Goal: Information Seeking & Learning: Learn about a topic

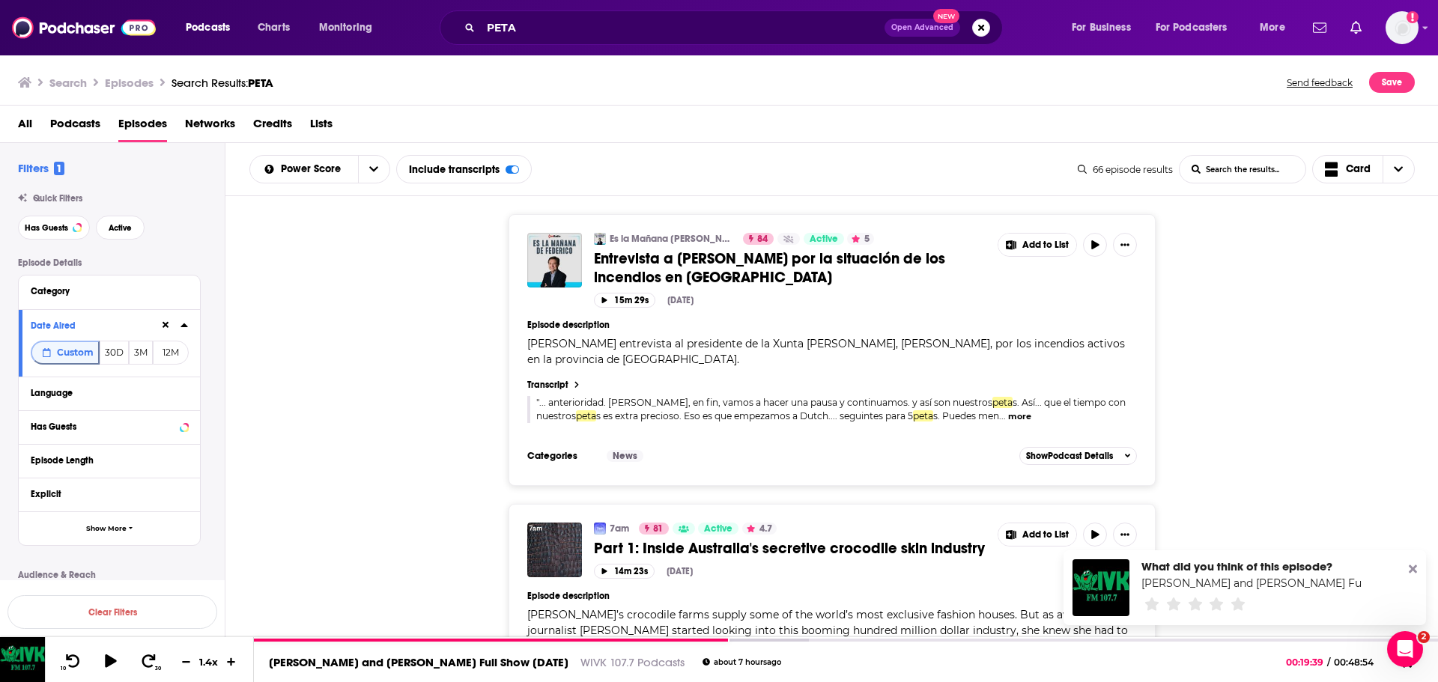
scroll to position [17084, 0]
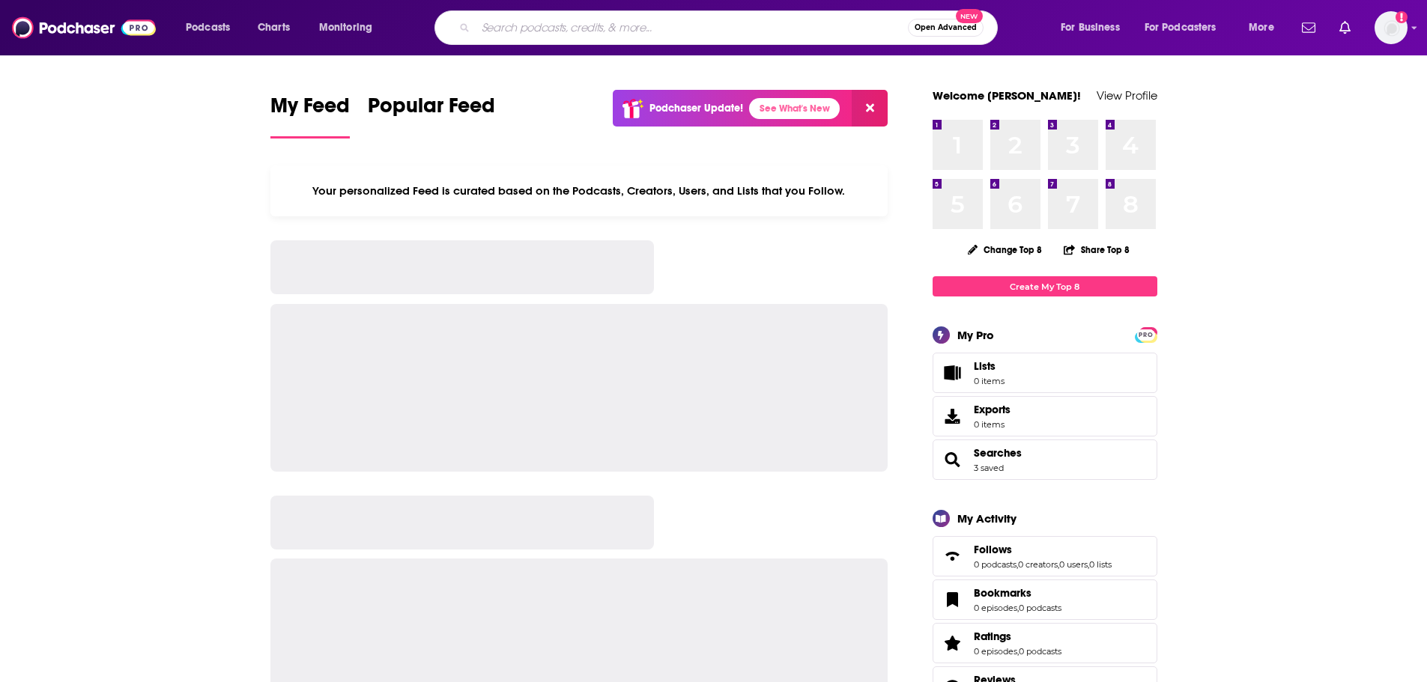
click at [559, 22] on input "Search podcasts, credits, & more..." at bounding box center [692, 28] width 432 height 24
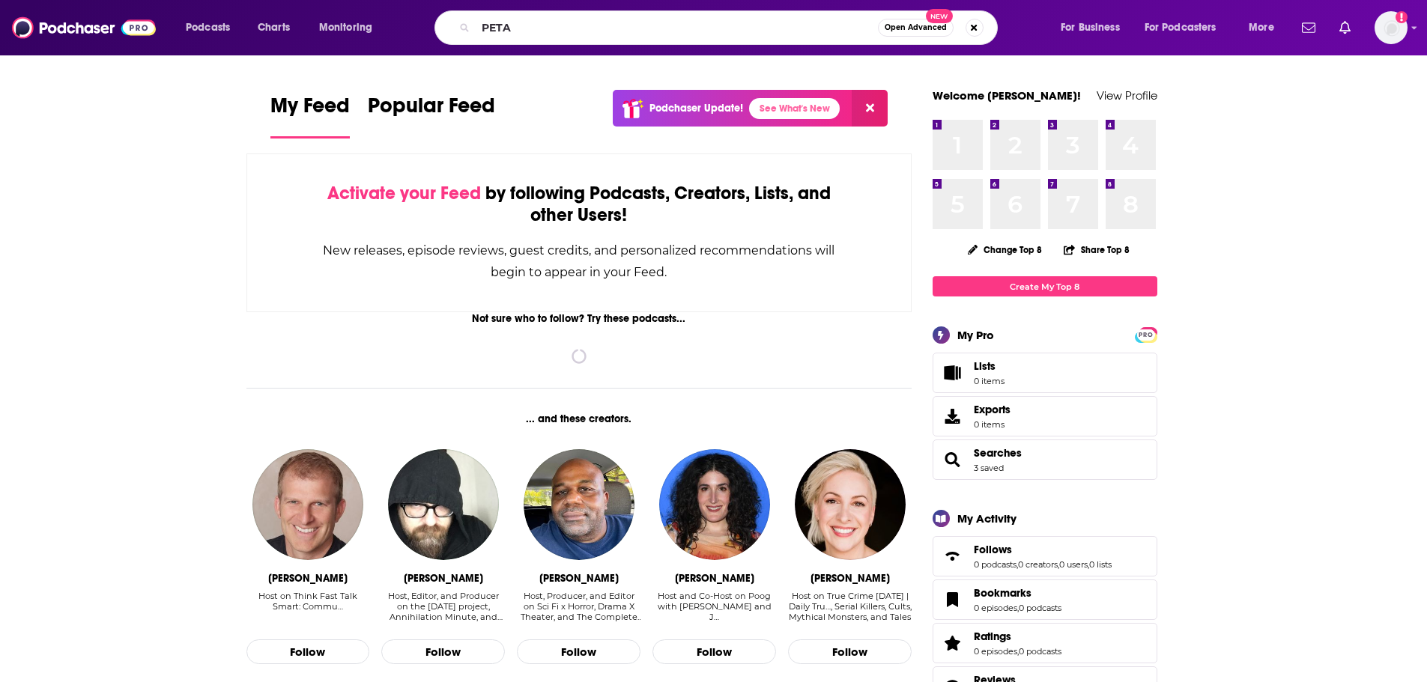
type input "PETA"
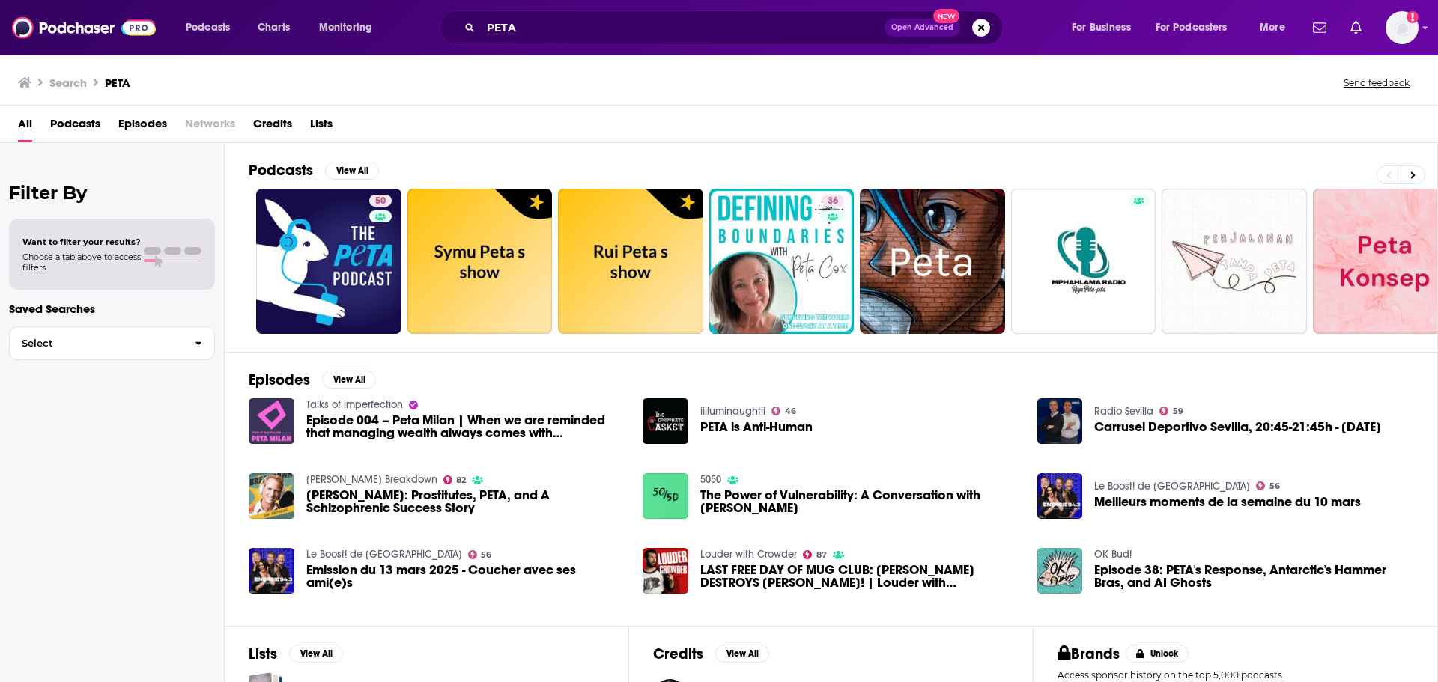
click at [126, 120] on span "Episodes" at bounding box center [142, 127] width 49 height 31
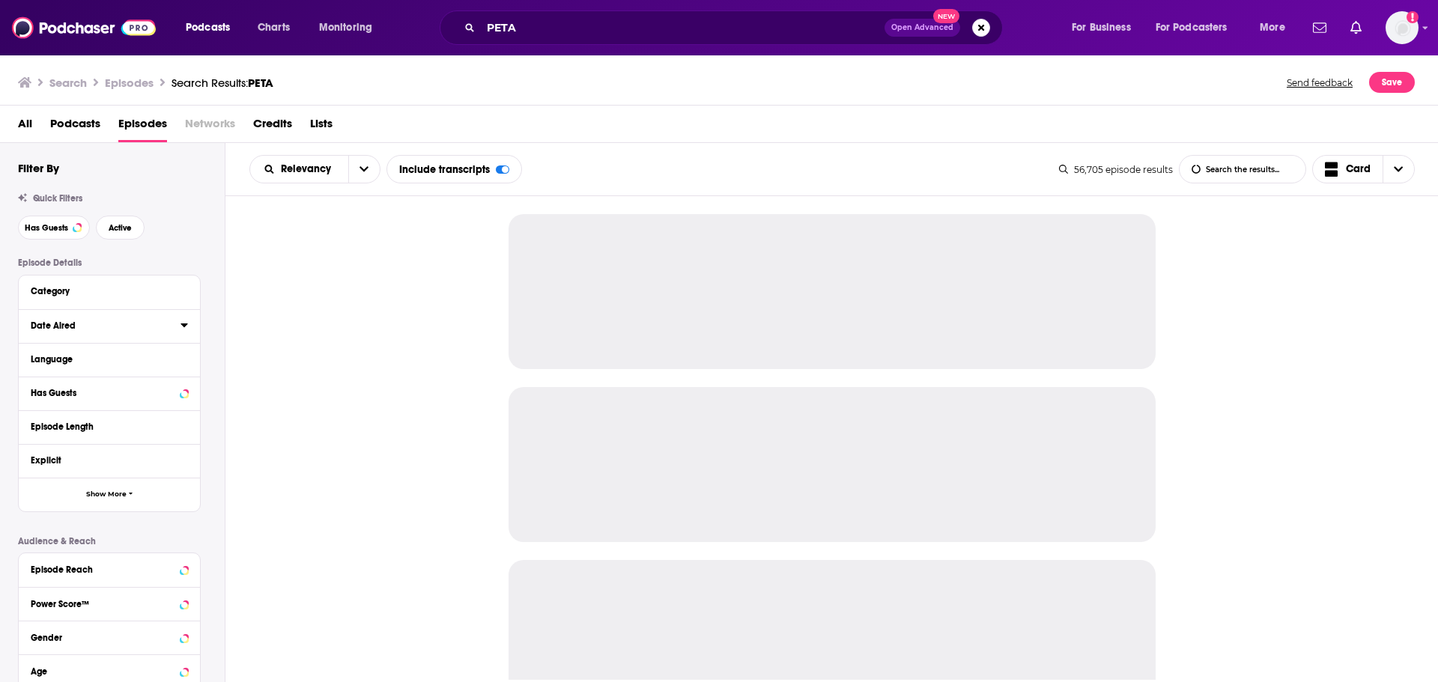
click at [181, 326] on icon at bounding box center [184, 325] width 7 height 12
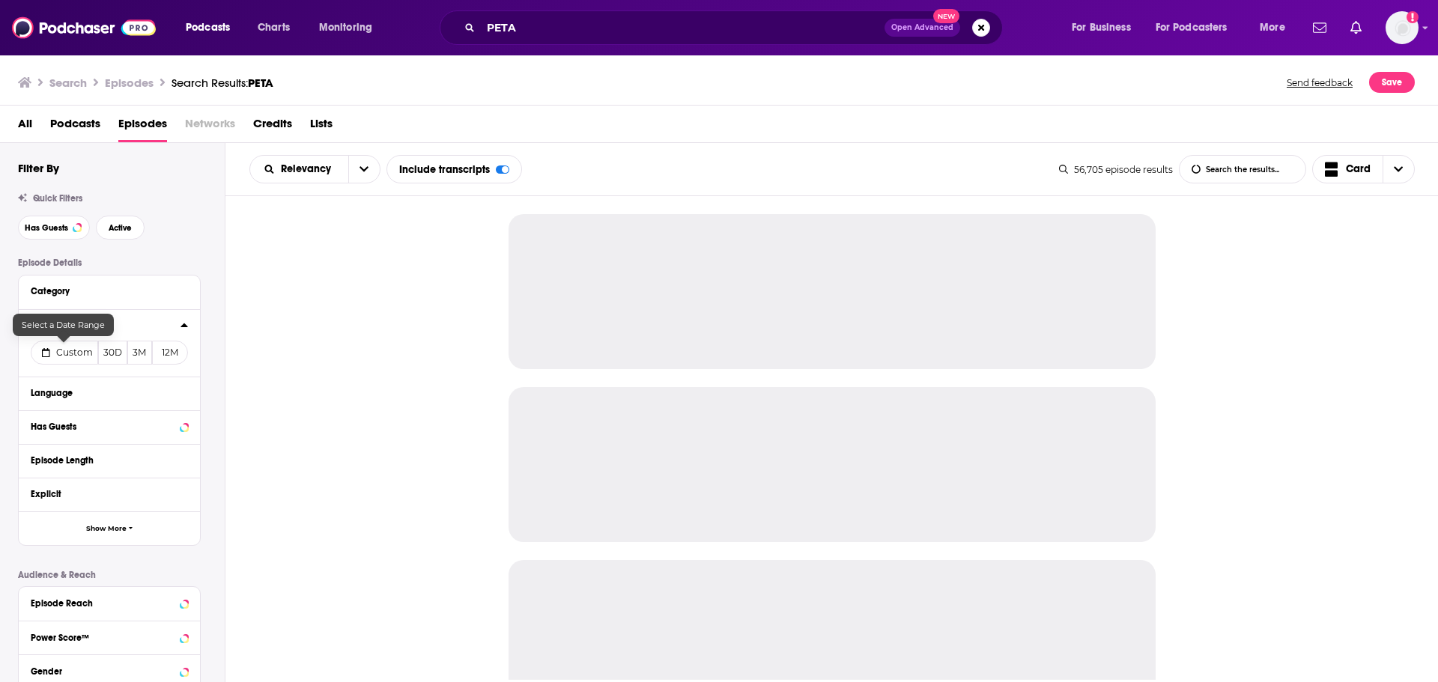
click at [61, 351] on span "Custom" at bounding box center [74, 352] width 37 height 11
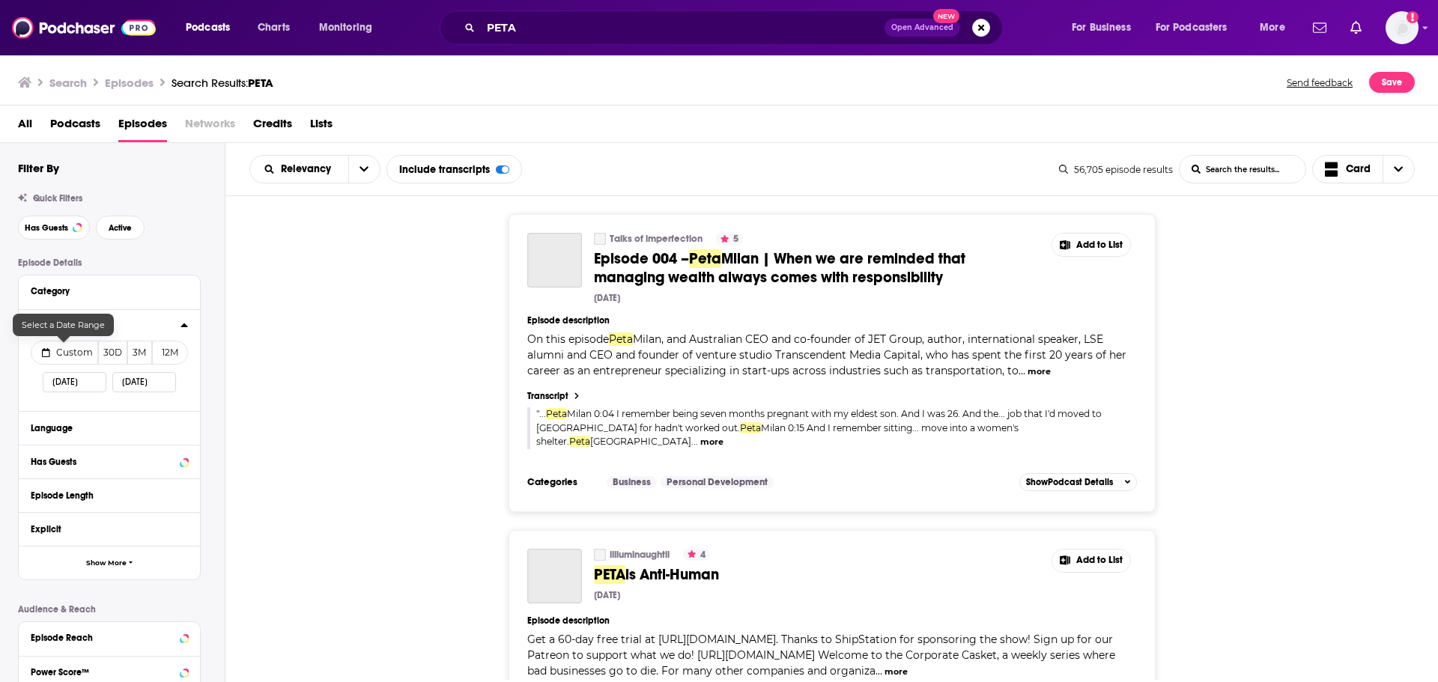
select select "7"
select select "2025"
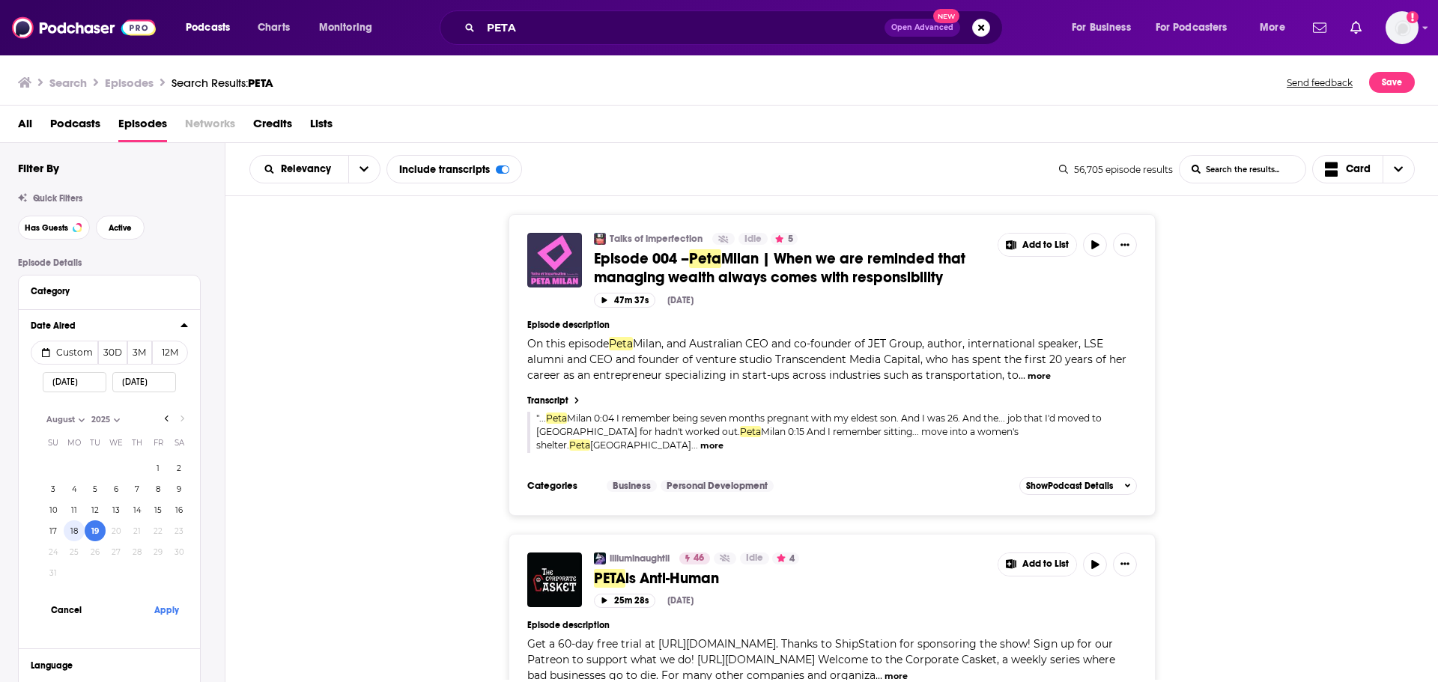
click at [72, 528] on button "18" at bounding box center [74, 531] width 21 height 21
type input "08/18/2025"
click at [176, 610] on button "Apply" at bounding box center [166, 610] width 45 height 28
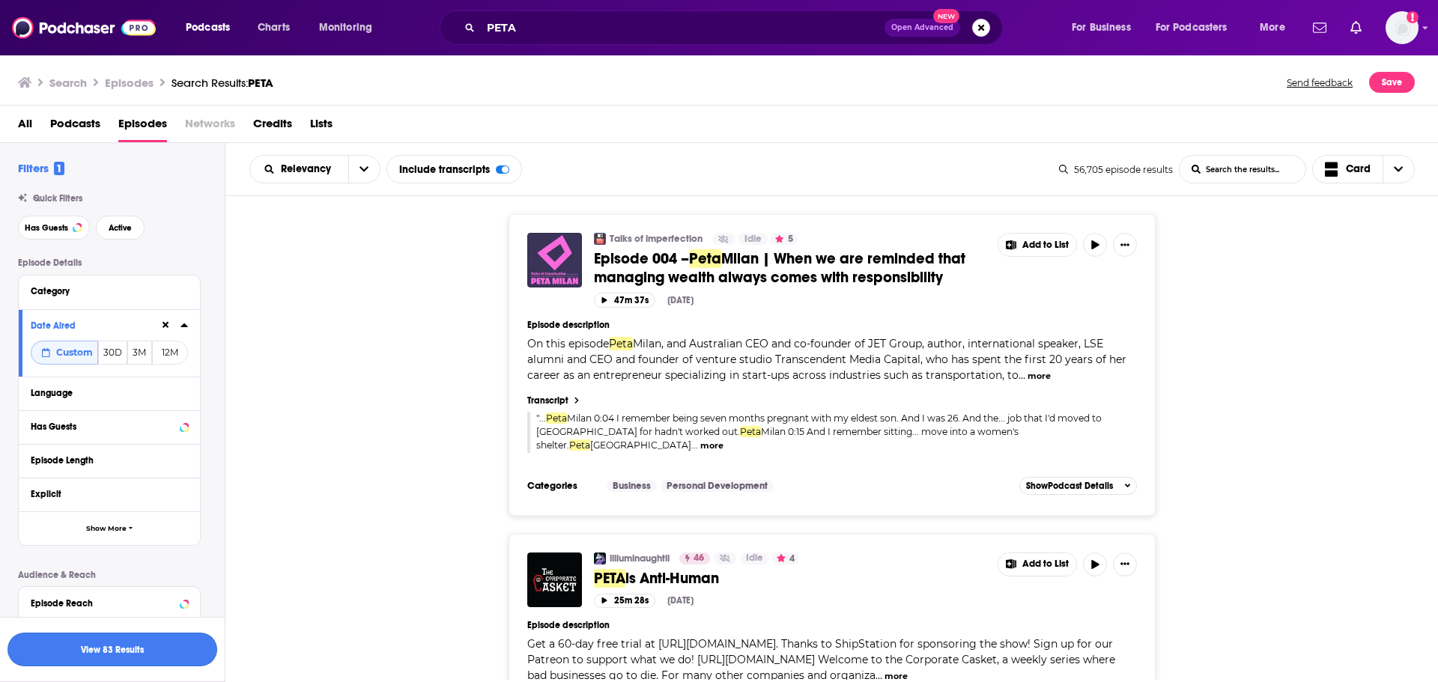
click at [175, 655] on button "View 83 Results" at bounding box center [112, 650] width 210 height 34
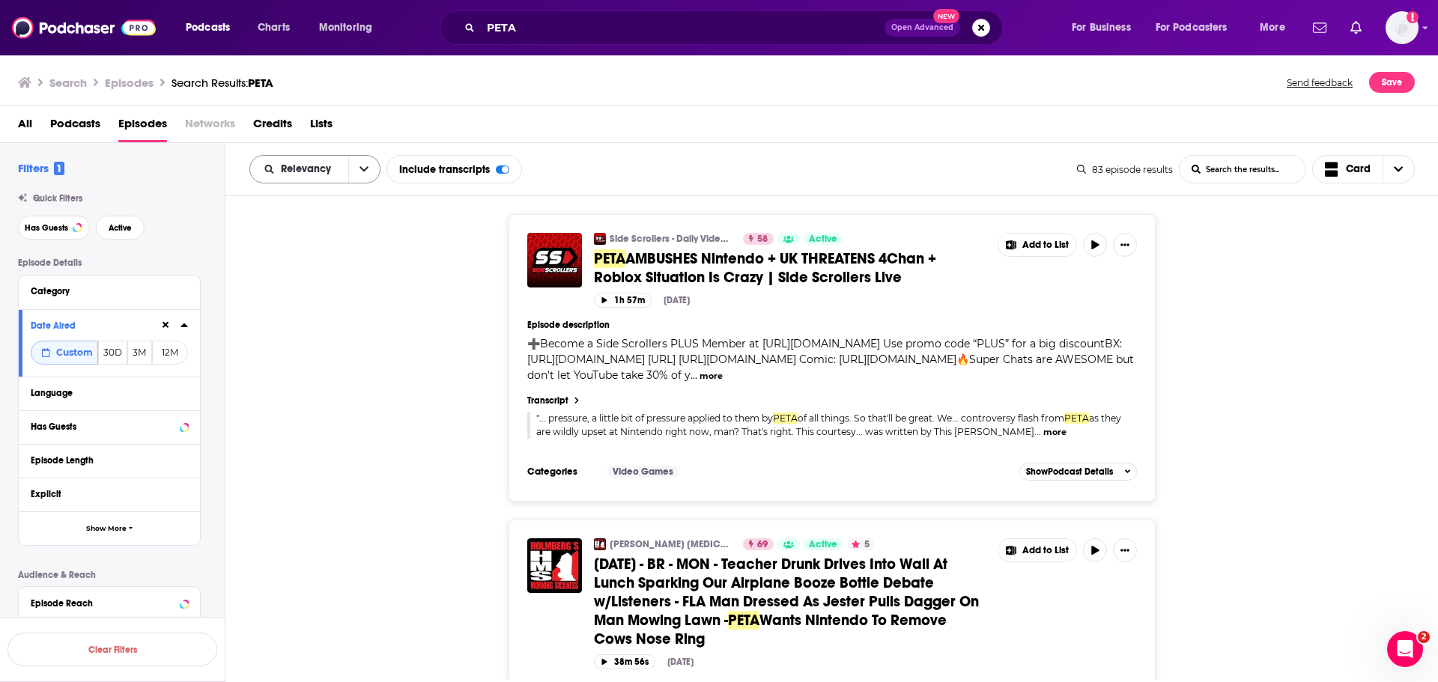
click at [357, 169] on button "open menu" at bounding box center [363, 169] width 31 height 27
click at [311, 295] on span "Power Score" at bounding box center [324, 297] width 88 height 8
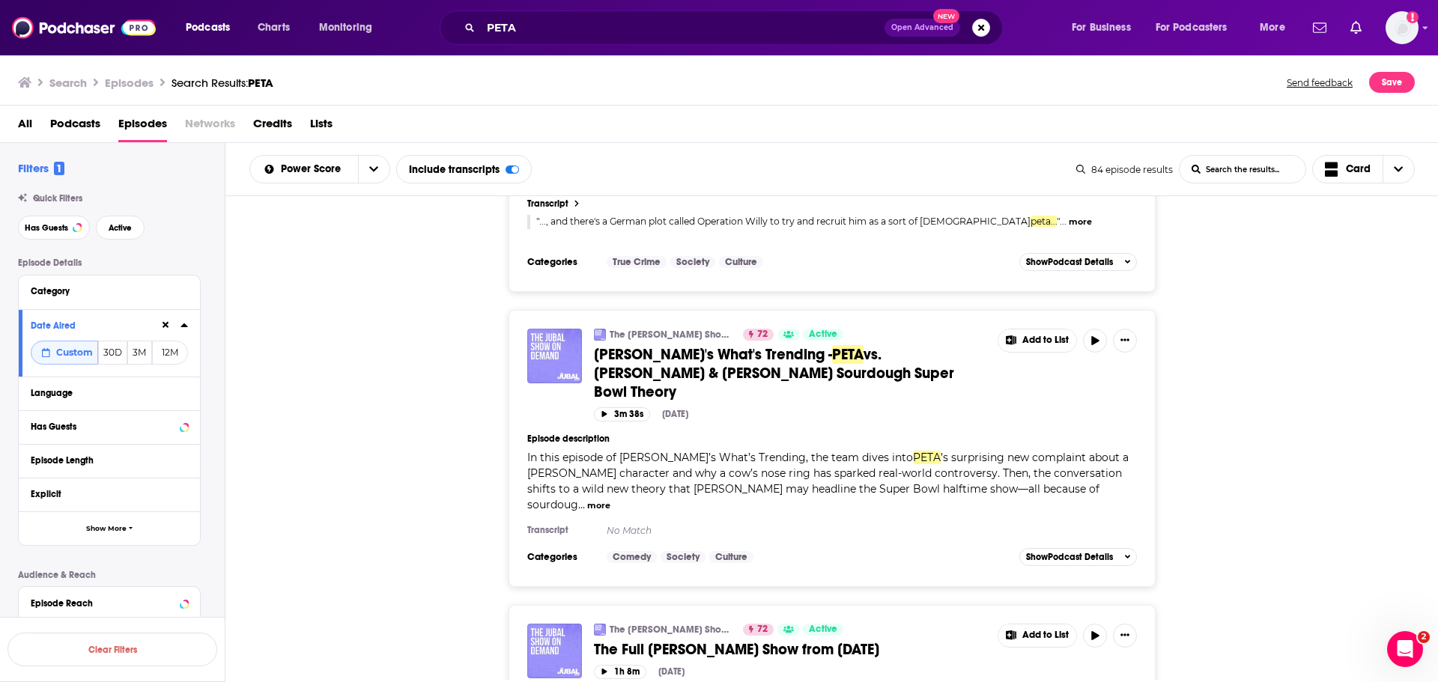
scroll to position [3671, 0]
click at [611, 499] on button "more" at bounding box center [598, 505] width 23 height 13
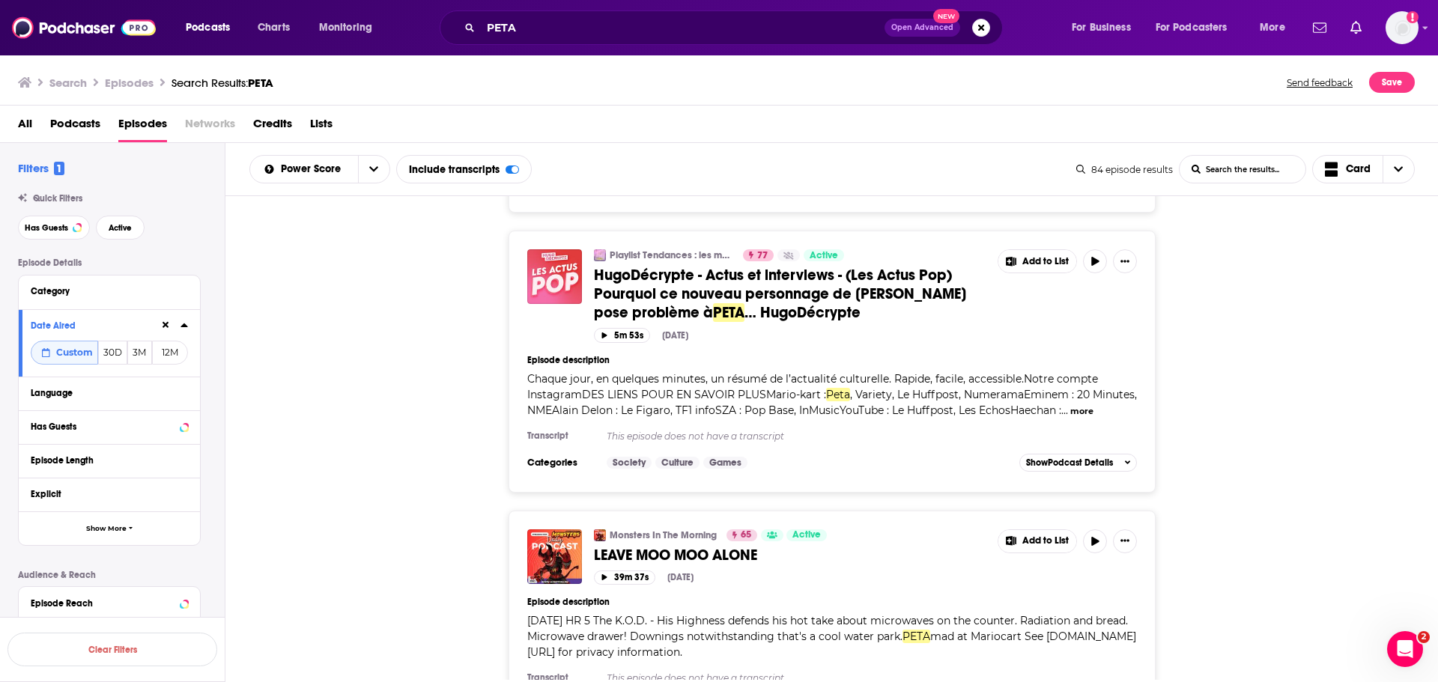
scroll to position [6473, 0]
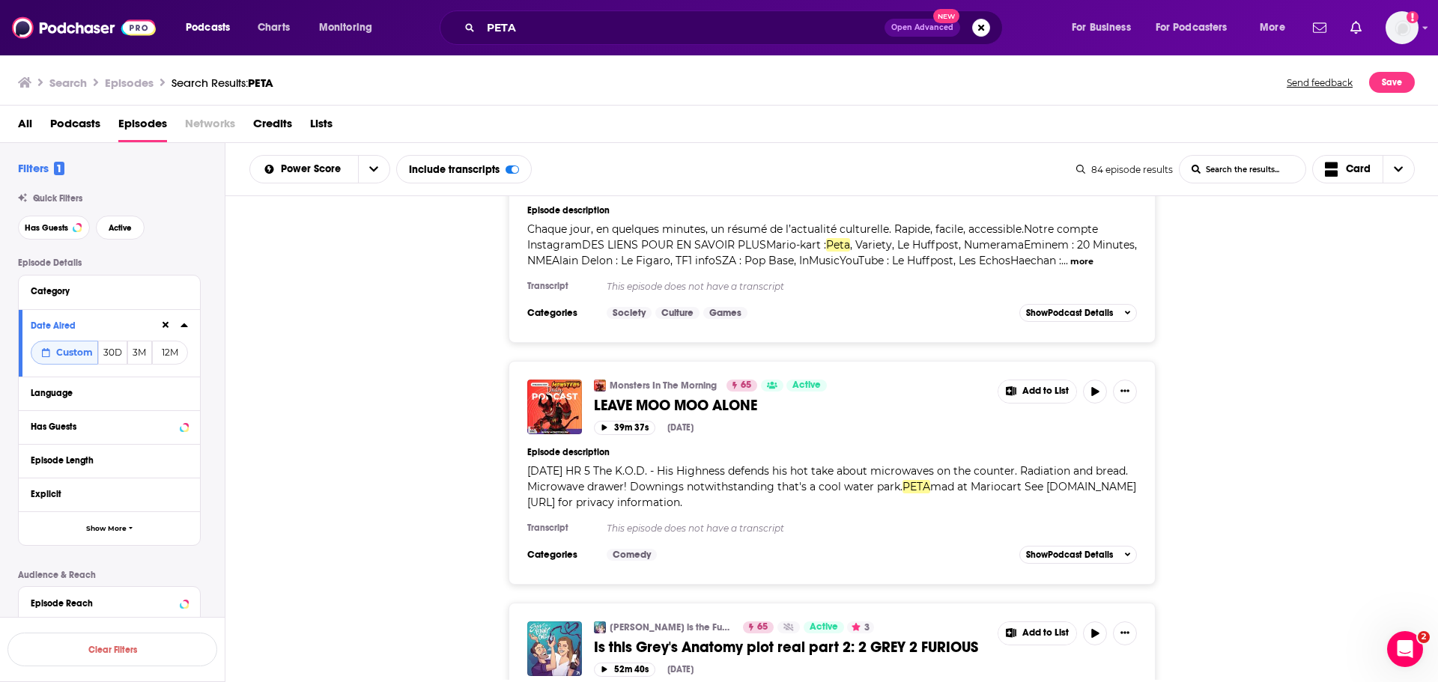
drag, startPoint x: 676, startPoint y: 366, endPoint x: 389, endPoint y: 443, distance: 297.1
click at [389, 443] on div "Monsters In The Morning 65 Active LEAVE MOO MOO ALONE Add to List 39m 37s Aug 1…" at bounding box center [832, 473] width 1214 height 224
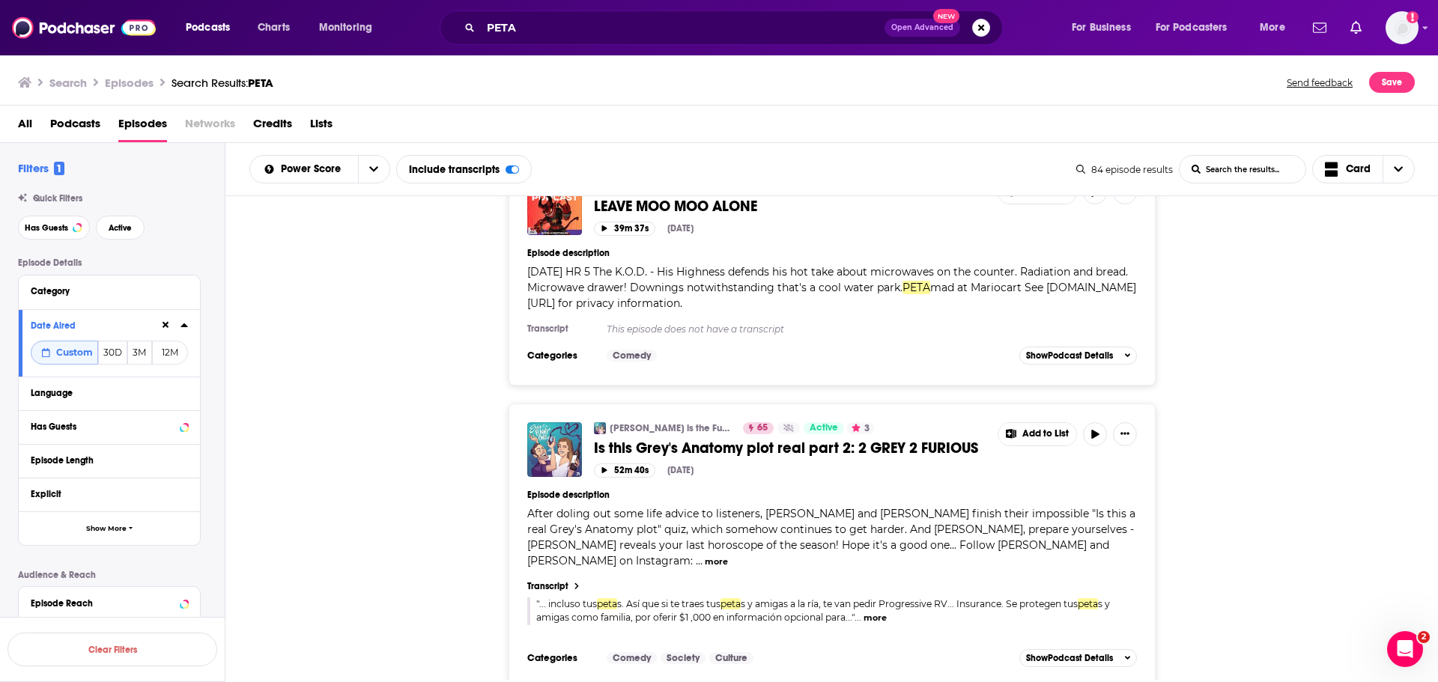
scroll to position [6697, 0]
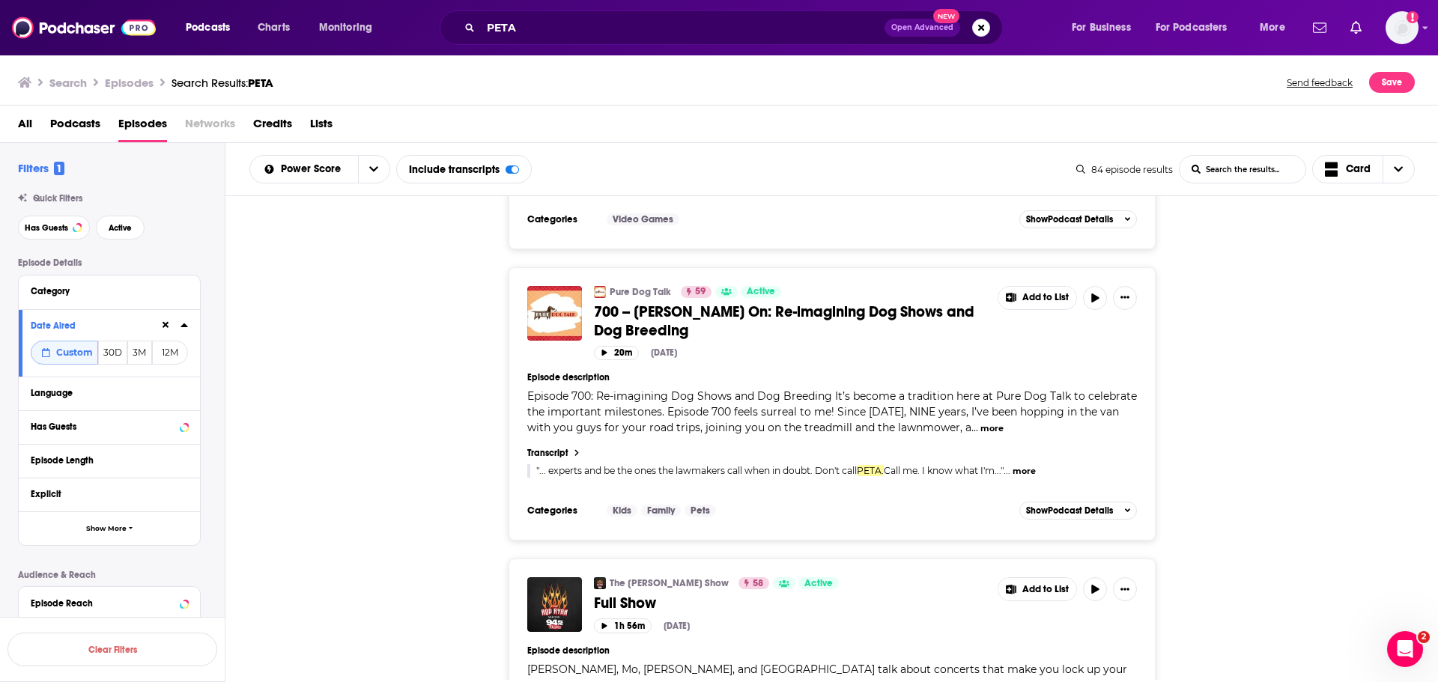
scroll to position [11416, 0]
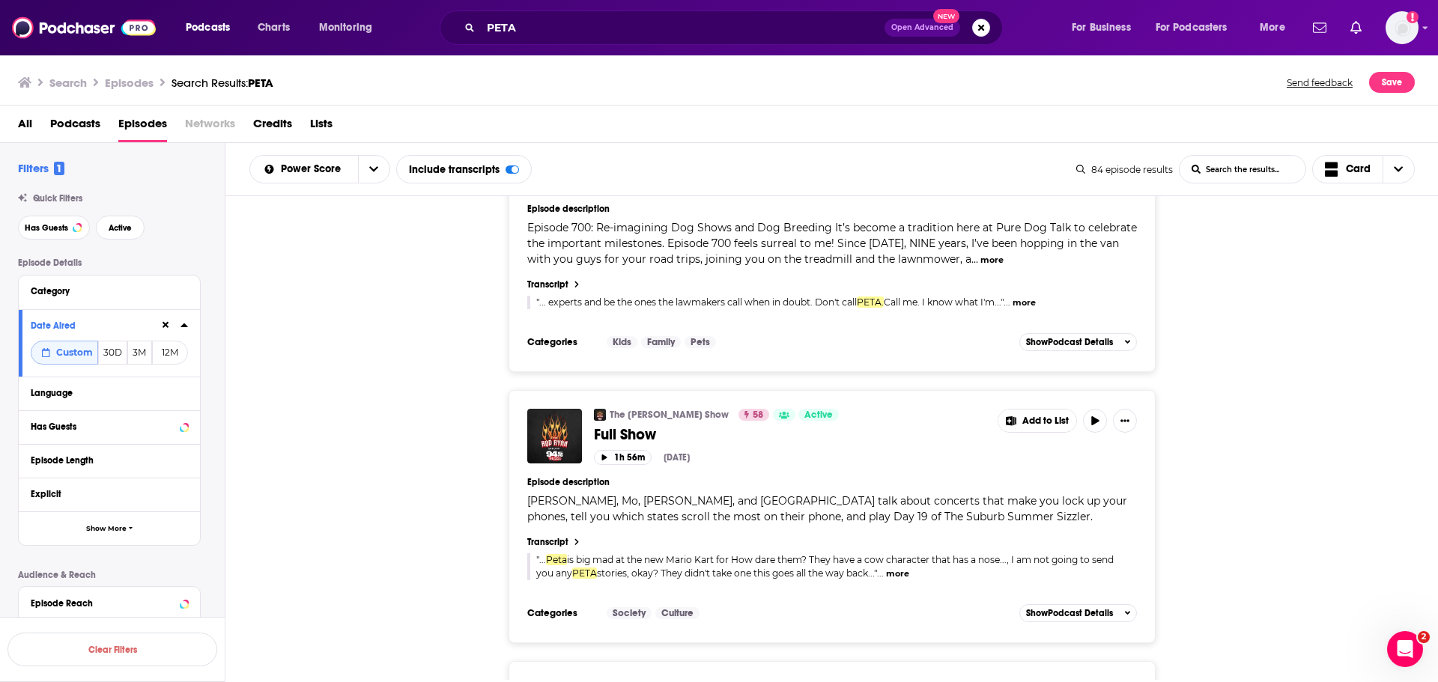
drag, startPoint x: 661, startPoint y: 464, endPoint x: 1297, endPoint y: 434, distance: 636.7
click at [1342, 432] on div "The Rod Ryan Show 58 Active Full Show Add to List 1h 56m Aug 18th, 2025 Episode…" at bounding box center [832, 516] width 1214 height 253
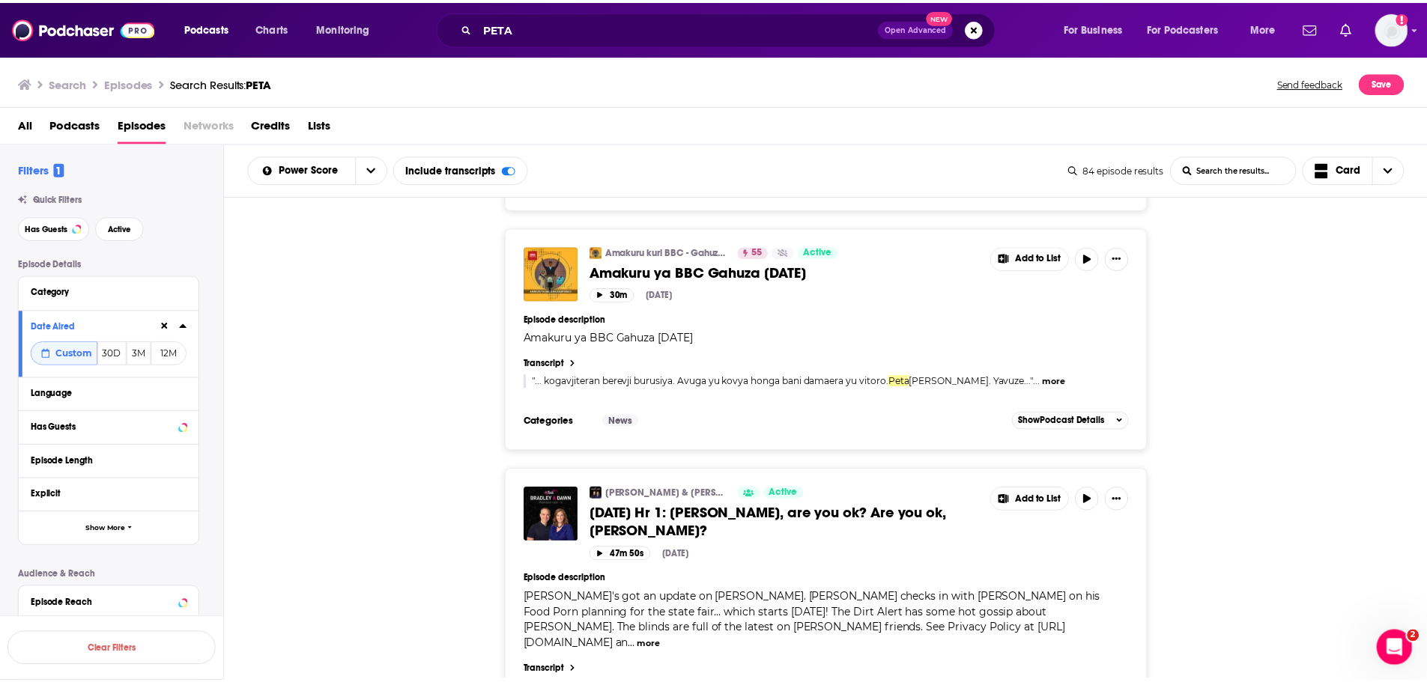
scroll to position [12989, 0]
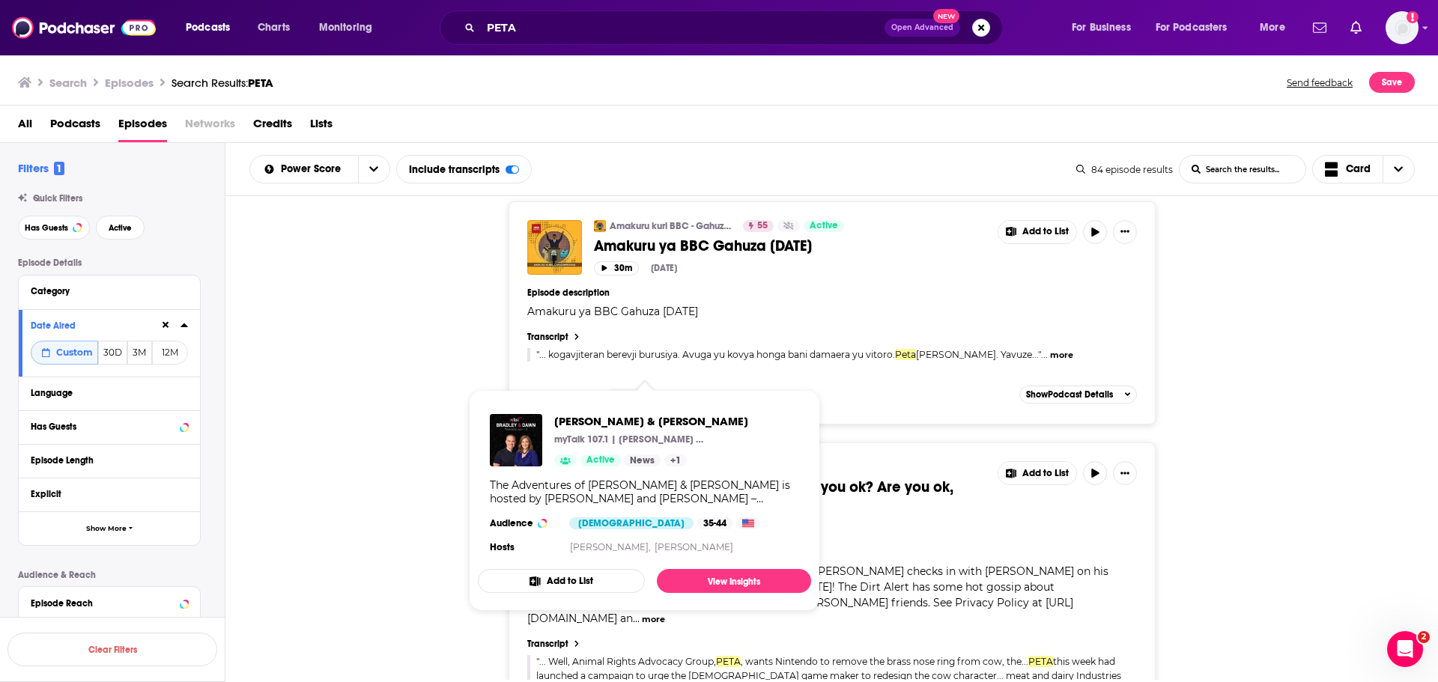
click at [649, 461] on link "Bradley & Dawn" at bounding box center [672, 467] width 124 height 12
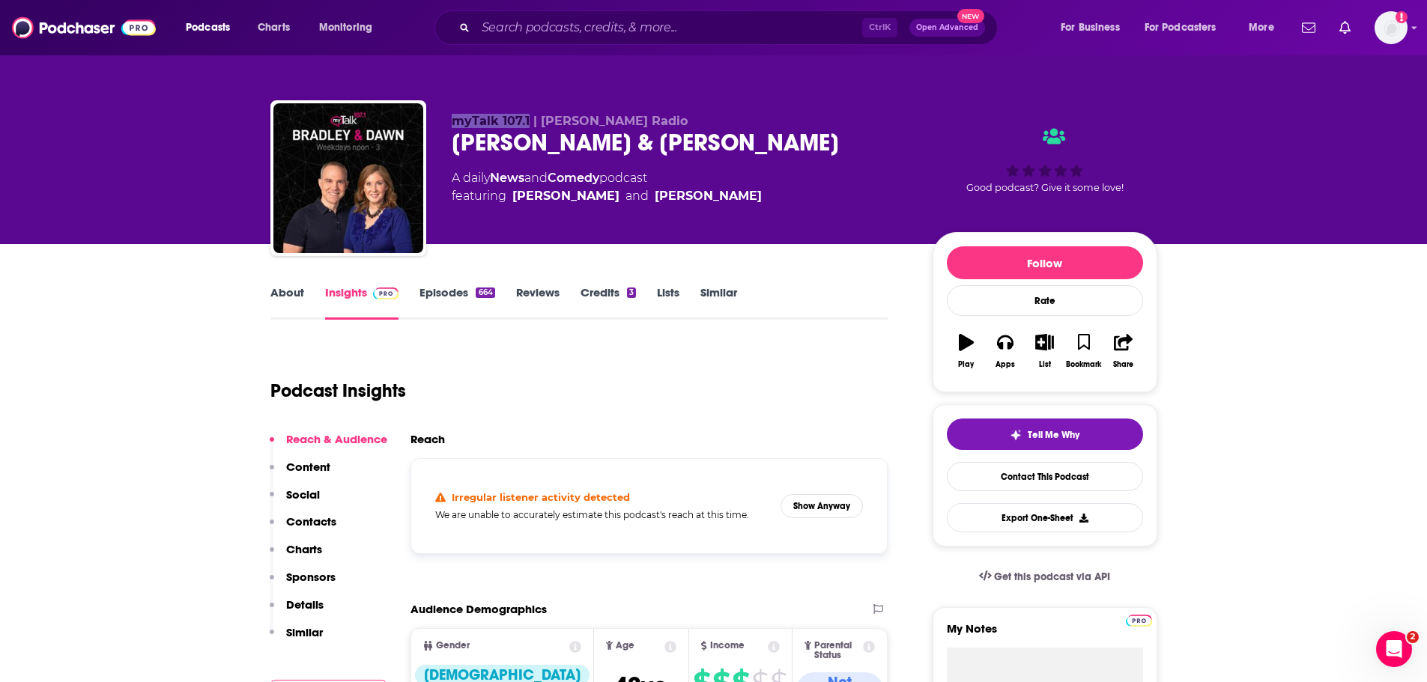
drag, startPoint x: 527, startPoint y: 120, endPoint x: 453, endPoint y: 118, distance: 73.4
click at [453, 118] on span "myTalk 107.1 | Hubbard Radio" at bounding box center [570, 121] width 236 height 14
copy span "myTalk 107.1"
click at [435, 291] on link "Episodes 664" at bounding box center [456, 302] width 75 height 34
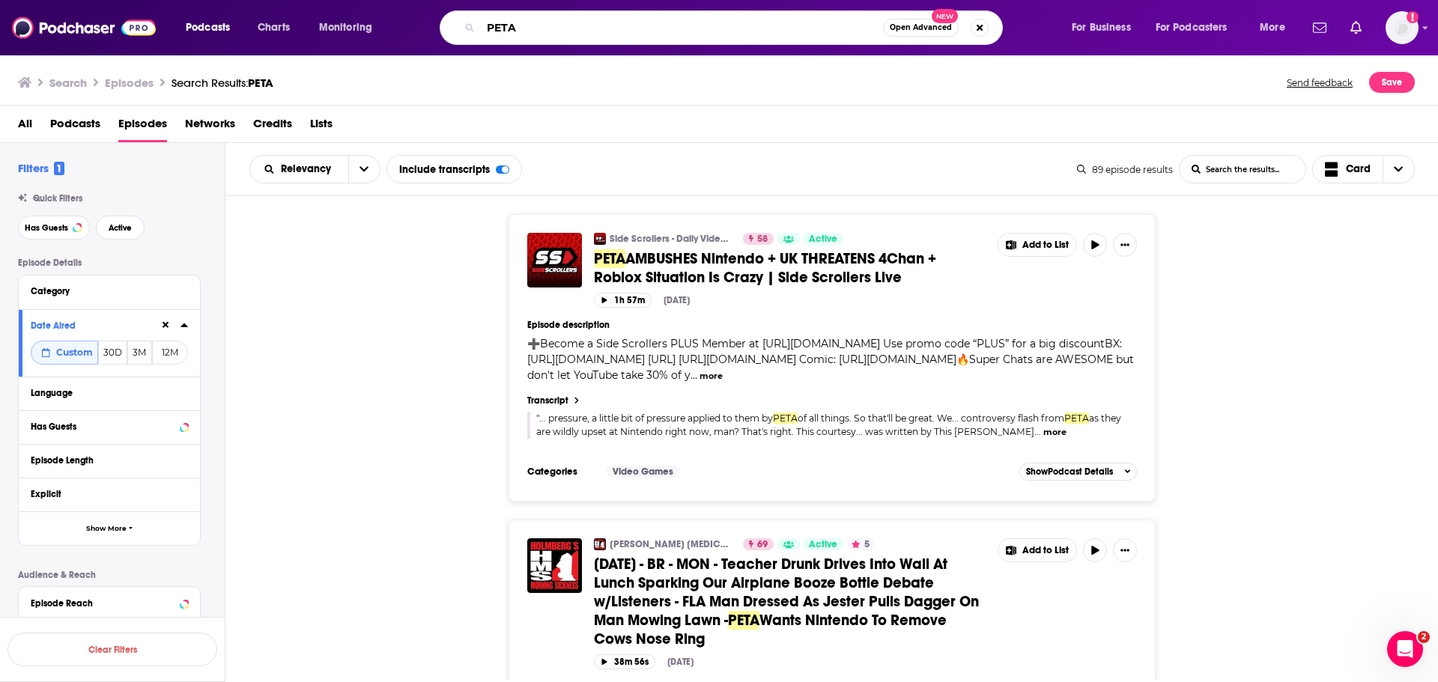
drag, startPoint x: 633, startPoint y: 31, endPoint x: 426, endPoint y: 28, distance: 206.8
click at [426, 28] on div "PETA Open Advanced New" at bounding box center [736, 27] width 640 height 34
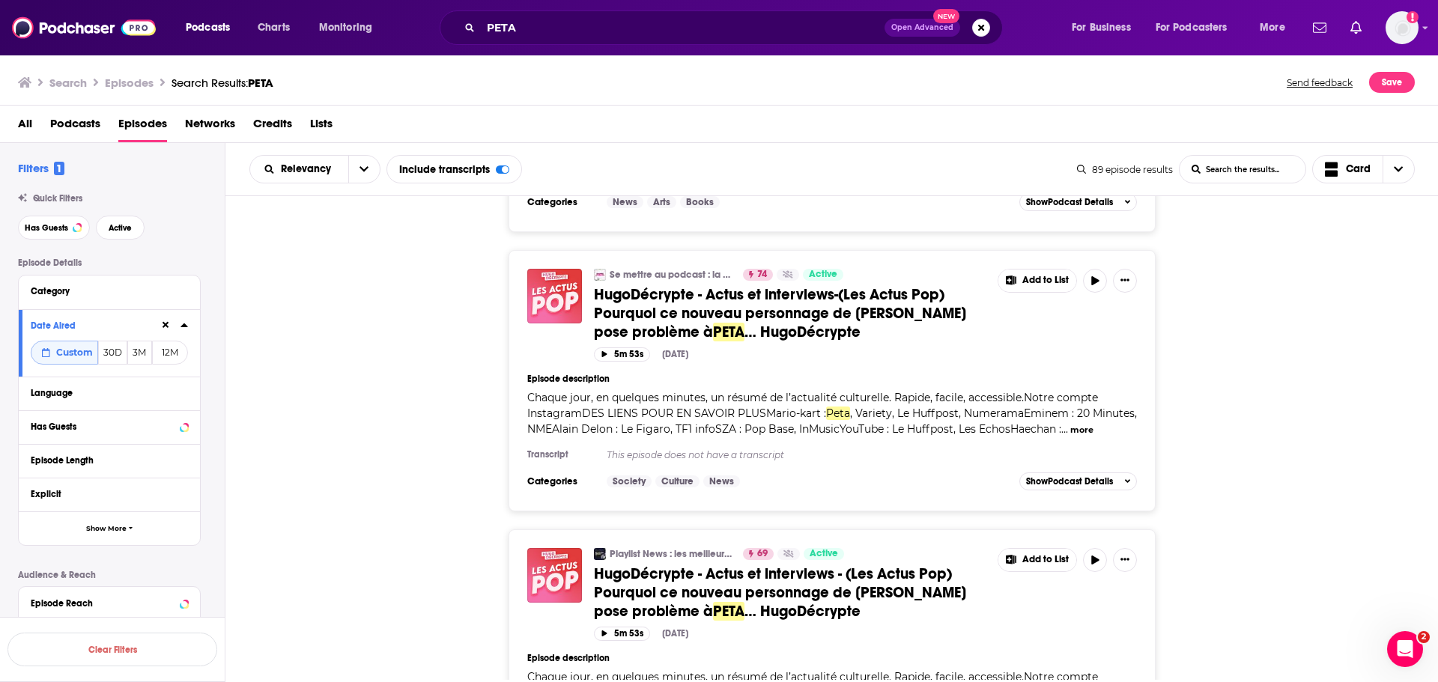
scroll to position [2172, 0]
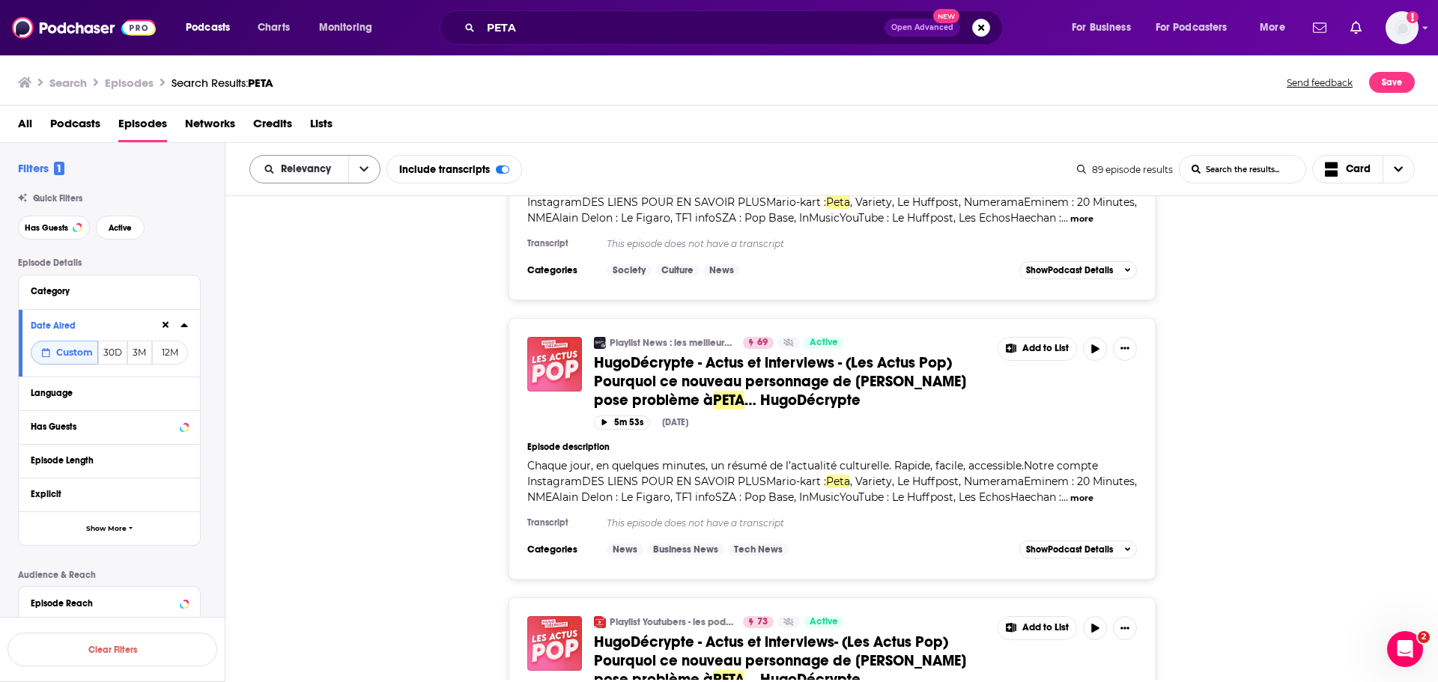
click at [356, 175] on button "open menu" at bounding box center [363, 169] width 31 height 27
click at [339, 304] on div "Power Score" at bounding box center [314, 297] width 131 height 25
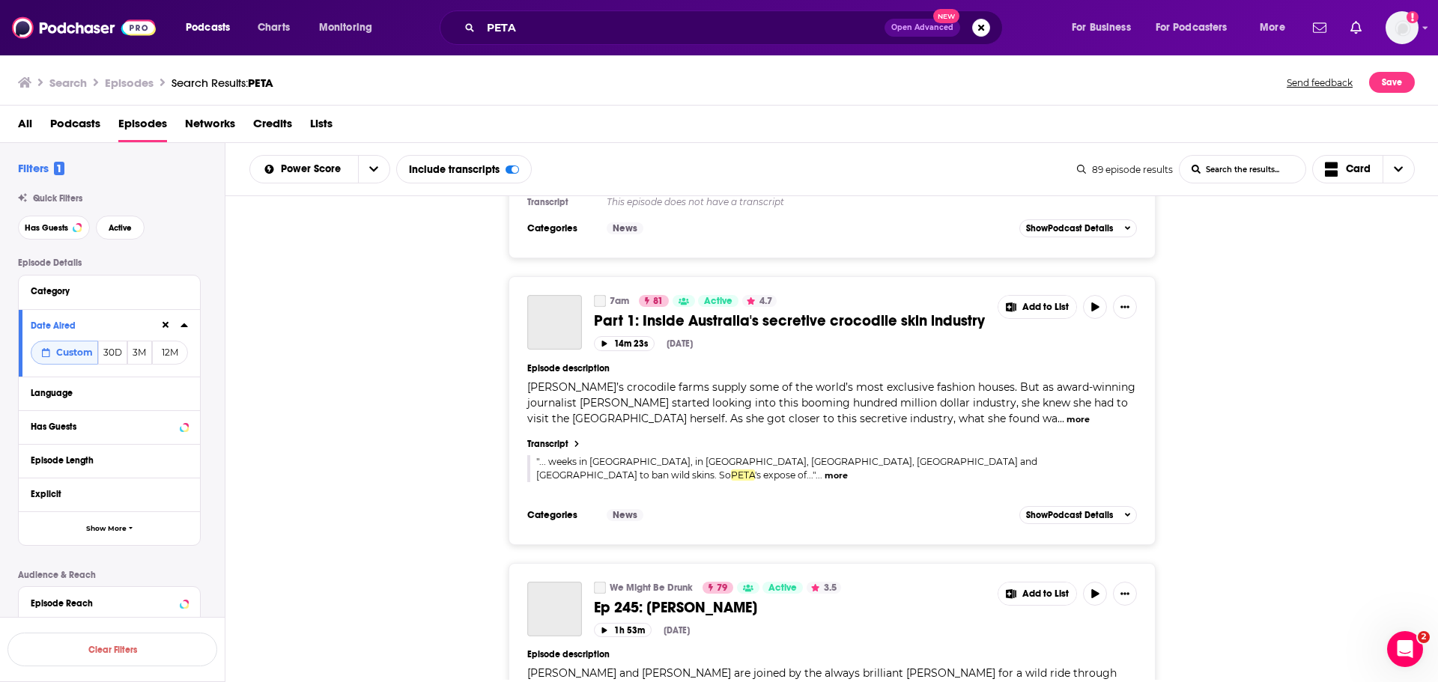
scroll to position [6759, 0]
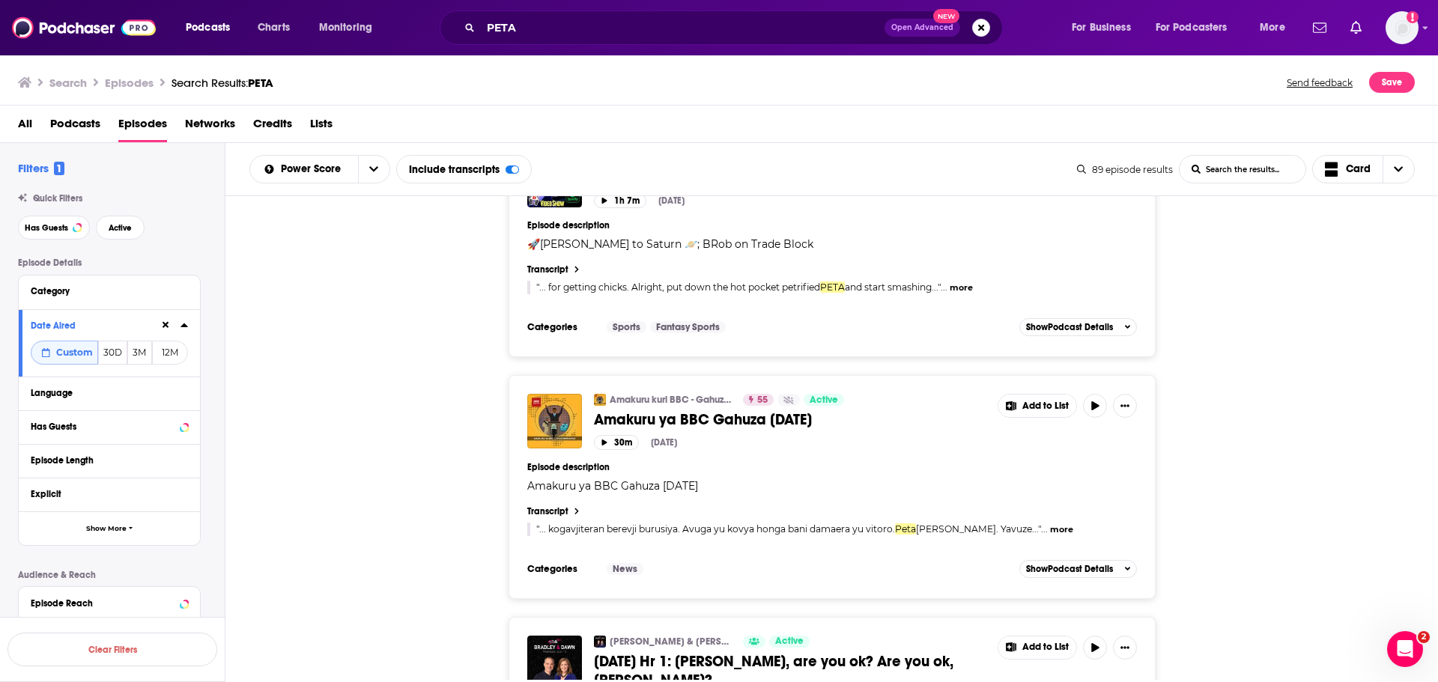
scroll to position [13609, 0]
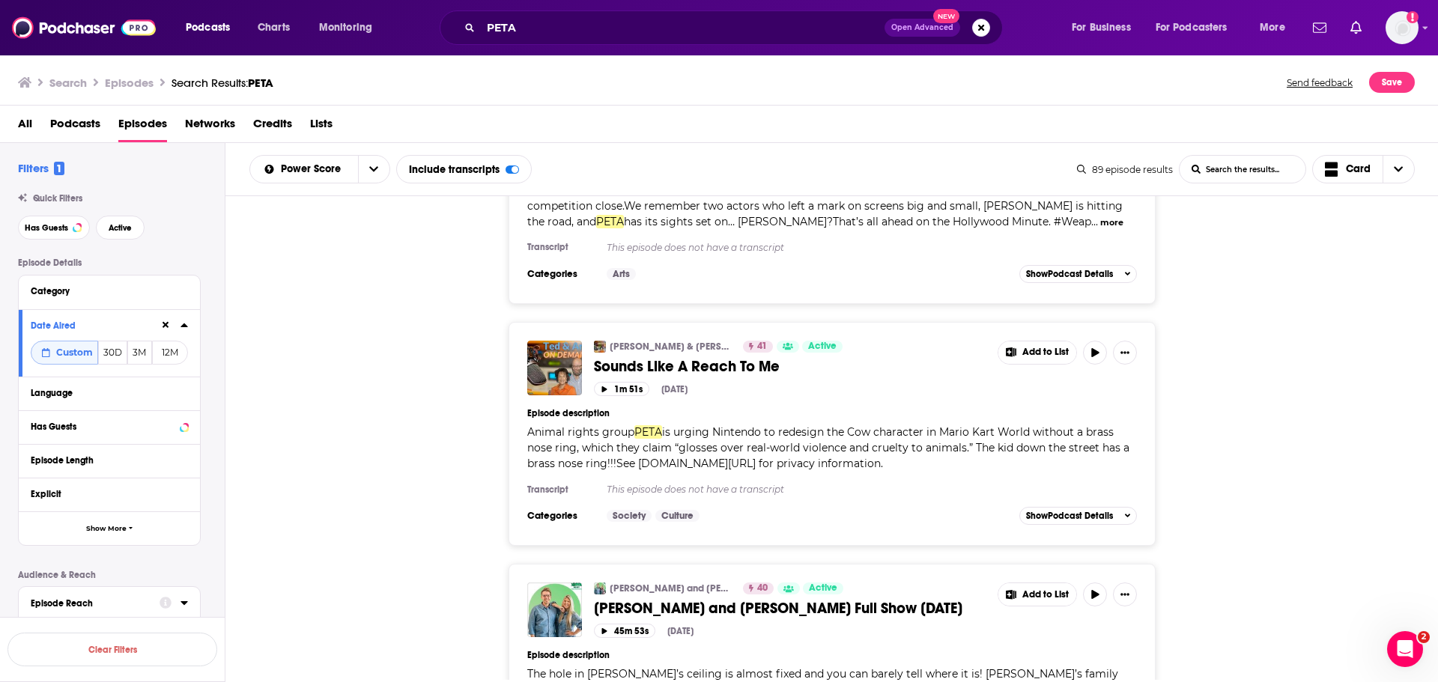
scroll to position [20189, 0]
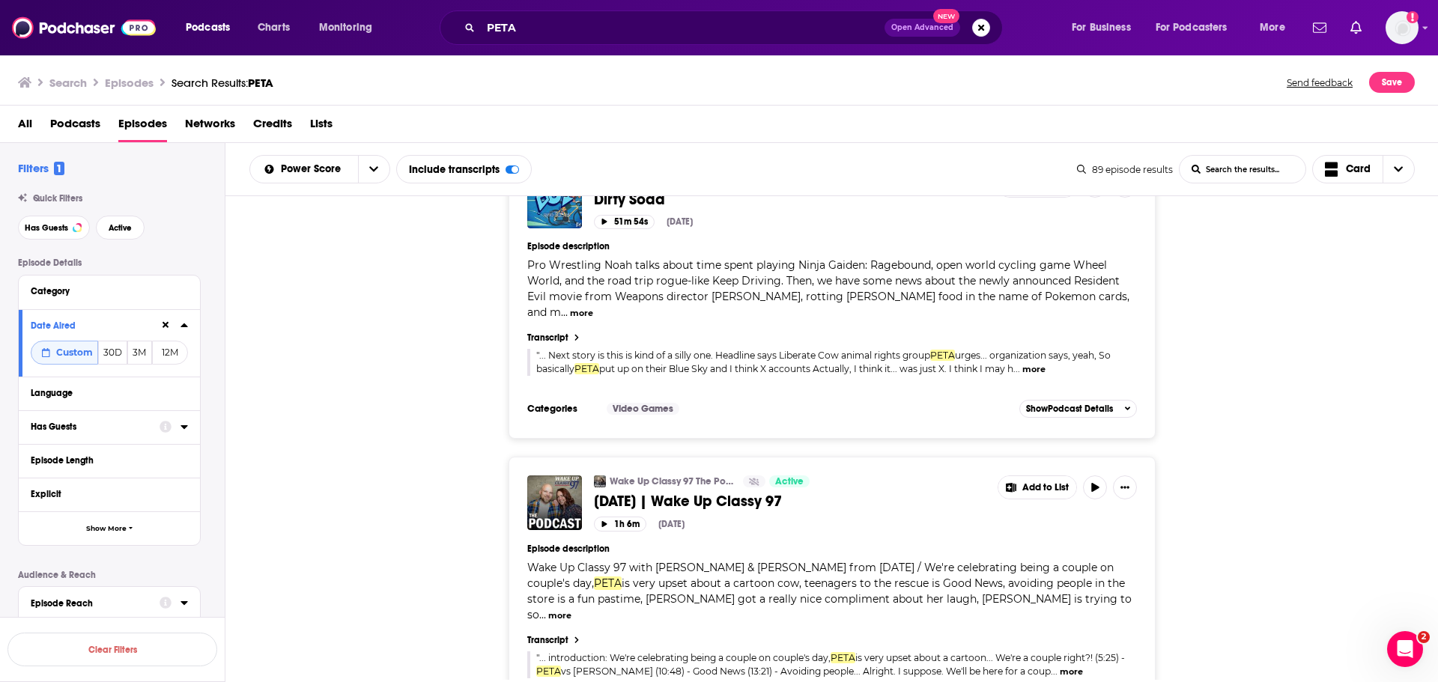
scroll to position [24178, 0]
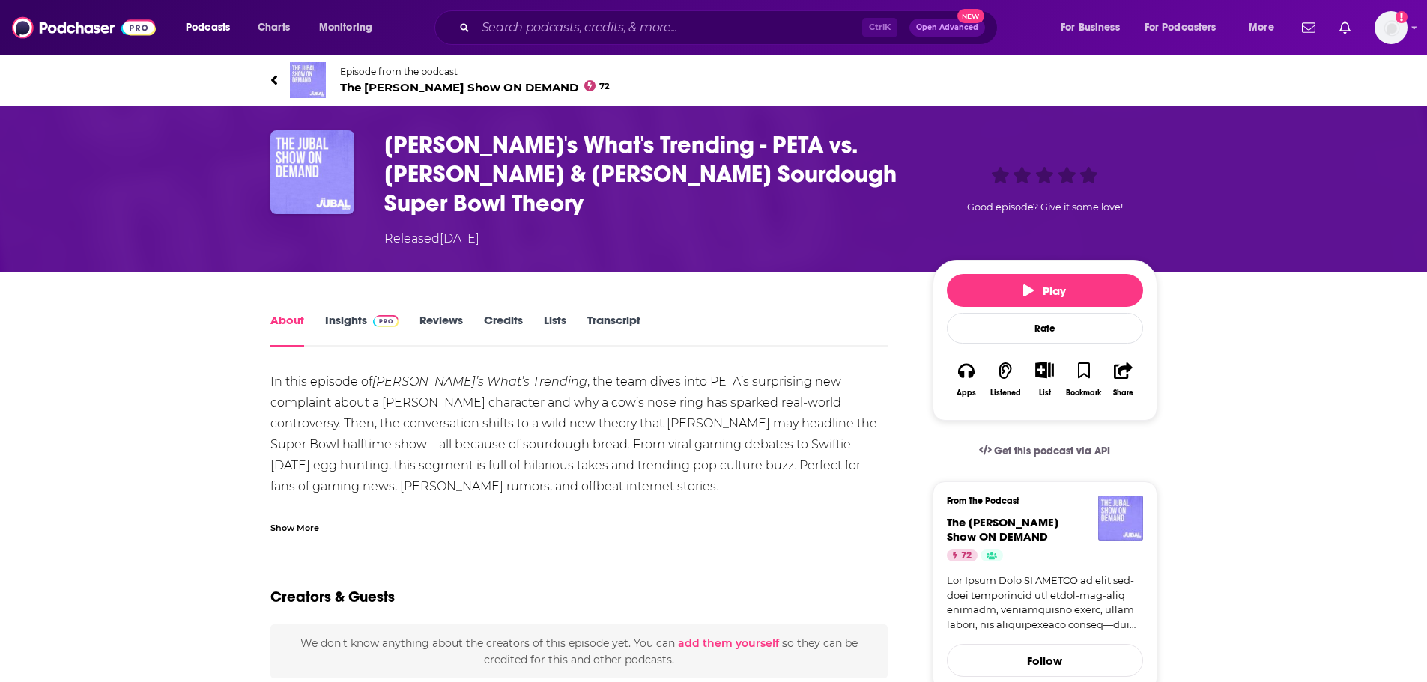
click at [617, 313] on link "Transcript" at bounding box center [613, 330] width 53 height 34
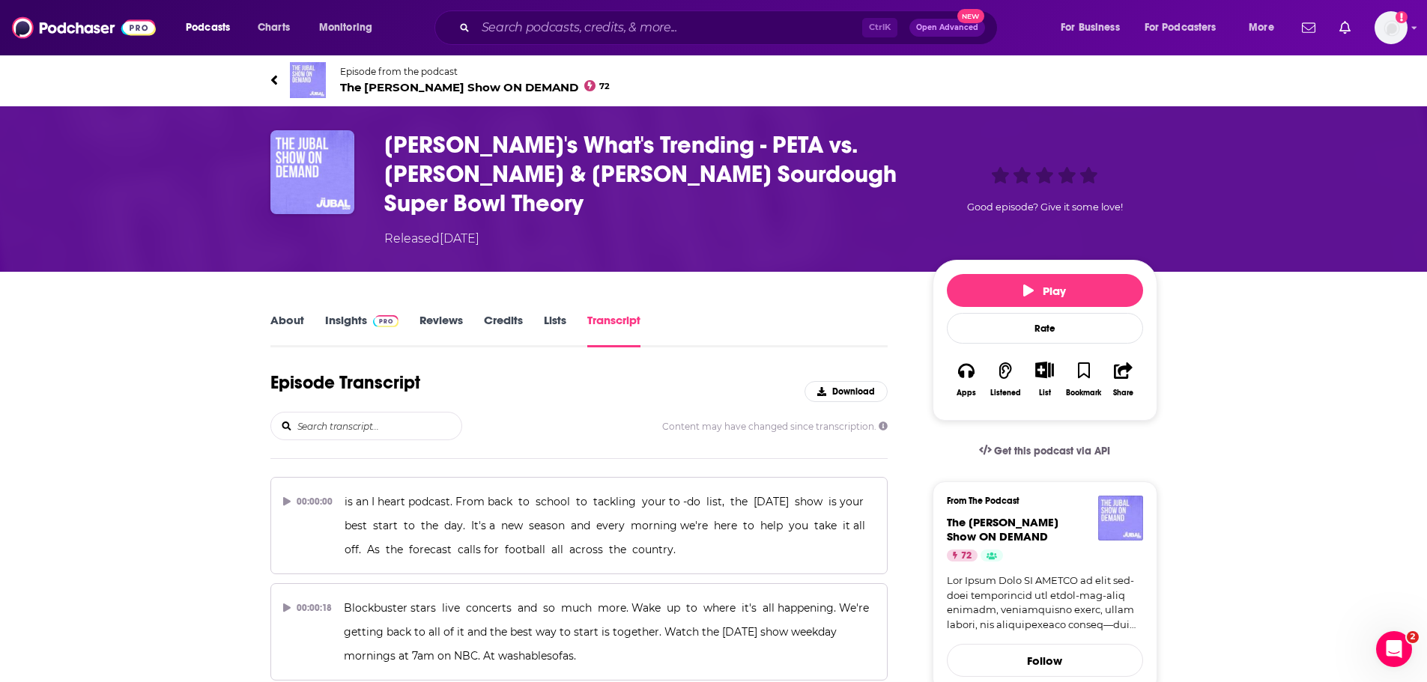
scroll to position [467, 0]
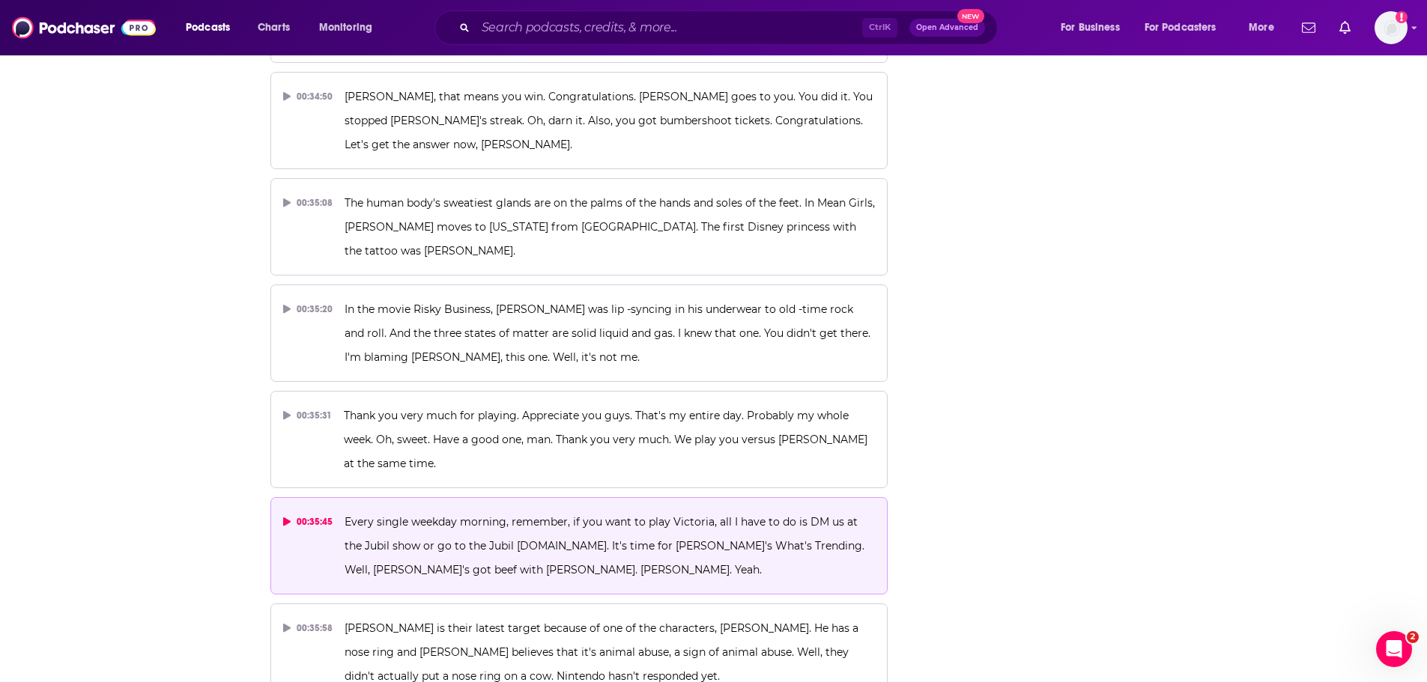
click at [597, 510] on p "Every single weekday morning, remember, if you want to play Victoria, all I hav…" at bounding box center [610, 546] width 530 height 72
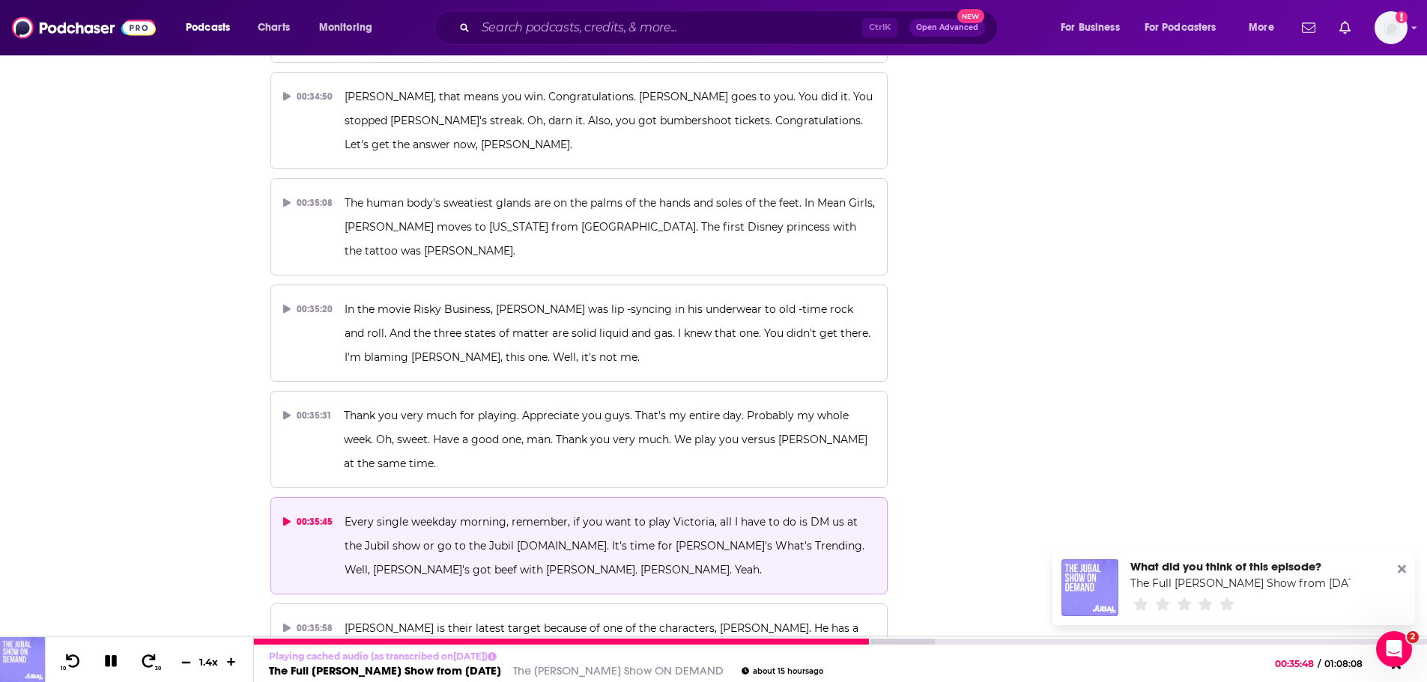
click at [190, 668] on button at bounding box center [186, 662] width 22 height 14
click at [190, 666] on icon at bounding box center [186, 662] width 13 height 10
click at [188, 664] on icon at bounding box center [186, 662] width 13 height 10
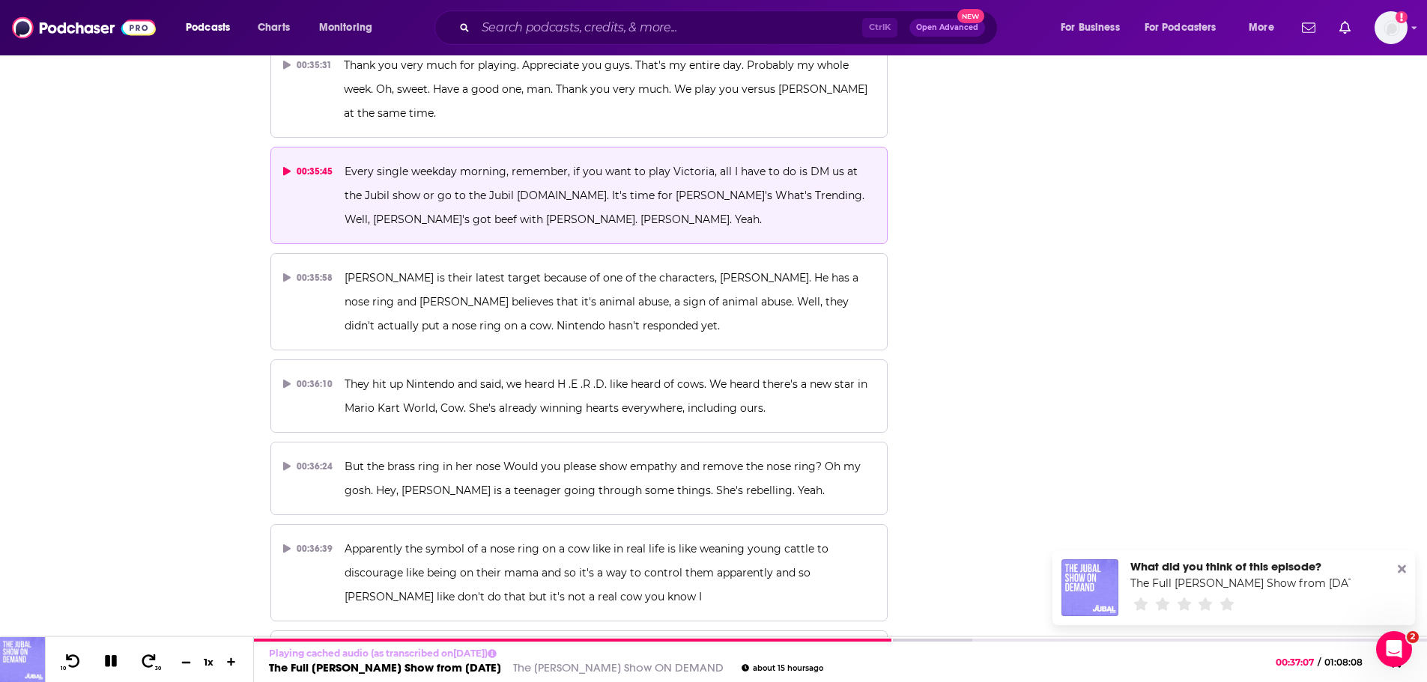
scroll to position [15711, 0]
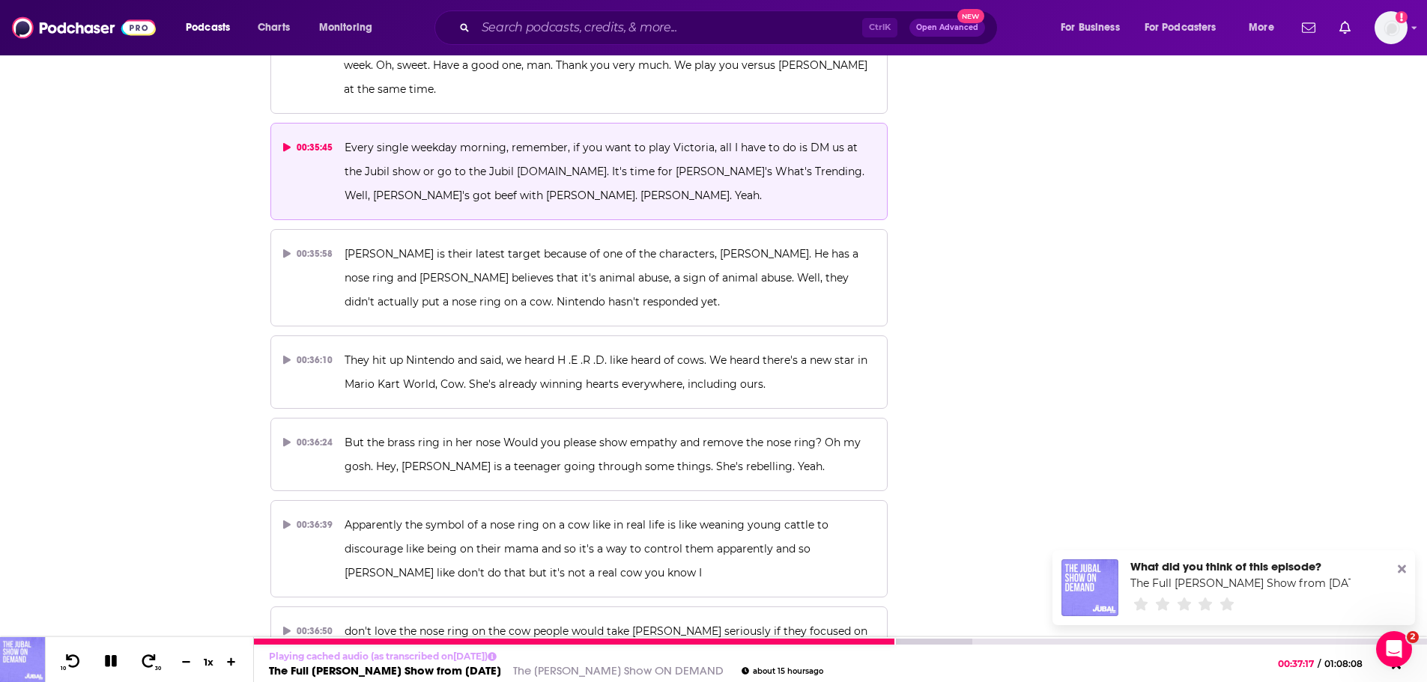
click at [109, 669] on button at bounding box center [111, 662] width 26 height 19
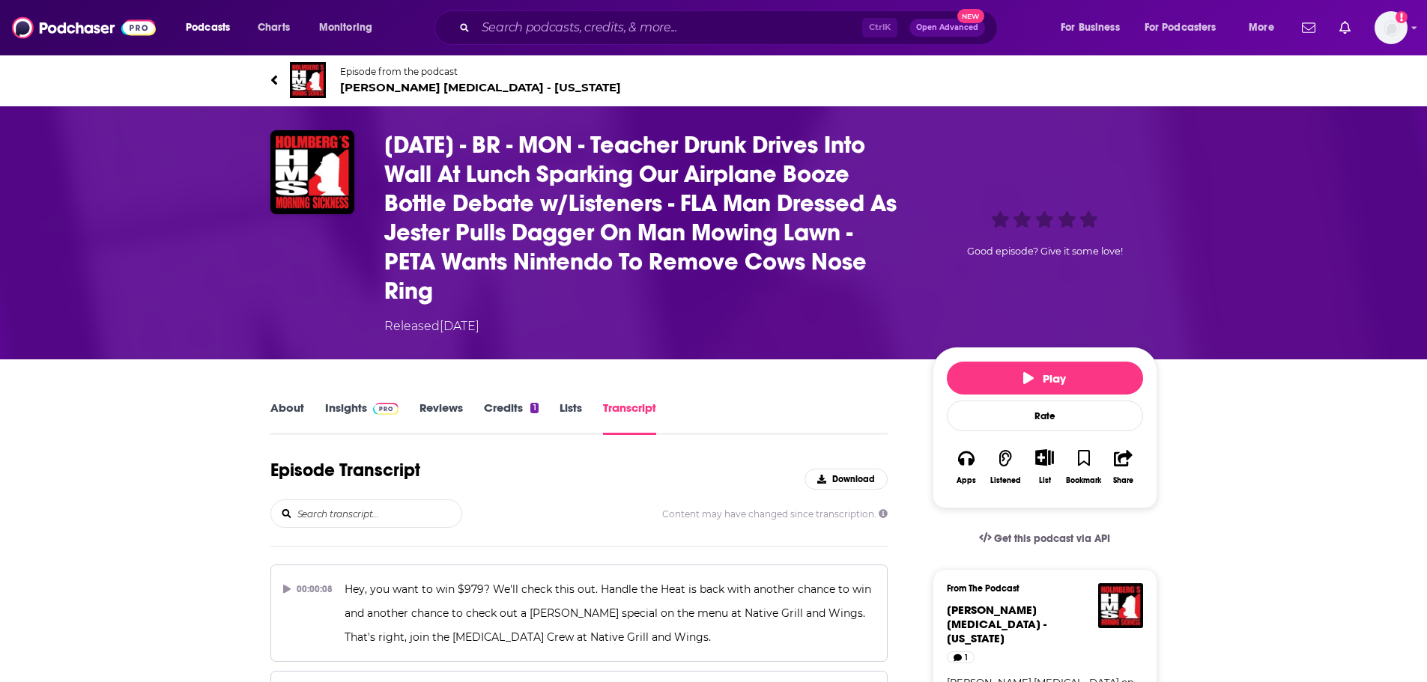
scroll to position [10513, 0]
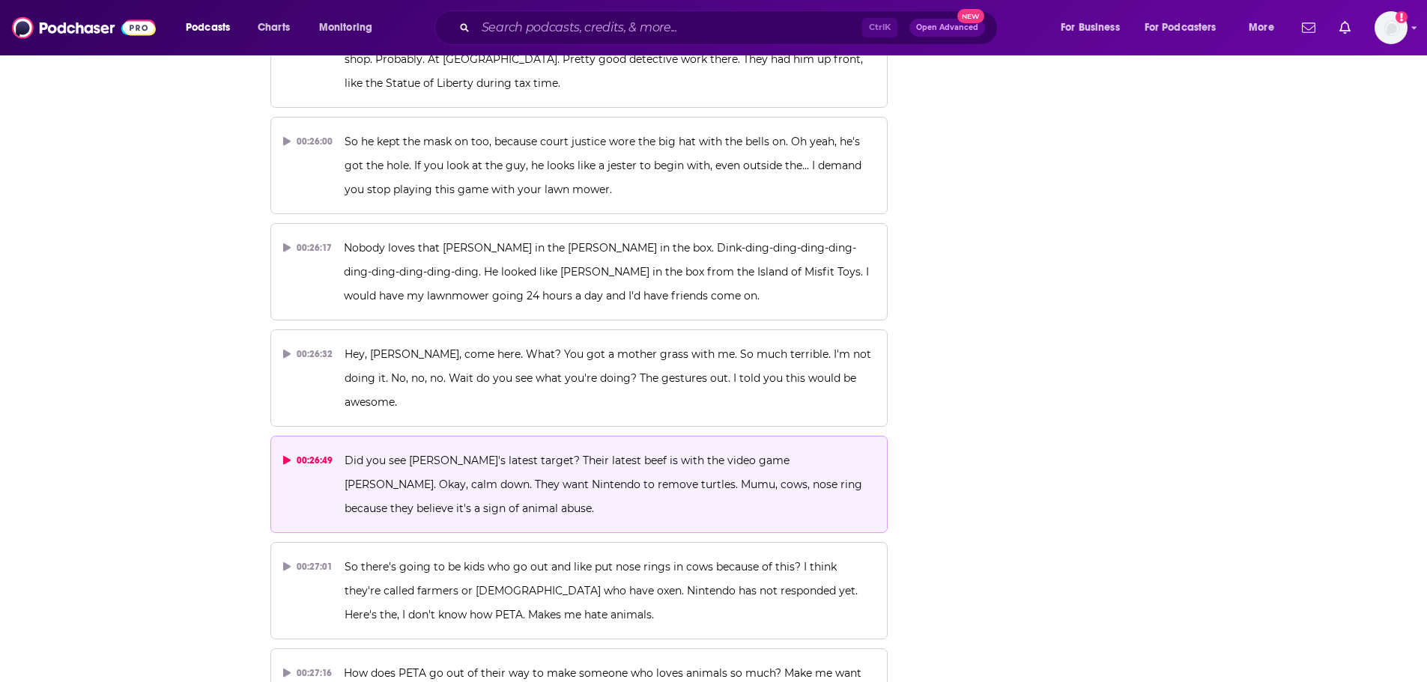
click at [572, 449] on p "Did you see [PERSON_NAME]'s latest target? Their latest beef is with the video …" at bounding box center [610, 485] width 530 height 72
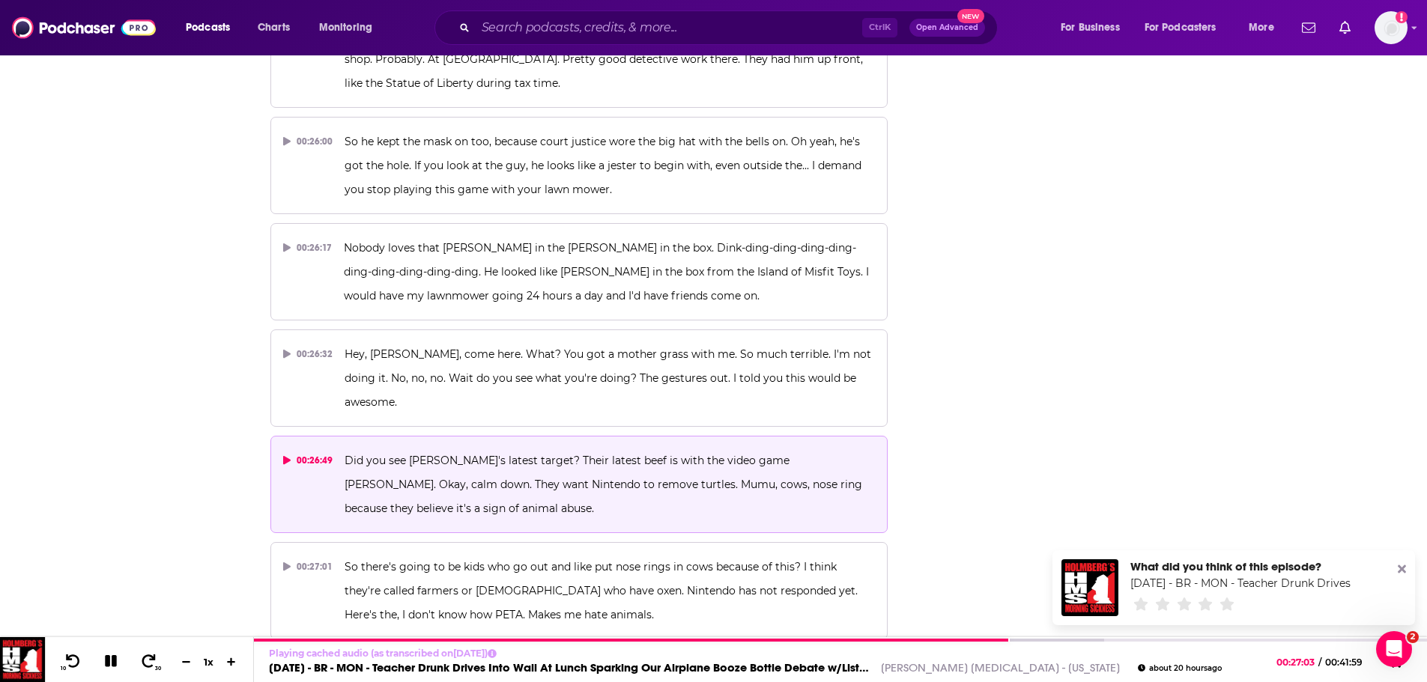
scroll to position [0, 0]
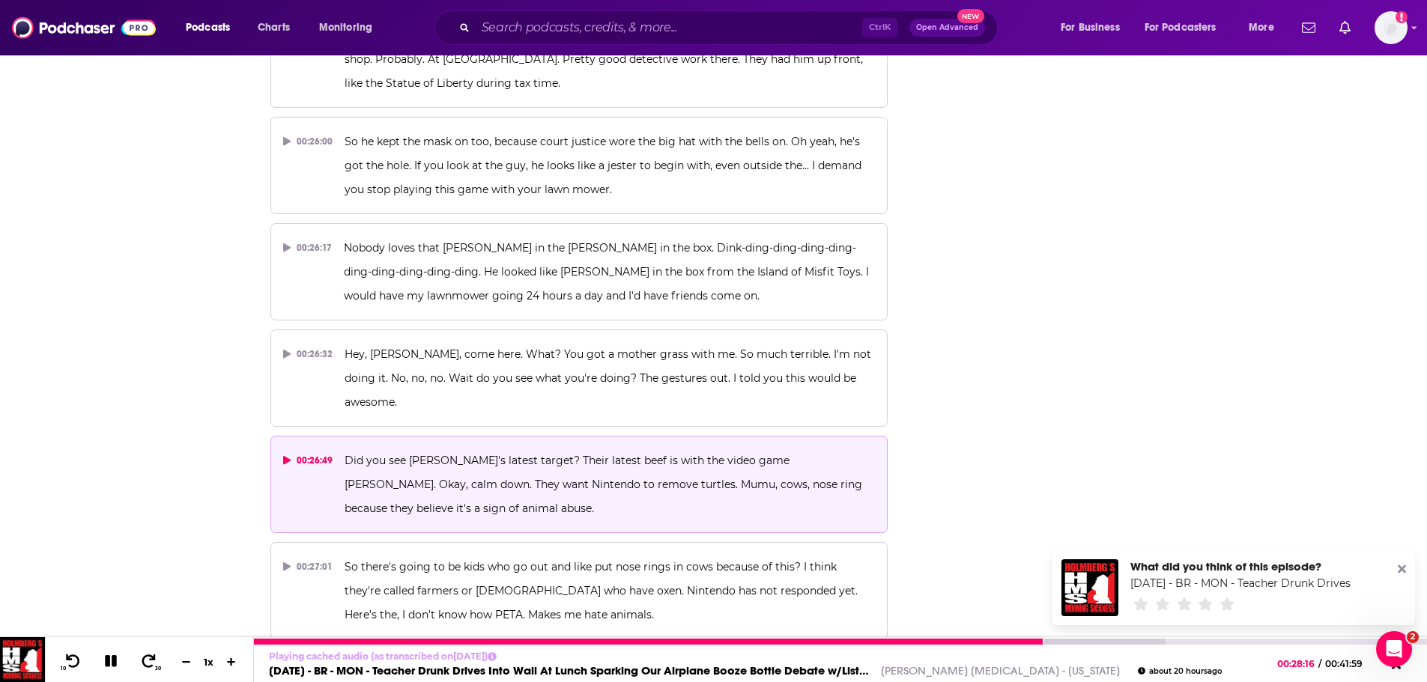
click at [116, 668] on icon at bounding box center [111, 661] width 17 height 13
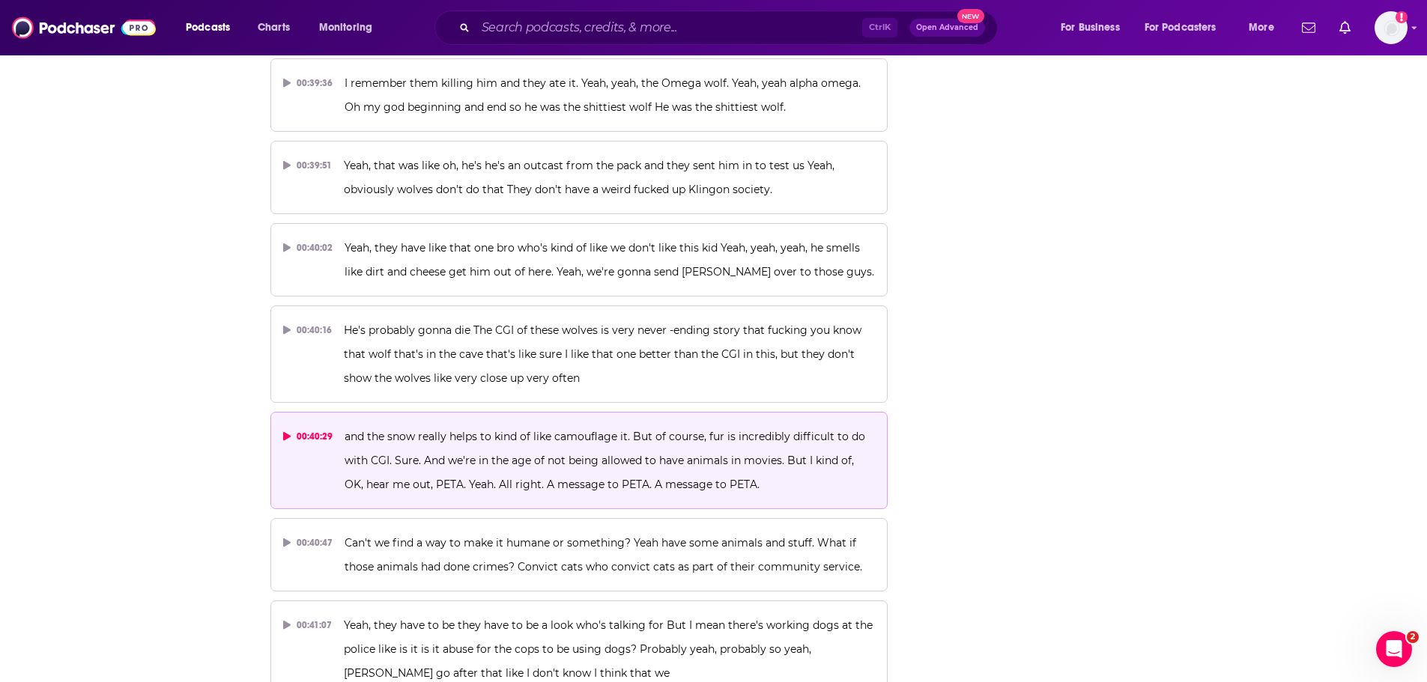
click at [520, 430] on span "and the snow really helps to kind of like camouflage it. But of course, fur is …" at bounding box center [607, 460] width 524 height 61
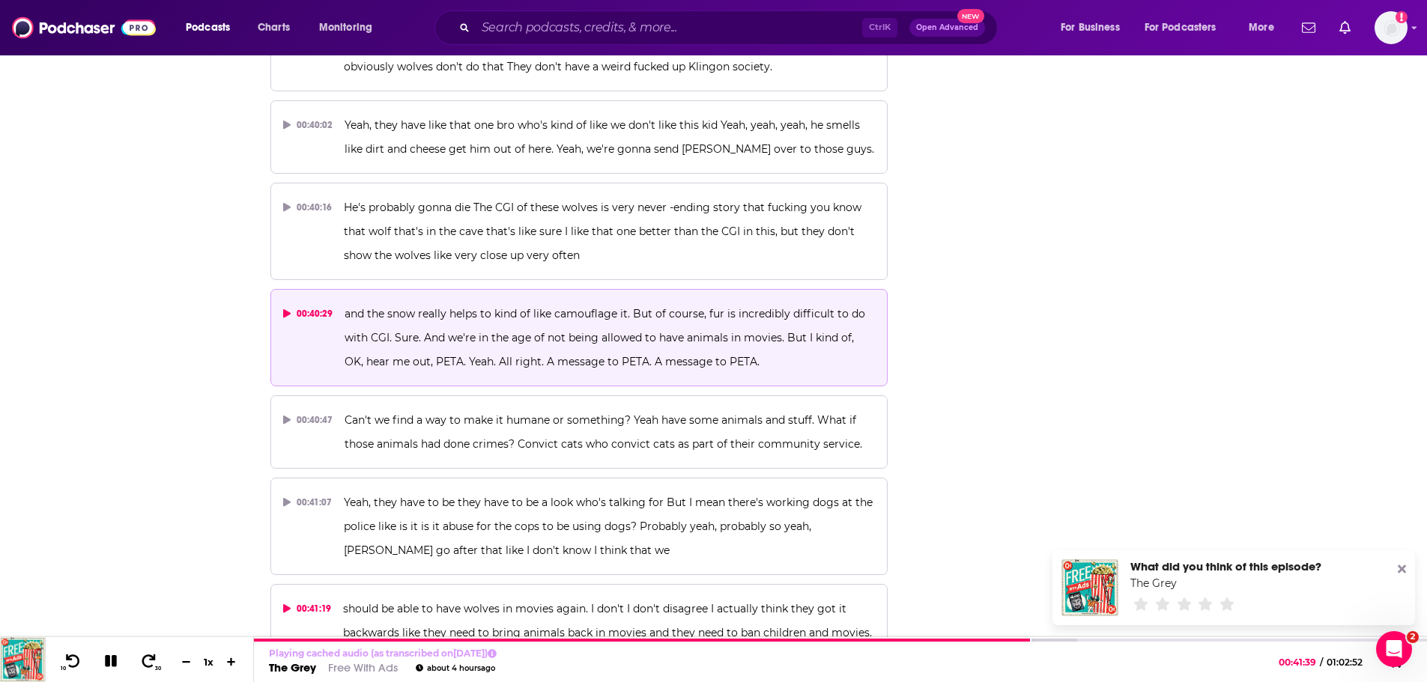
scroll to position [15984, 0]
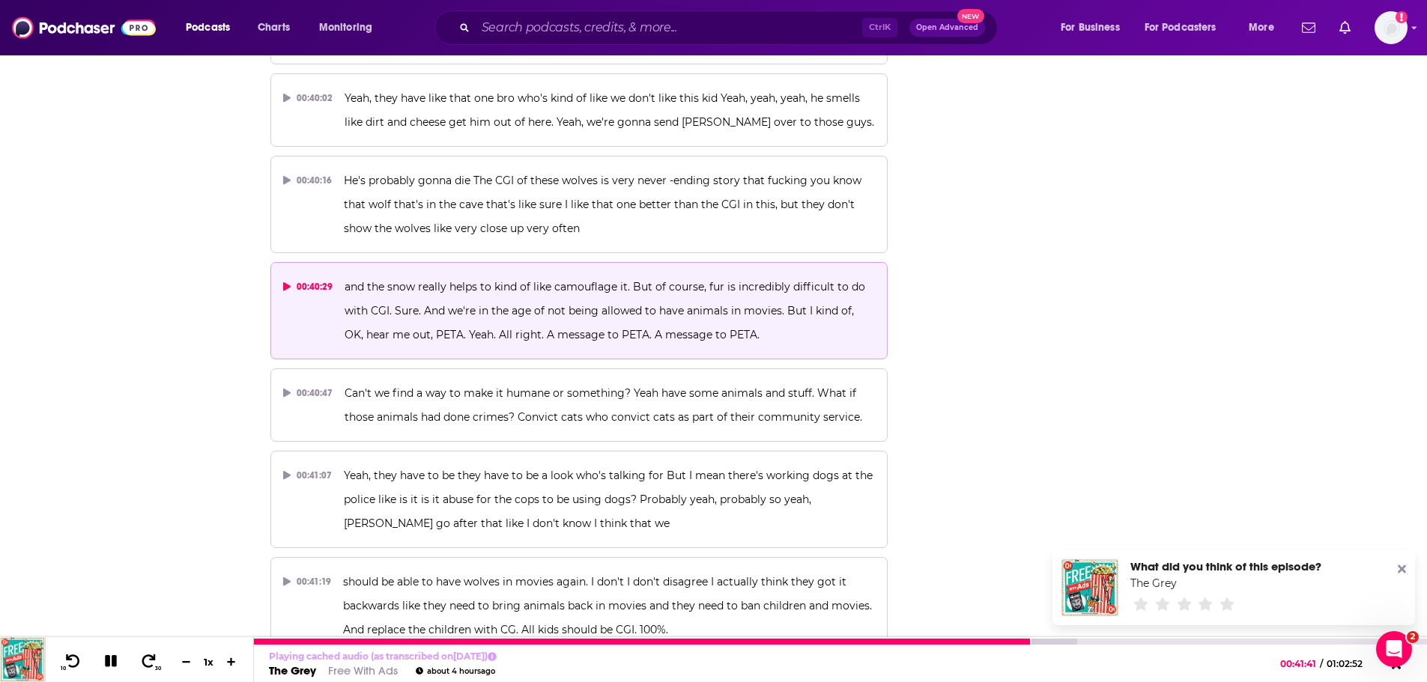
click at [110, 664] on icon at bounding box center [111, 661] width 17 height 13
click at [1405, 572] on icon at bounding box center [1402, 570] width 8 height 8
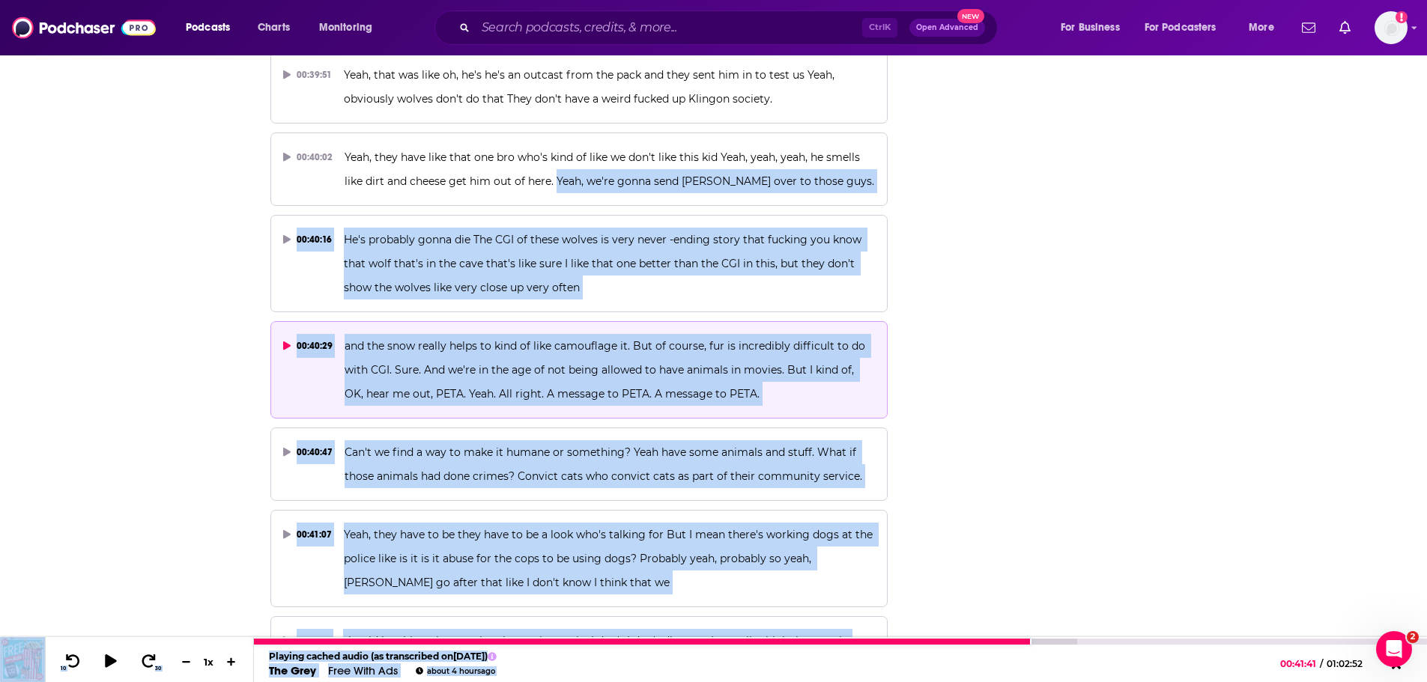
scroll to position [15947, 0]
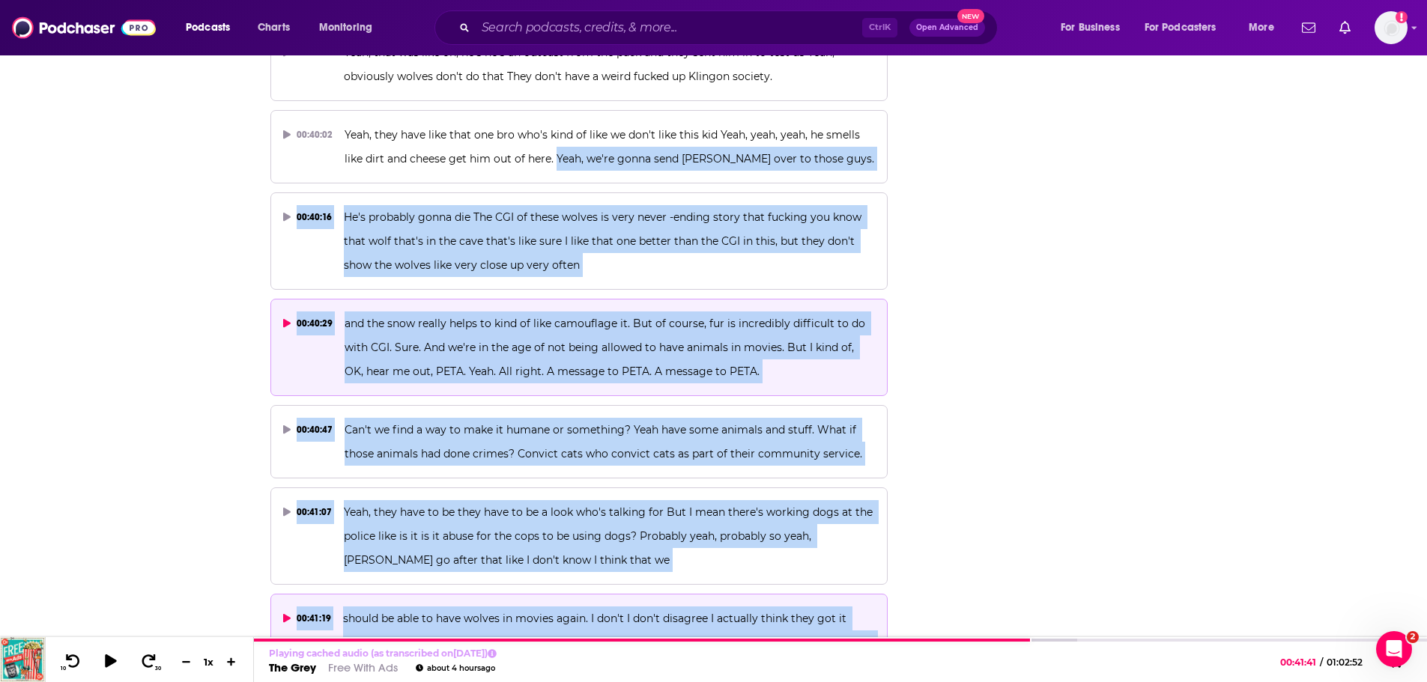
drag, startPoint x: 554, startPoint y: 123, endPoint x: 667, endPoint y: 526, distance: 418.6
copy div "Yeah, we're gonna send Greg over to those guys. 00:40:16 He's probably gonna di…"
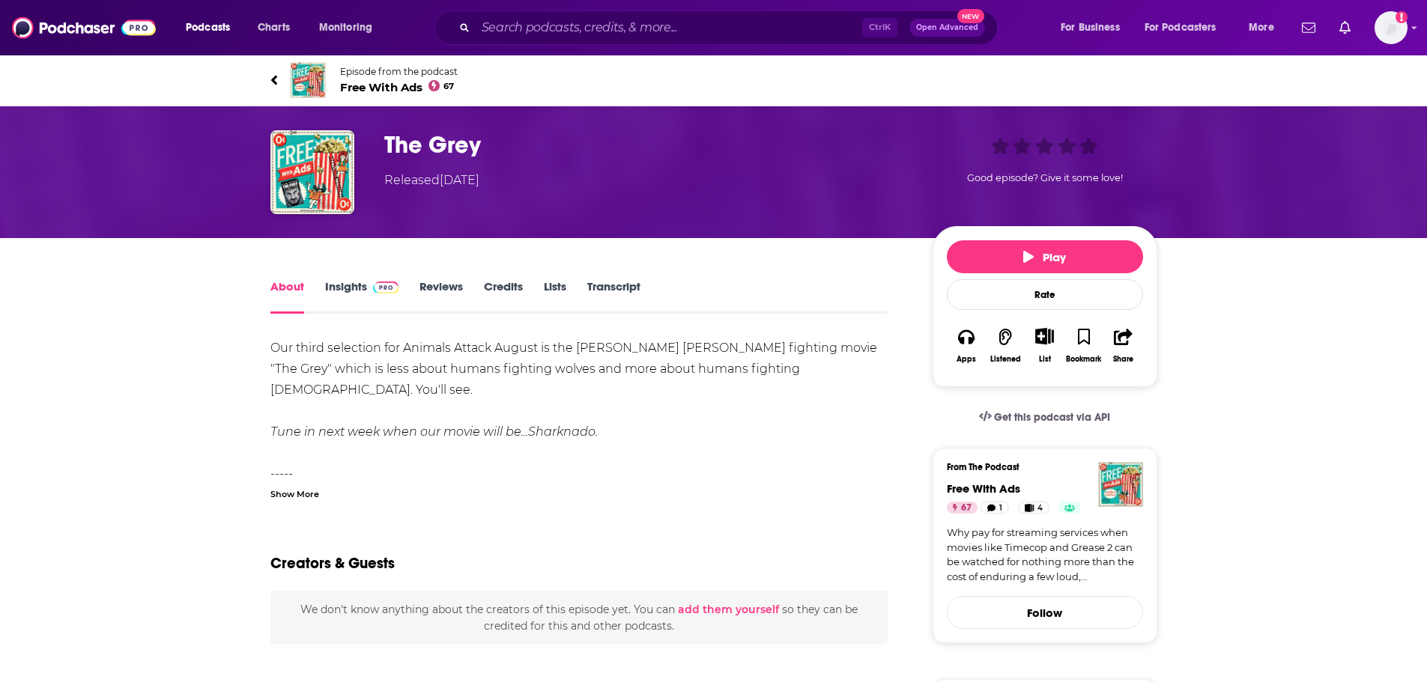
click at [351, 286] on link "Insights" at bounding box center [362, 296] width 74 height 34
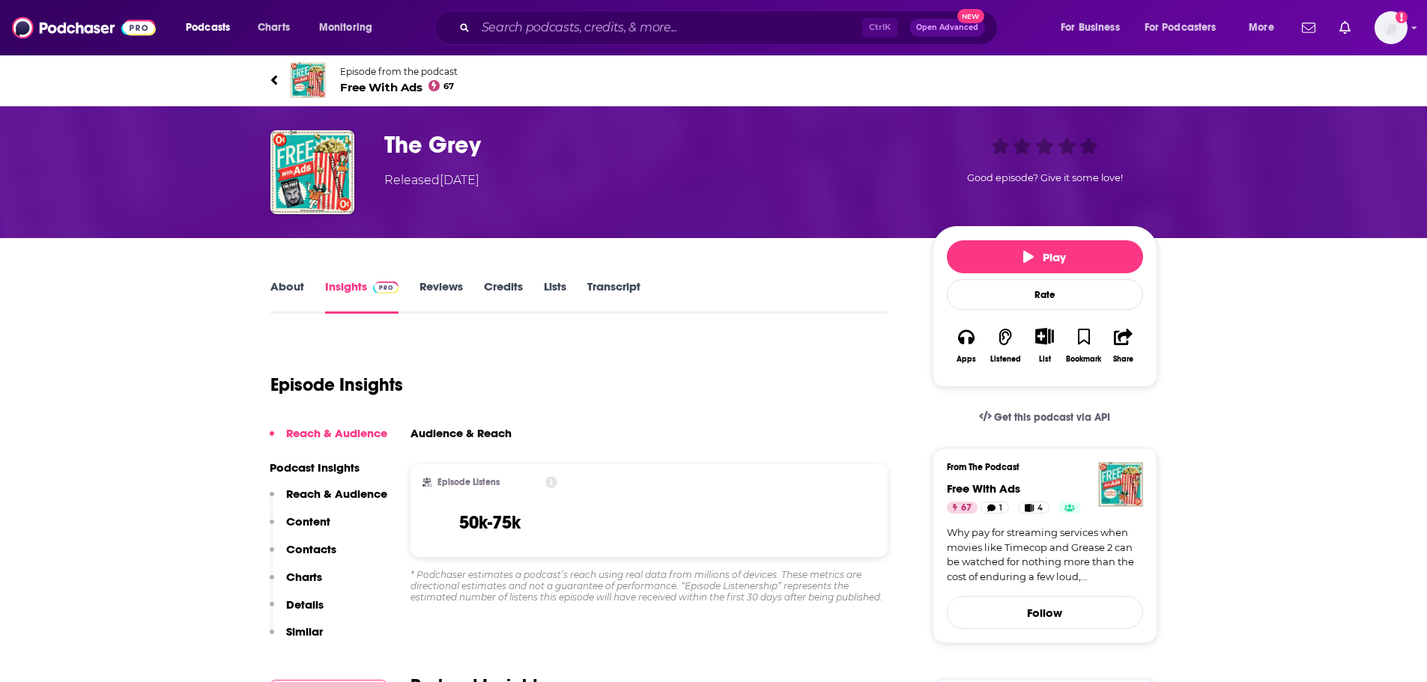
click at [360, 85] on span "Free With Ads 67" at bounding box center [399, 87] width 118 height 14
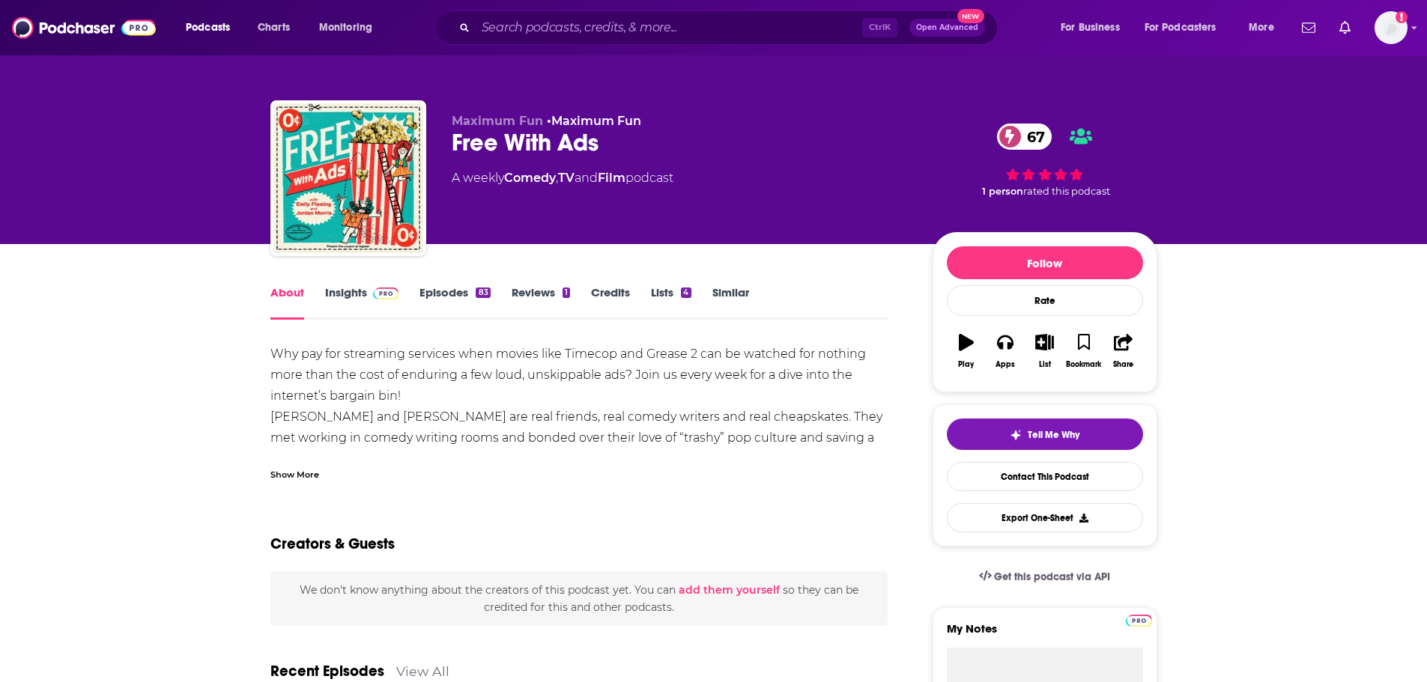
click at [348, 300] on link "Insights" at bounding box center [362, 302] width 74 height 34
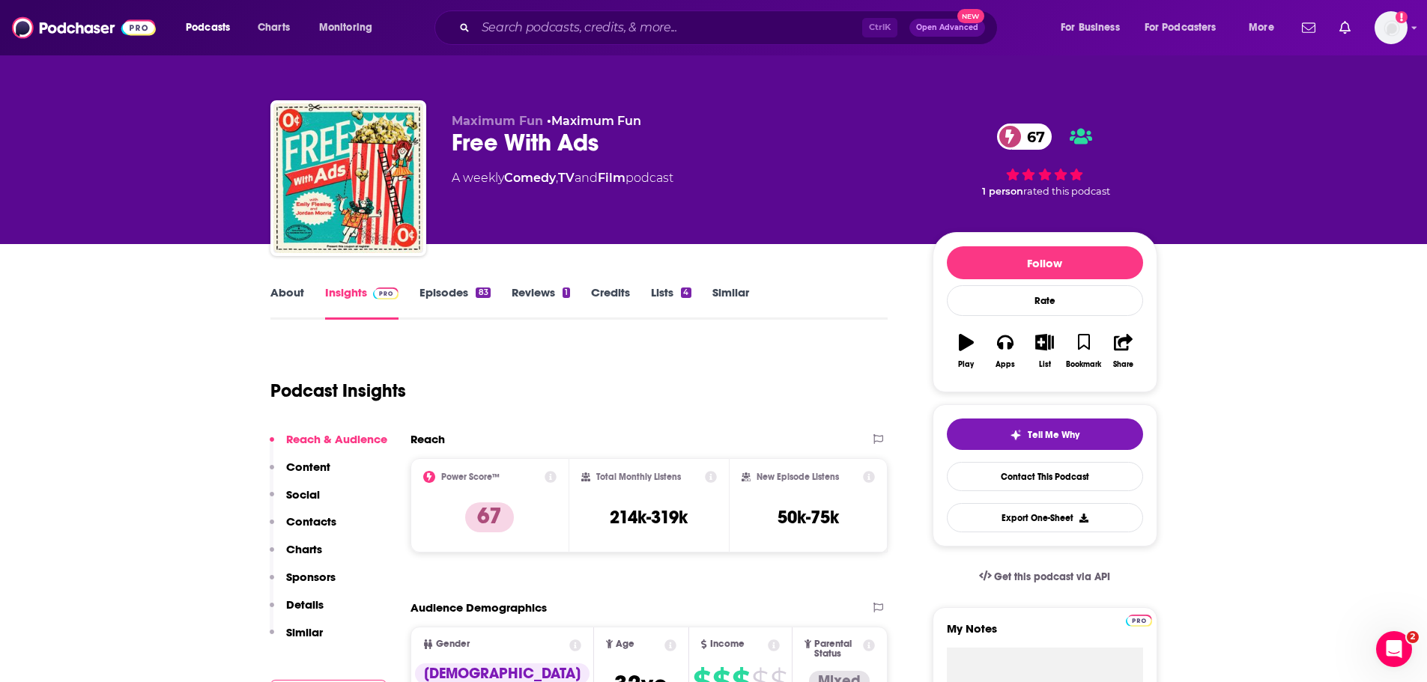
click at [295, 298] on link "About" at bounding box center [287, 302] width 34 height 34
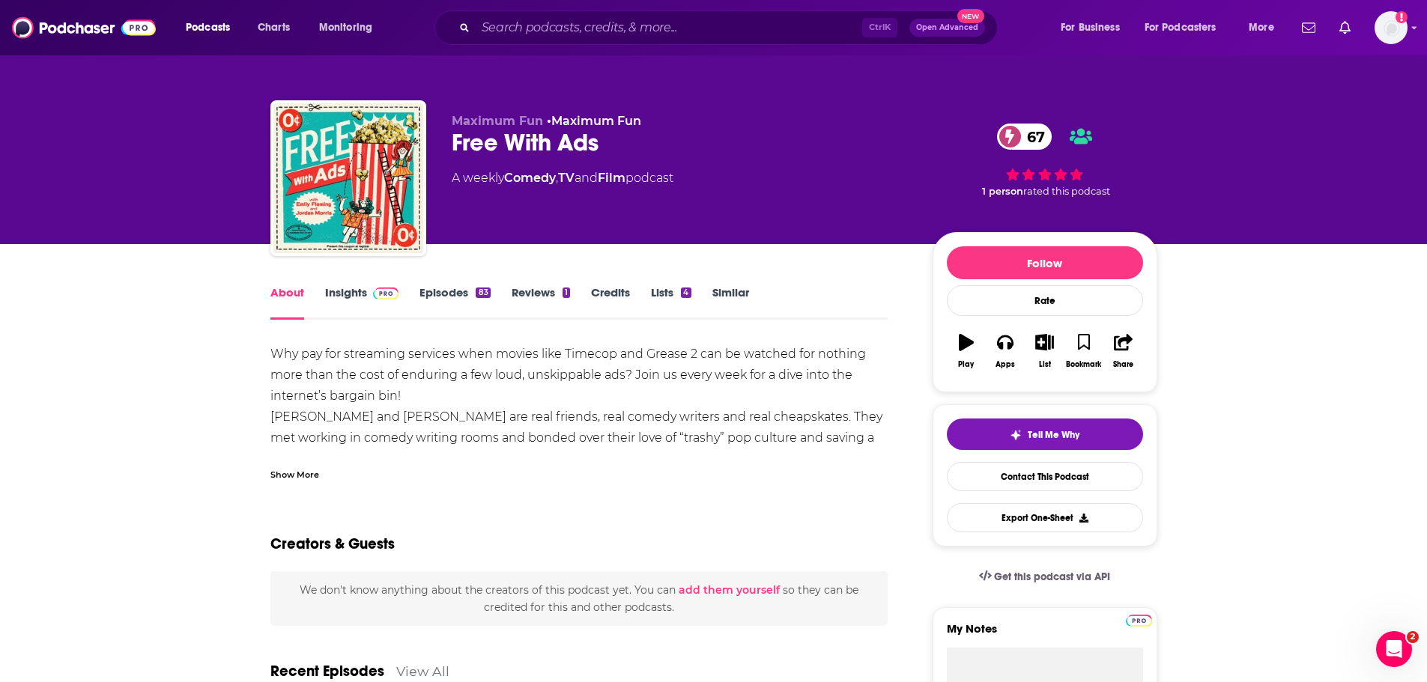
click at [312, 475] on div "Show More" at bounding box center [294, 474] width 49 height 14
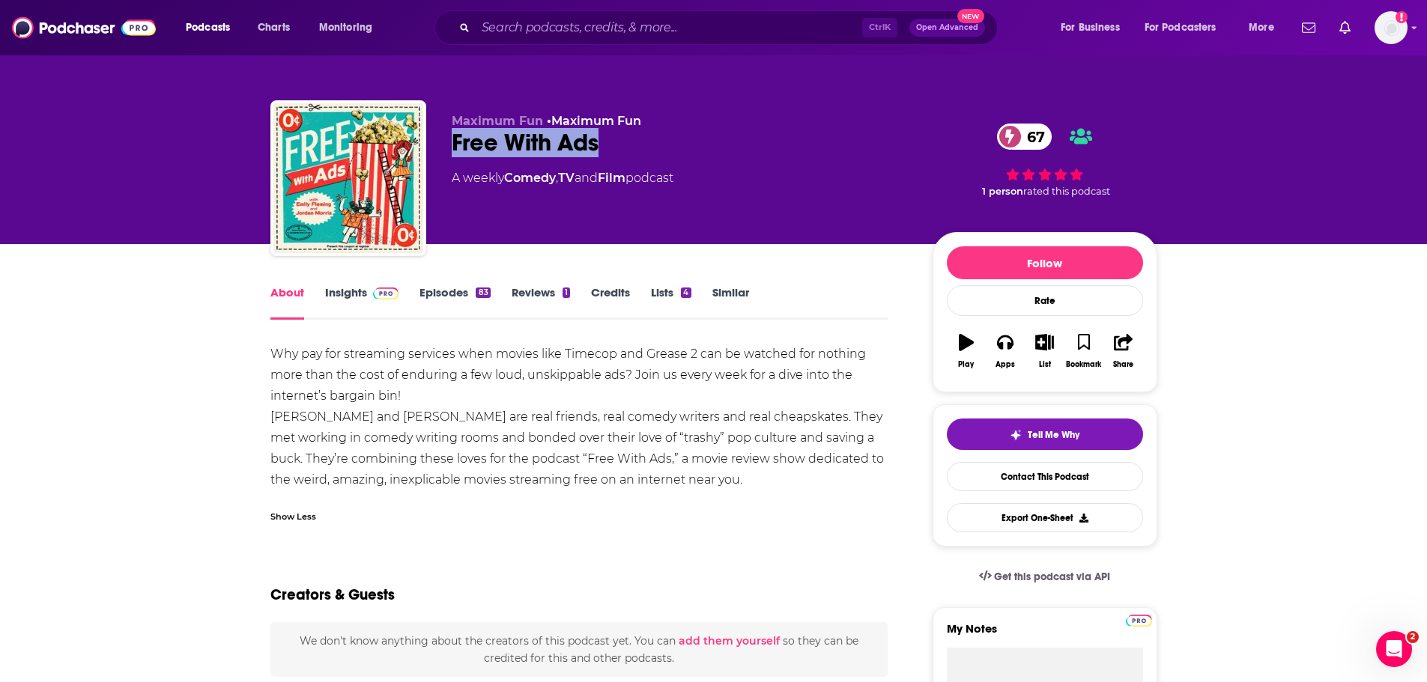
drag, startPoint x: 618, startPoint y: 144, endPoint x: 445, endPoint y: 149, distance: 173.1
click at [445, 149] on div "Maximum Fun • Maximum Fun Free With Ads 67 A weekly Comedy , TV and Film podcas…" at bounding box center [713, 181] width 887 height 162
copy h1 "Free With Ads"
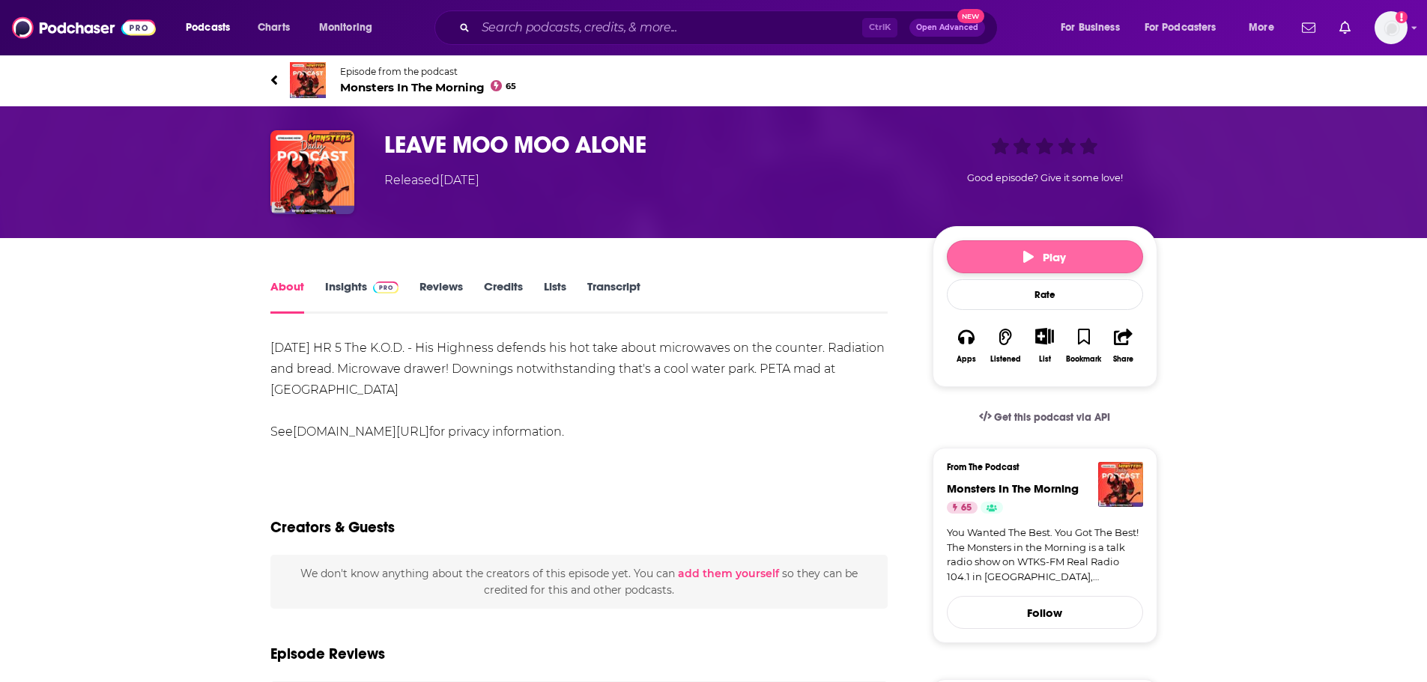
click at [1023, 261] on icon "button" at bounding box center [1028, 257] width 10 height 12
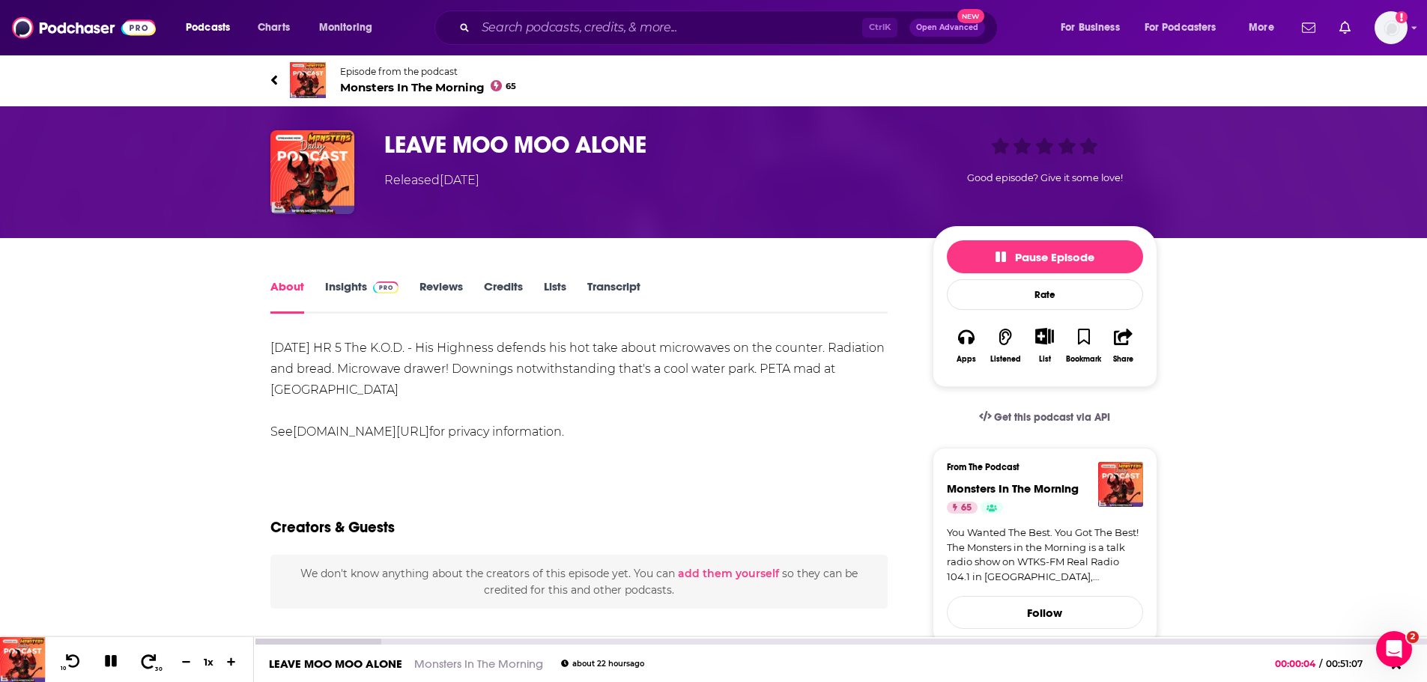
click at [160, 664] on button "30" at bounding box center [149, 662] width 31 height 21
click at [153, 664] on icon at bounding box center [148, 661] width 19 height 15
click at [230, 661] on icon at bounding box center [231, 662] width 13 height 10
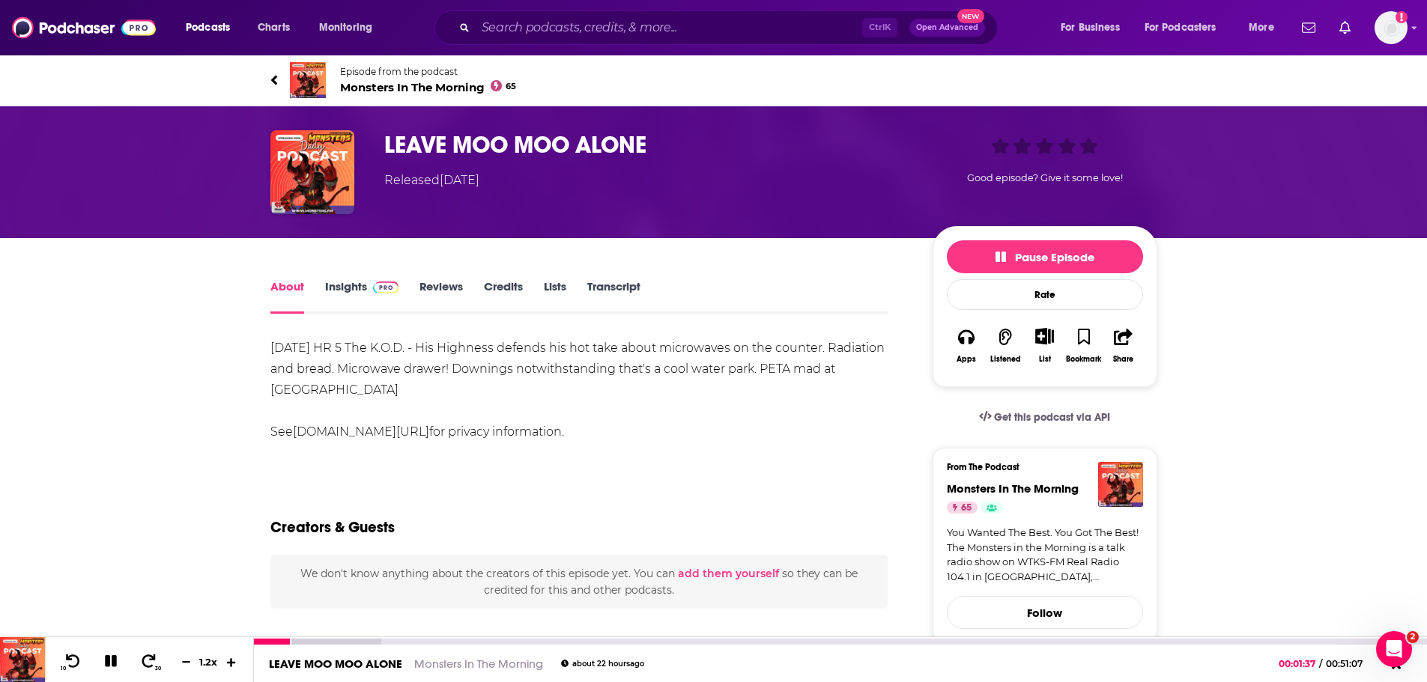
click at [230, 661] on icon at bounding box center [231, 662] width 13 height 10
click at [146, 661] on icon at bounding box center [148, 661] width 19 height 15
click at [110, 666] on icon at bounding box center [110, 662] width 19 height 20
click at [1009, 257] on button "Play" at bounding box center [1045, 256] width 196 height 33
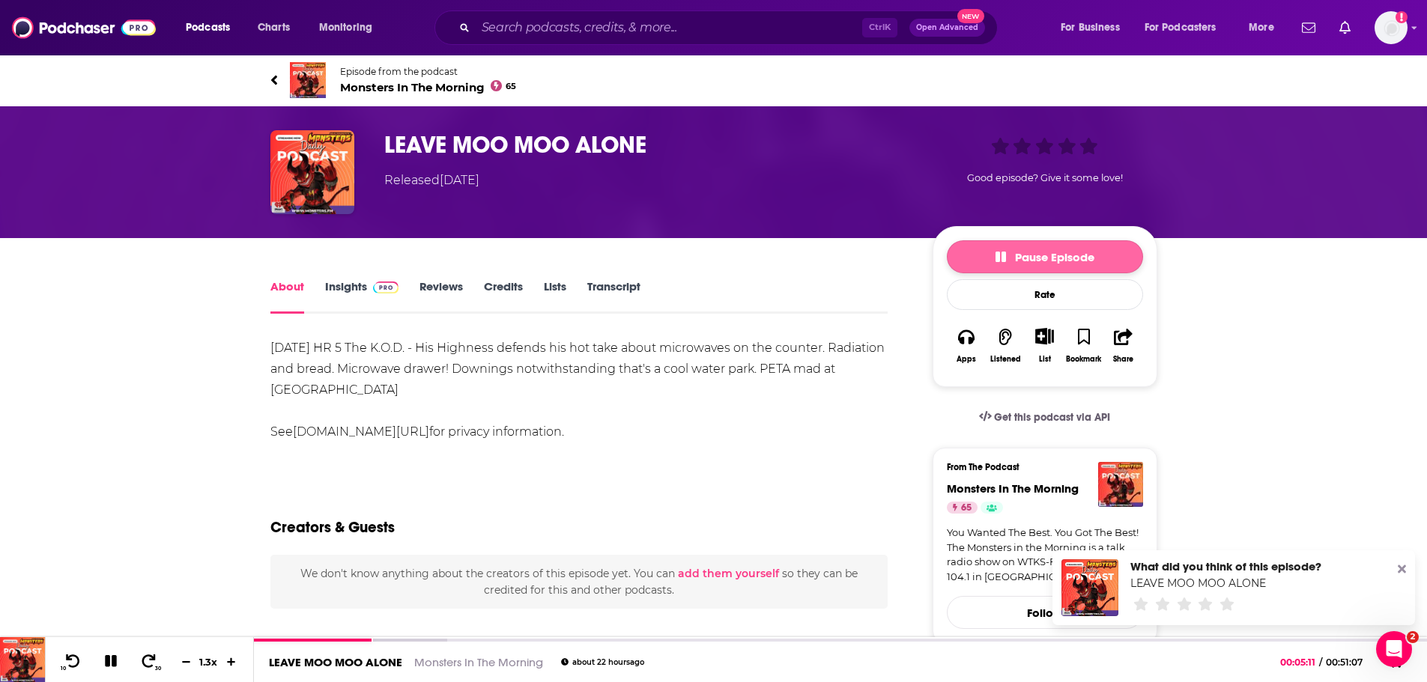
click at [992, 259] on button "Pause Episode" at bounding box center [1045, 256] width 196 height 33
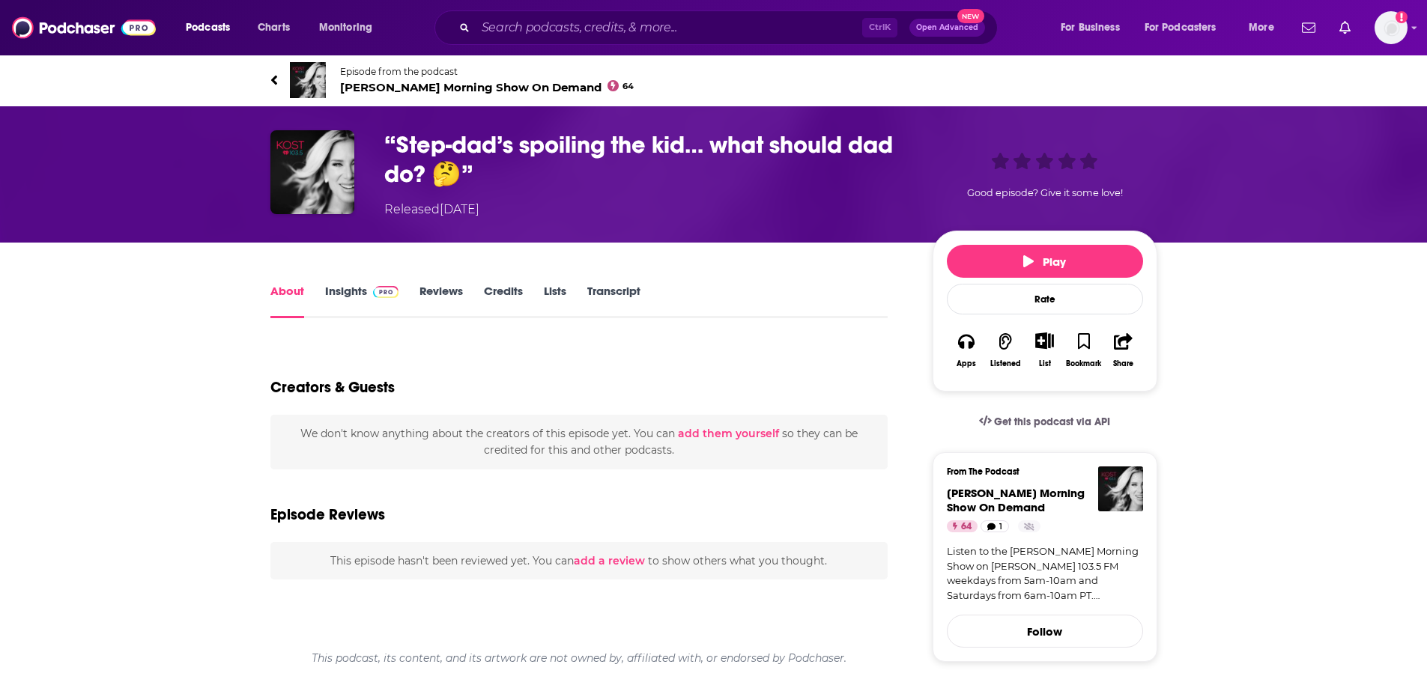
click at [628, 289] on link "Transcript" at bounding box center [613, 301] width 53 height 34
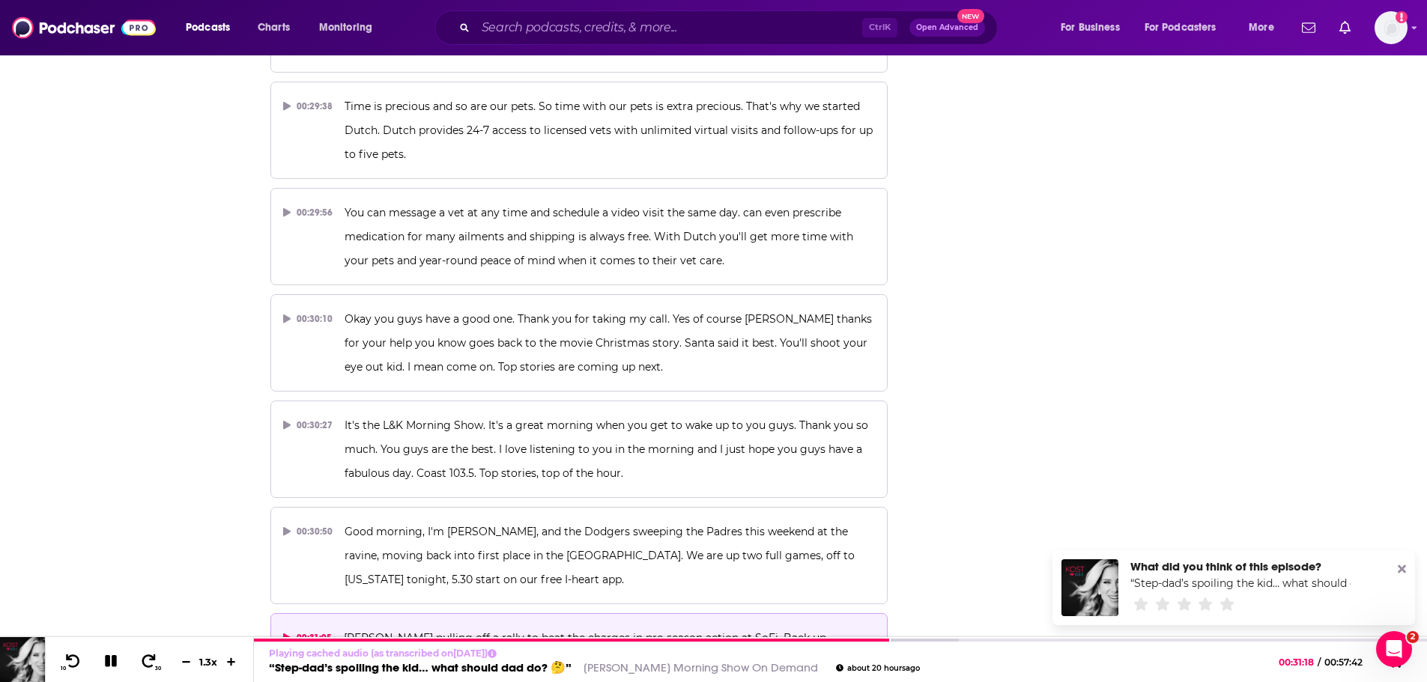
click at [463, 631] on span "Rams pulling off a rally to beat the charges in pre-season action at SoFi. Back…" at bounding box center [610, 661] width 533 height 61
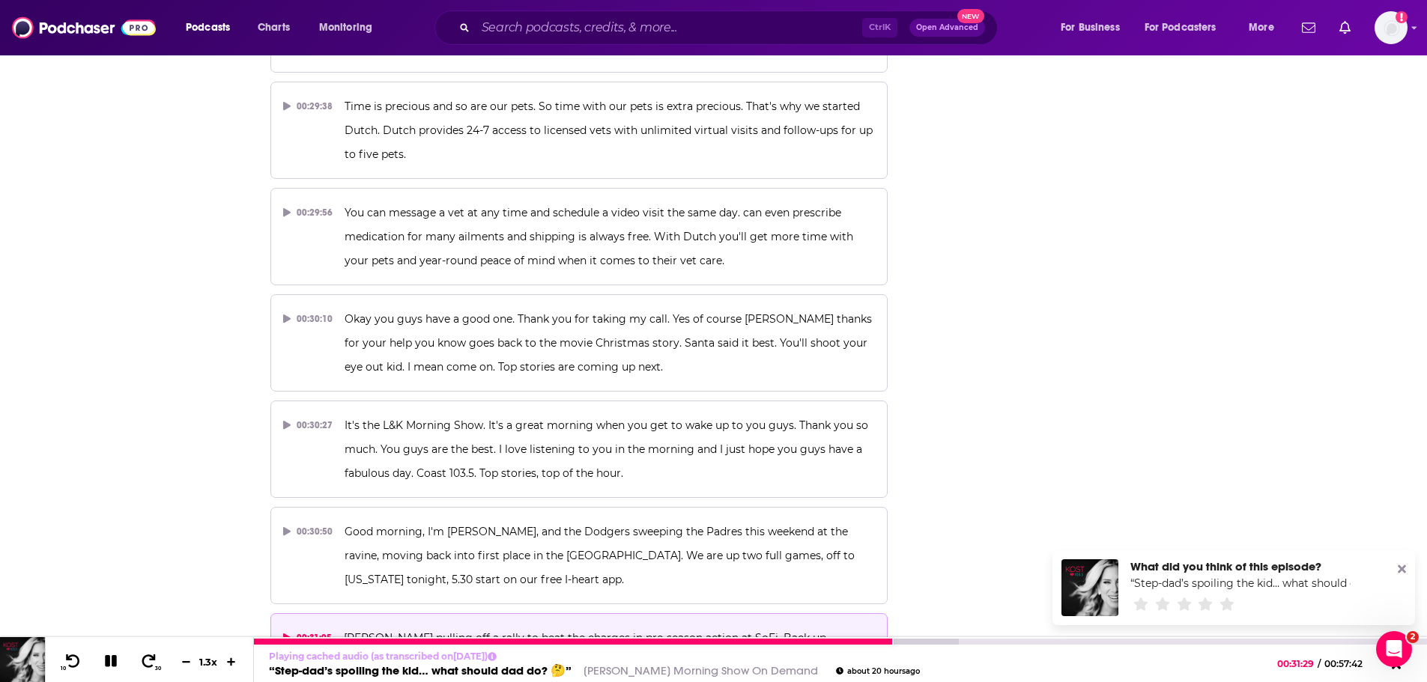
click at [109, 664] on icon at bounding box center [111, 661] width 12 height 12
click at [670, 668] on link "Ellen K Morning Show On Demand" at bounding box center [701, 671] width 234 height 14
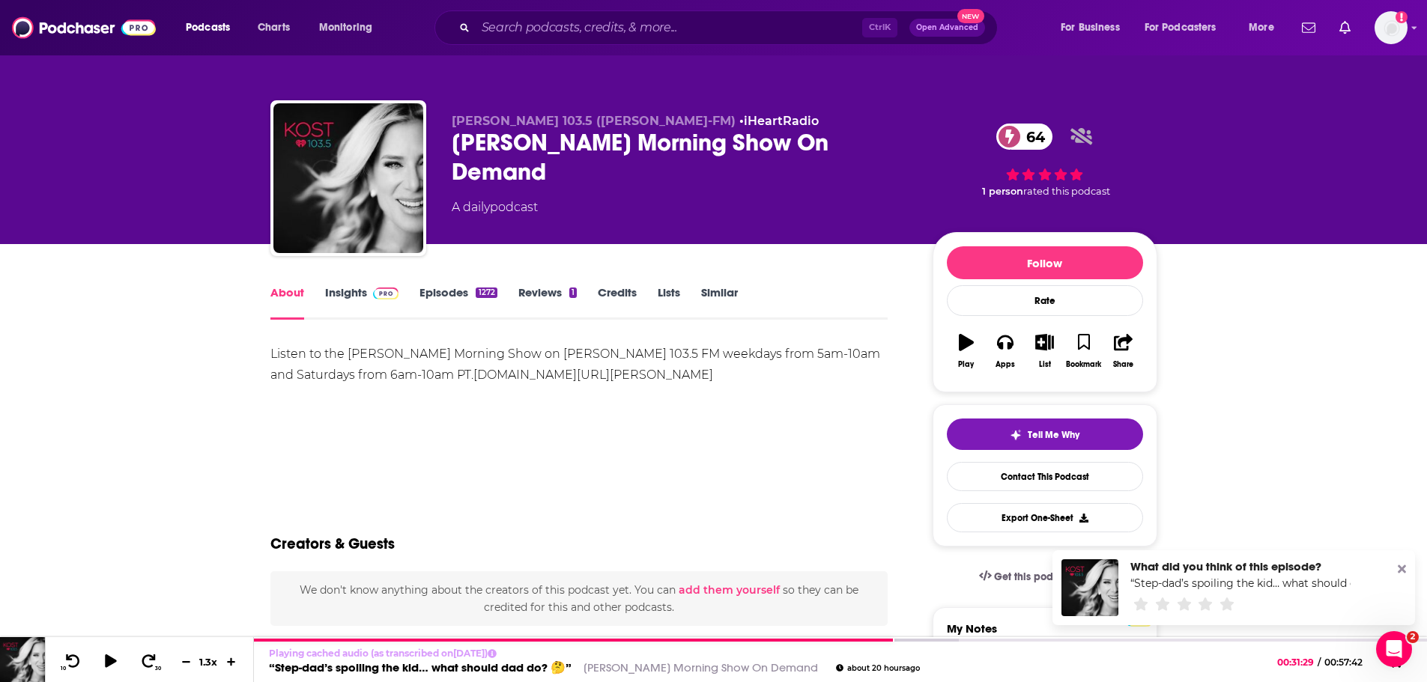
click at [350, 295] on link "Insights" at bounding box center [362, 302] width 74 height 34
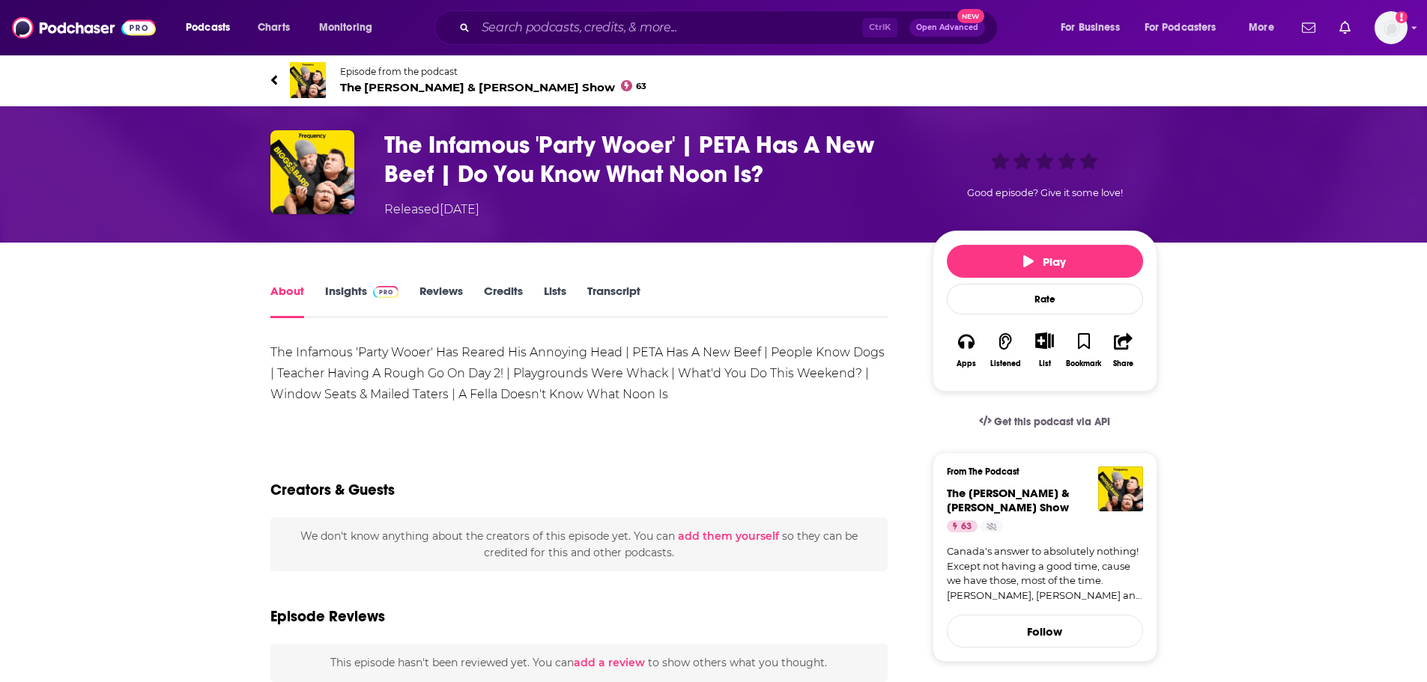
click at [438, 88] on span "The [PERSON_NAME] & [PERSON_NAME] Show 63" at bounding box center [493, 87] width 307 height 14
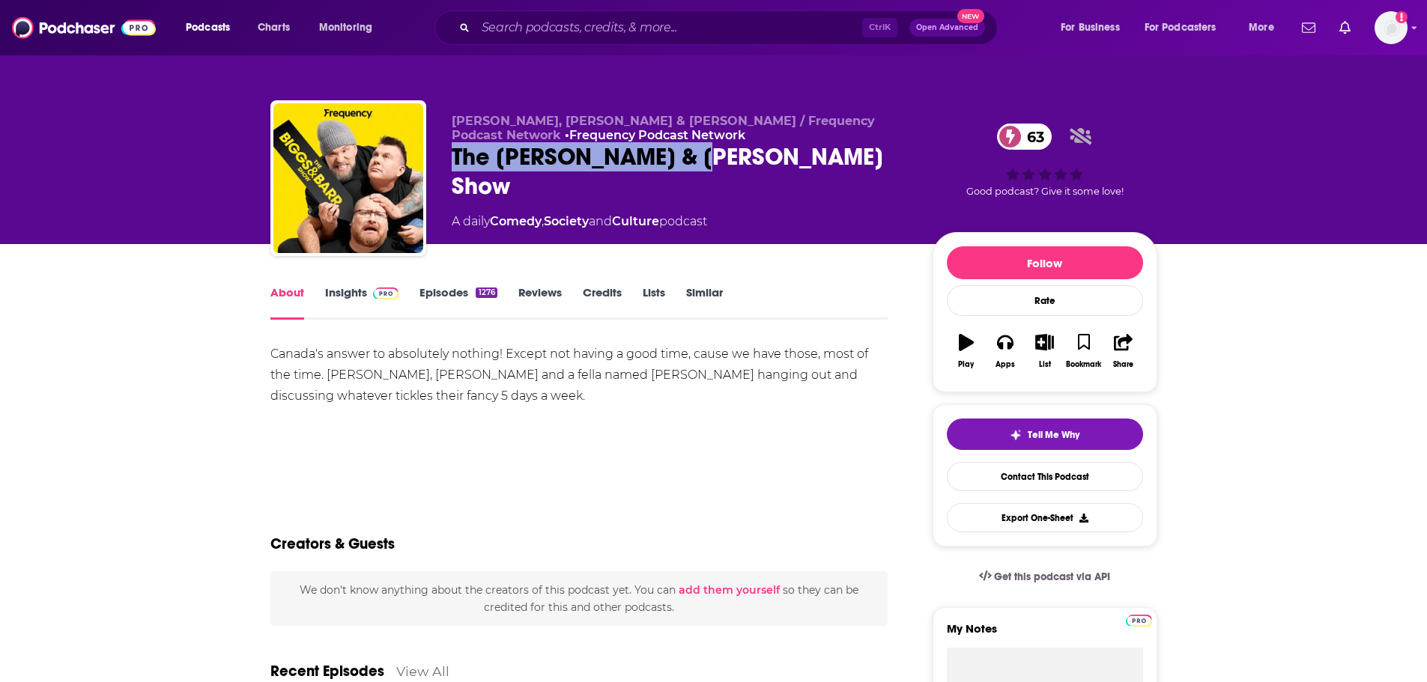
drag, startPoint x: 727, startPoint y: 154, endPoint x: 452, endPoint y: 155, distance: 274.2
click at [452, 155] on div "The Biggs & Barr Show 63" at bounding box center [680, 171] width 457 height 58
copy h1 "The Biggs & Barr Show"
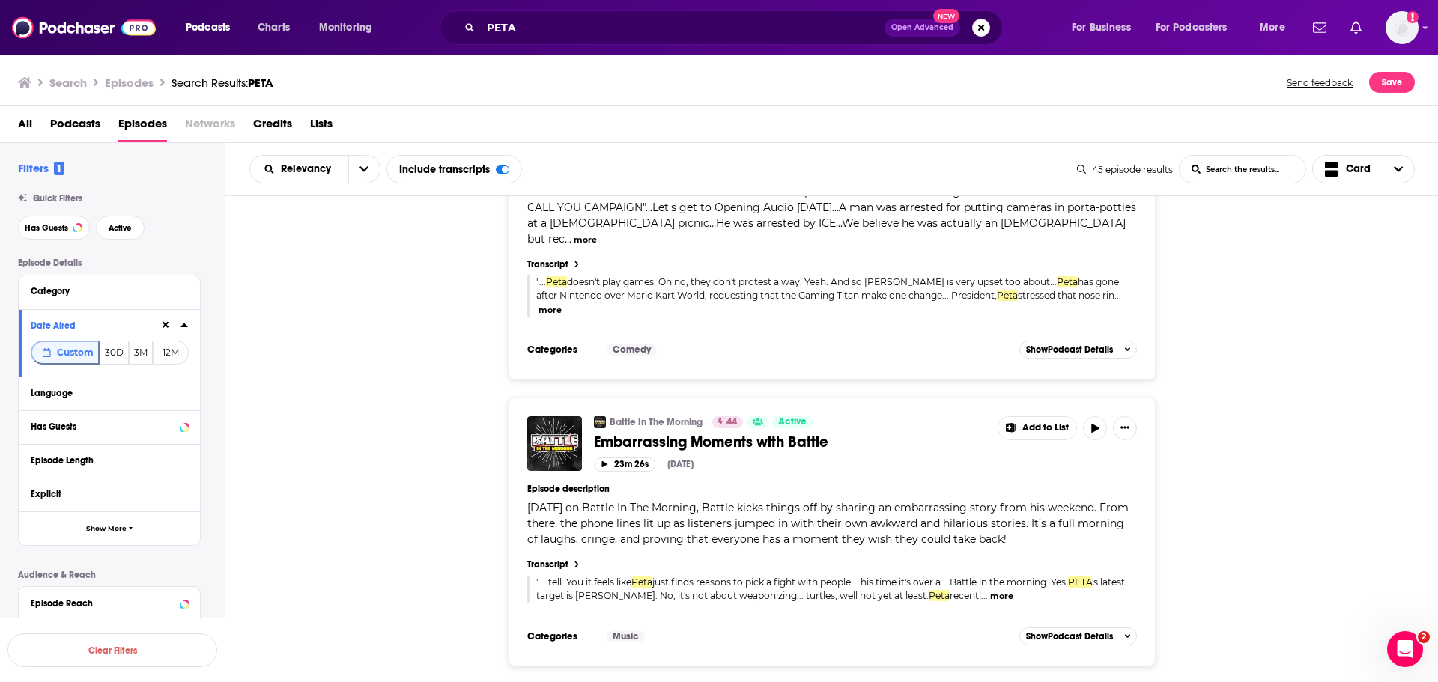
scroll to position [7205, 0]
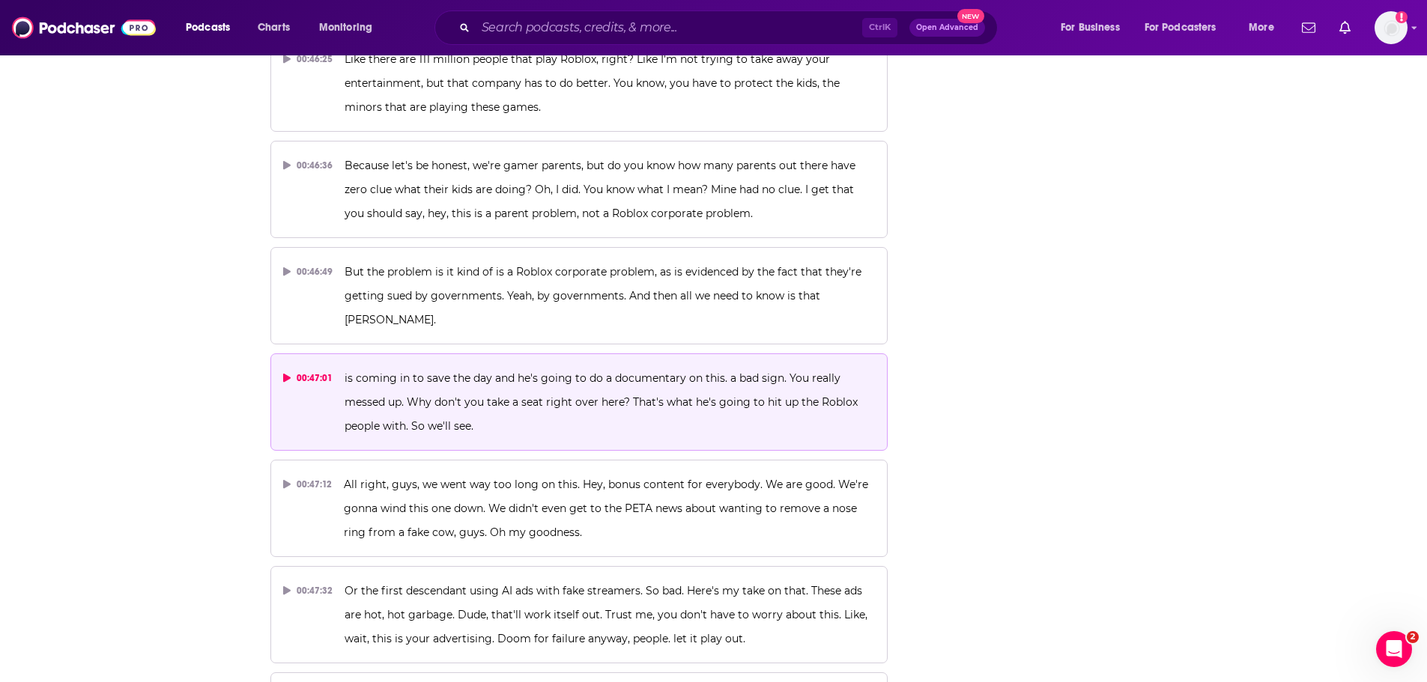
click at [559, 372] on span "is coming in to save the day and he's going to do a documentary on this. a bad …" at bounding box center [603, 402] width 516 height 61
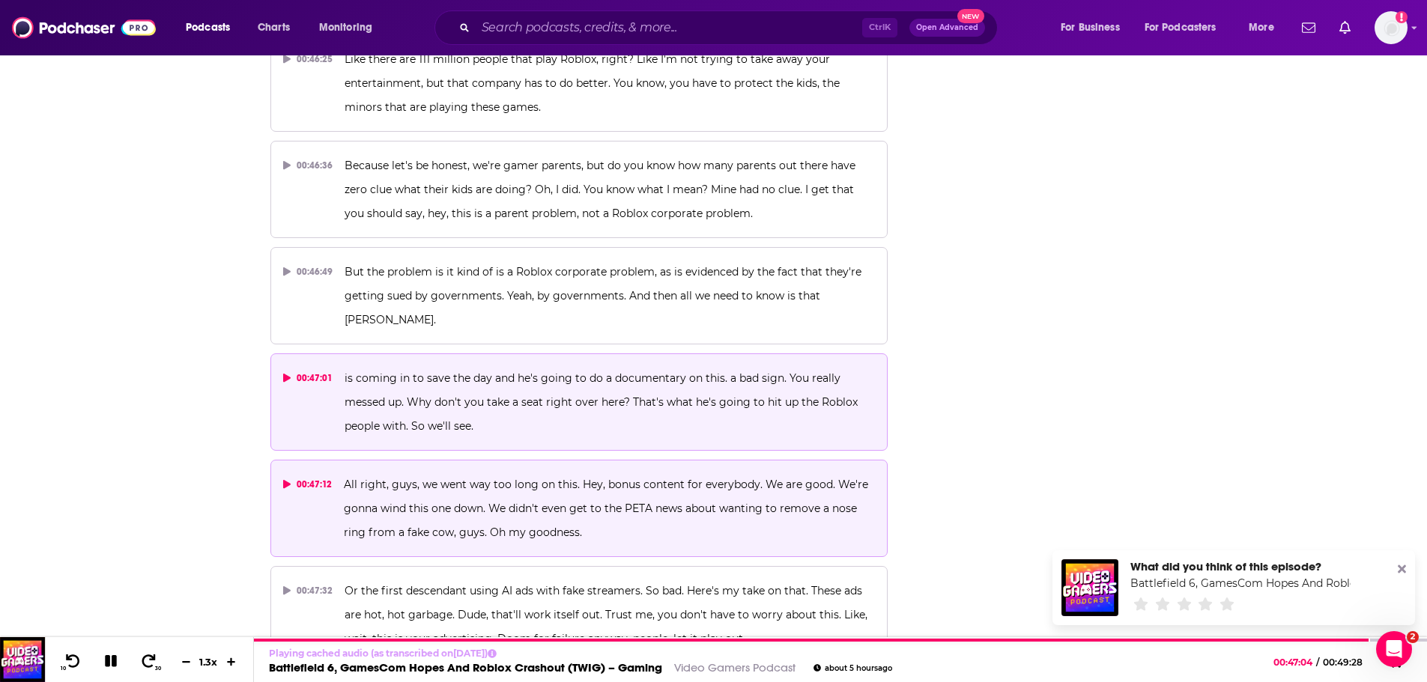
click at [366, 473] on p "All right, guys, we went way too long on this. Hey, bonus content for everybody…" at bounding box center [609, 509] width 531 height 72
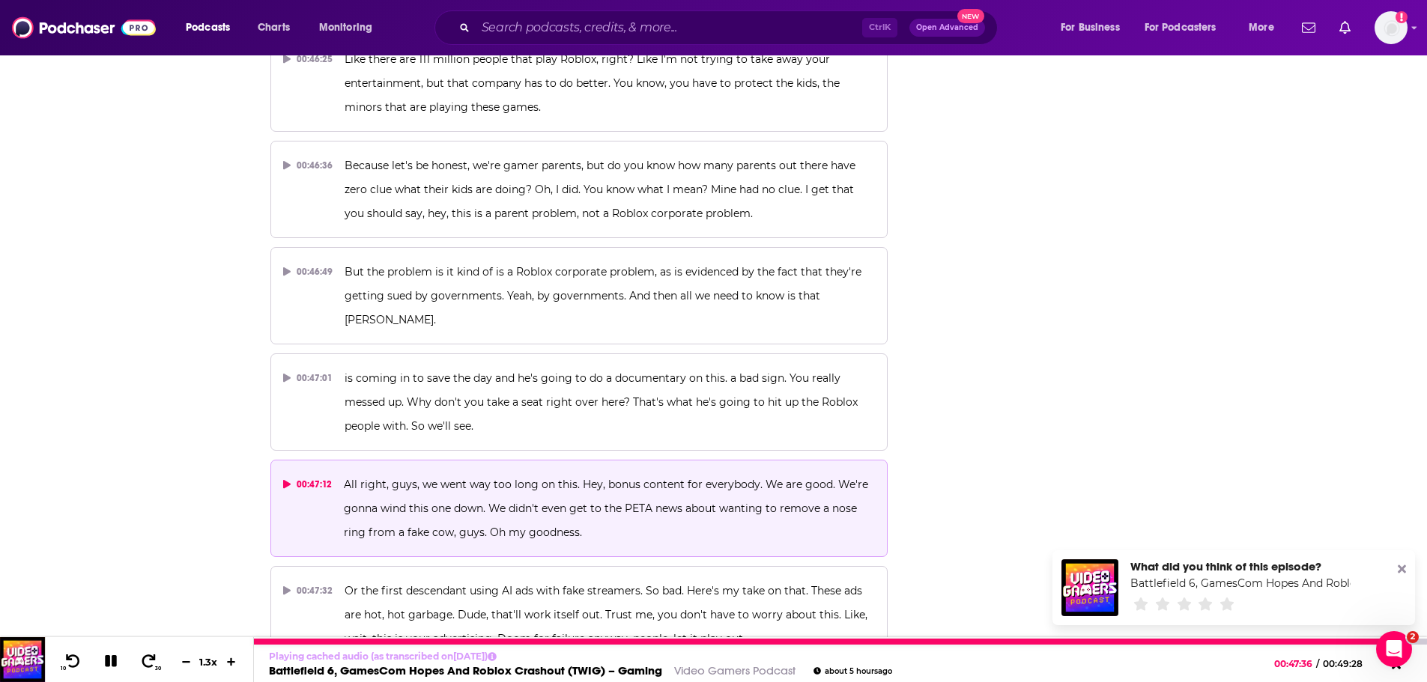
click at [112, 663] on icon at bounding box center [111, 661] width 12 height 12
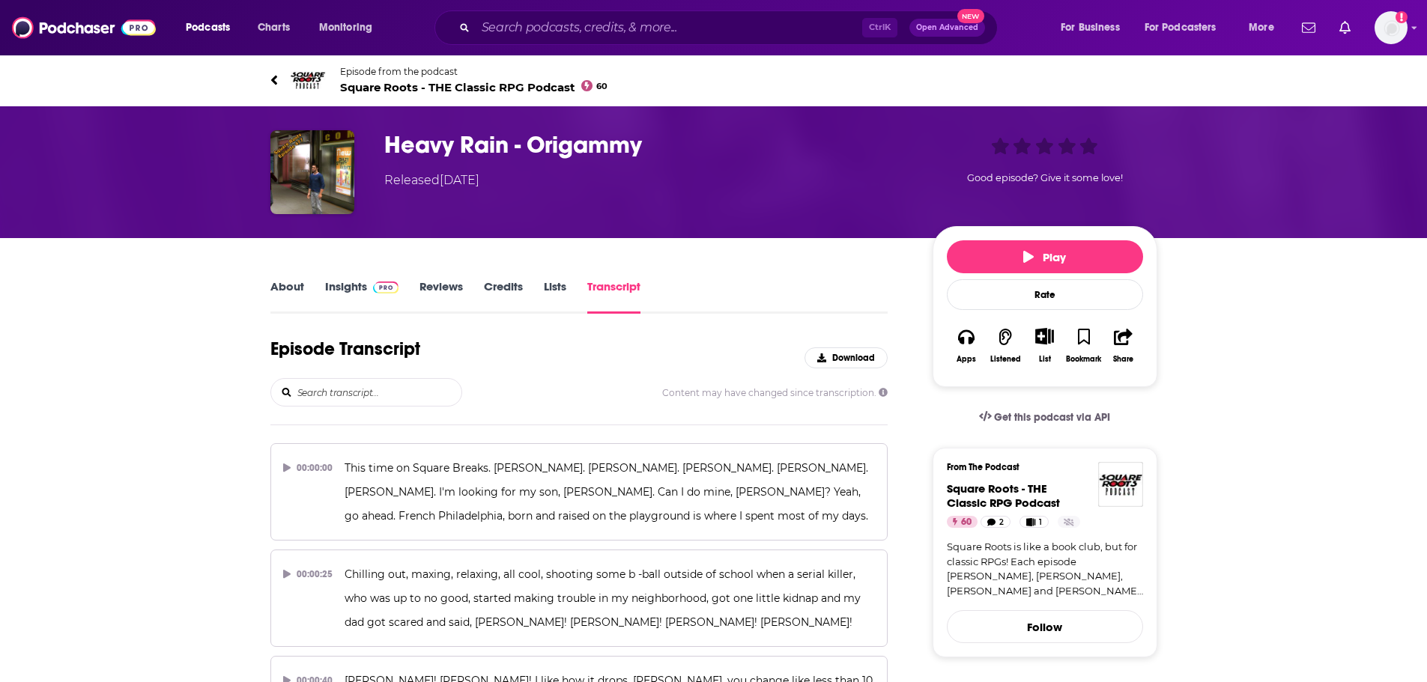
scroll to position [2396, 0]
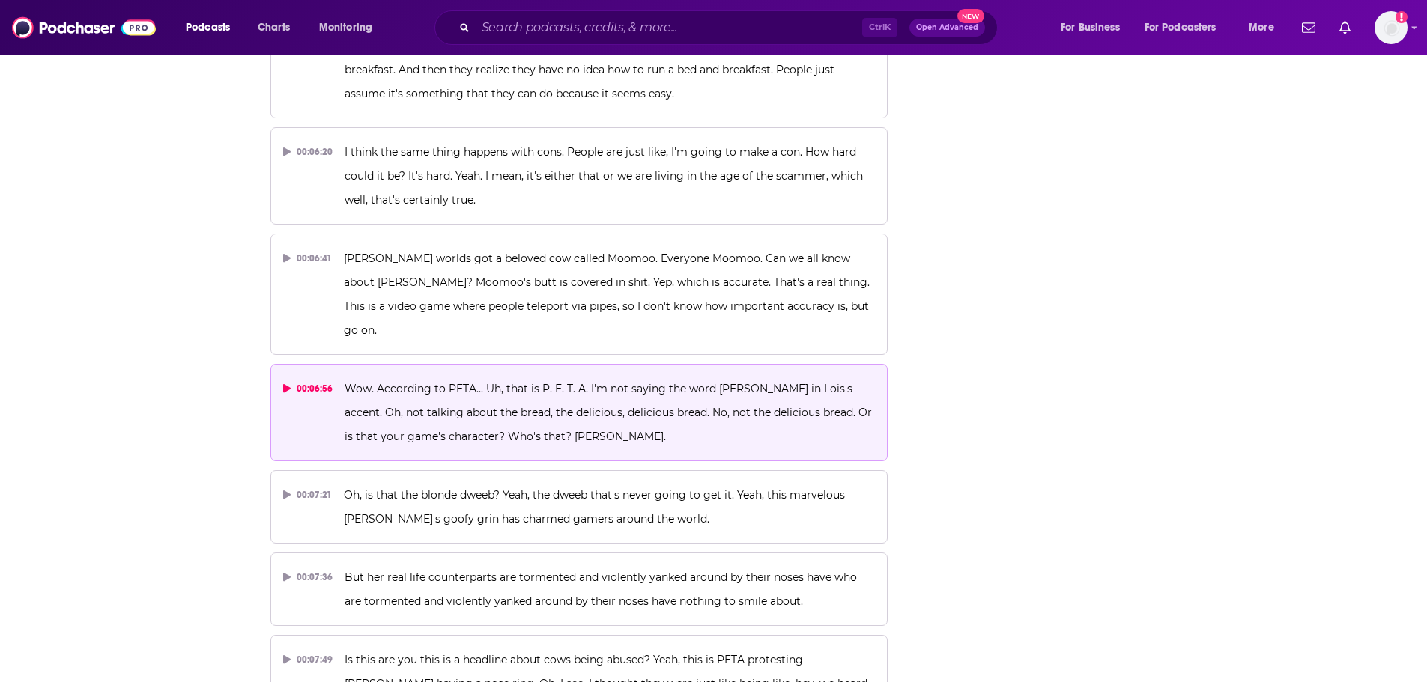
click at [706, 382] on span "Wow. According to PETA... Uh, that is P. E. T. A. I'm not saying the word [PERS…" at bounding box center [610, 412] width 530 height 61
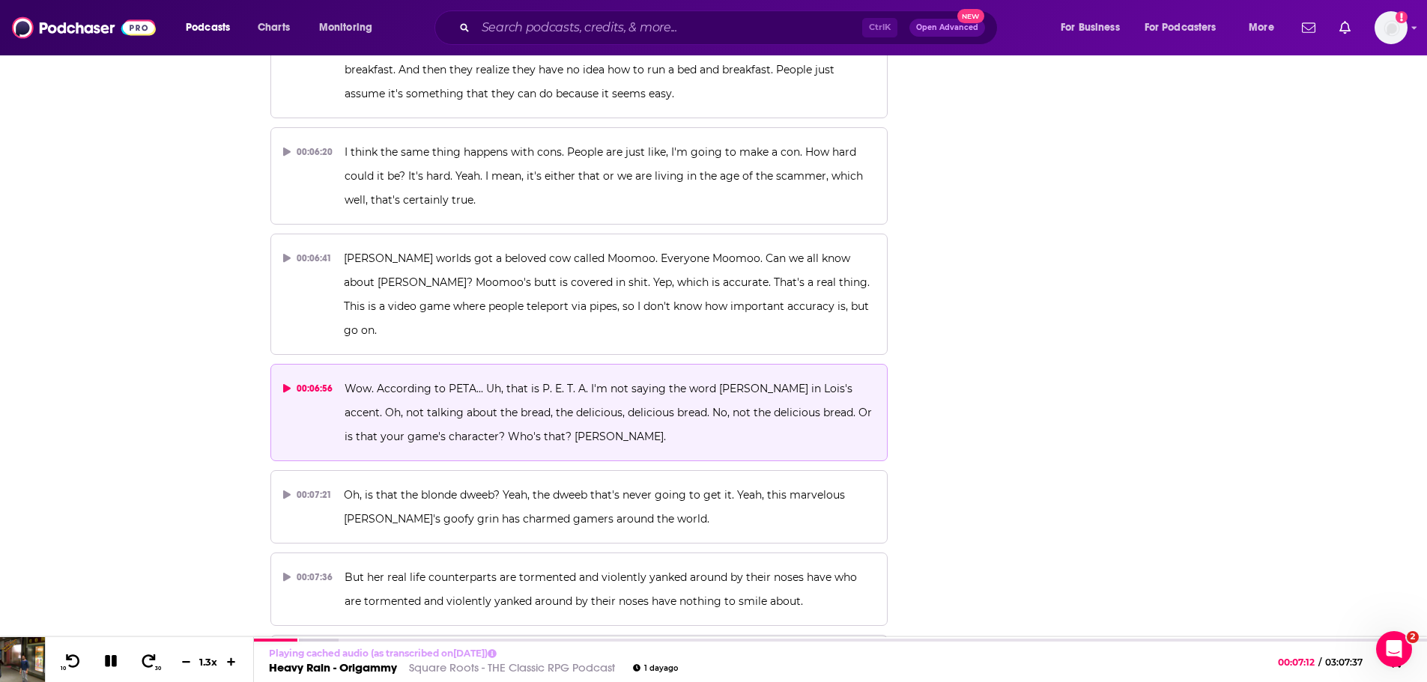
scroll to position [0, 0]
click at [109, 661] on icon at bounding box center [111, 661] width 12 height 12
click at [110, 661] on icon at bounding box center [110, 661] width 13 height 15
click at [184, 666] on icon at bounding box center [186, 662] width 13 height 10
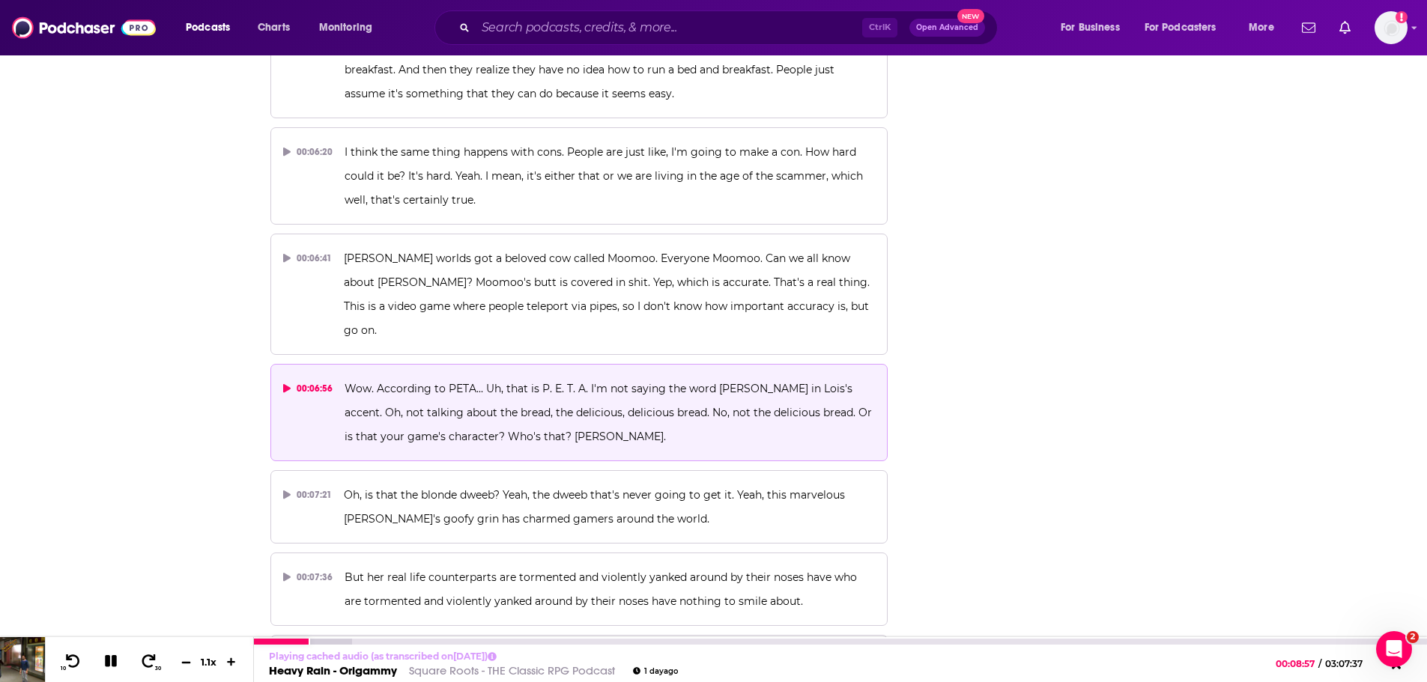
click at [184, 666] on icon at bounding box center [186, 662] width 13 height 10
click at [114, 662] on icon at bounding box center [111, 661] width 12 height 12
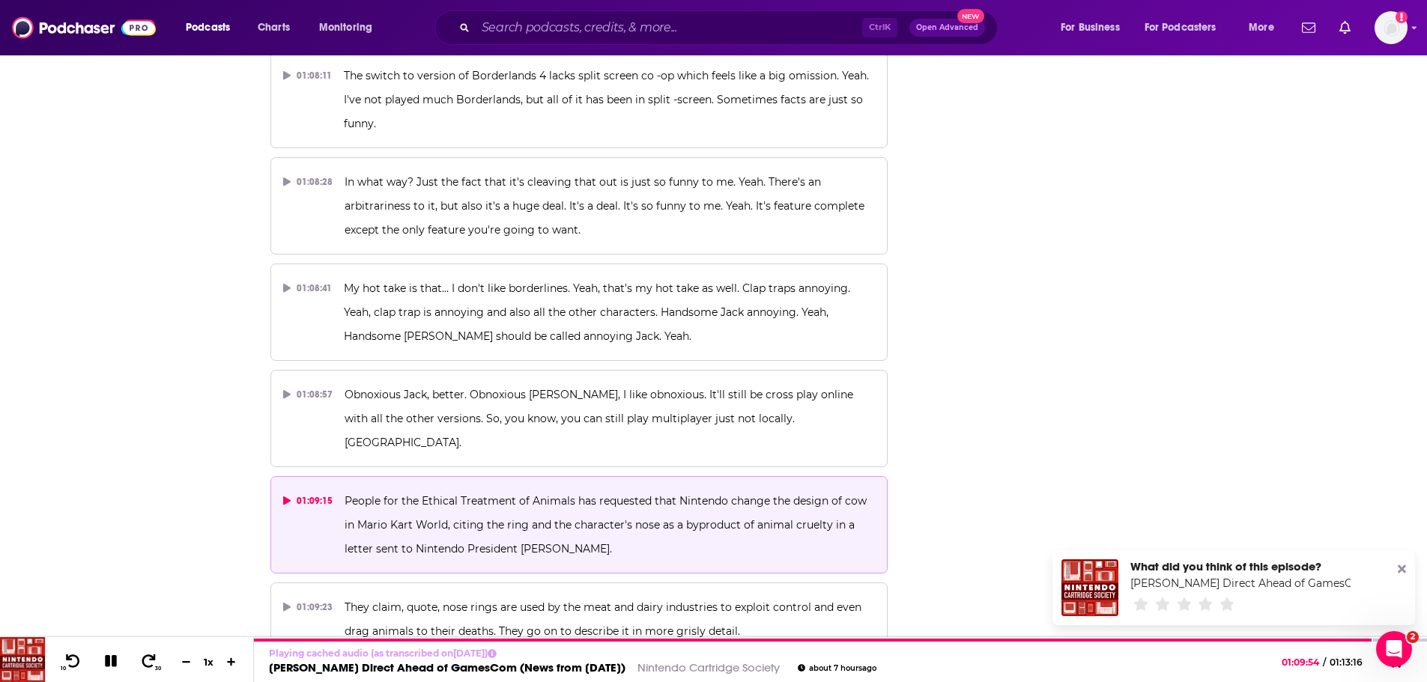
click at [602, 494] on span "People for the Ethical Treatment of Animals has requested that Nintendo change …" at bounding box center [607, 524] width 525 height 61
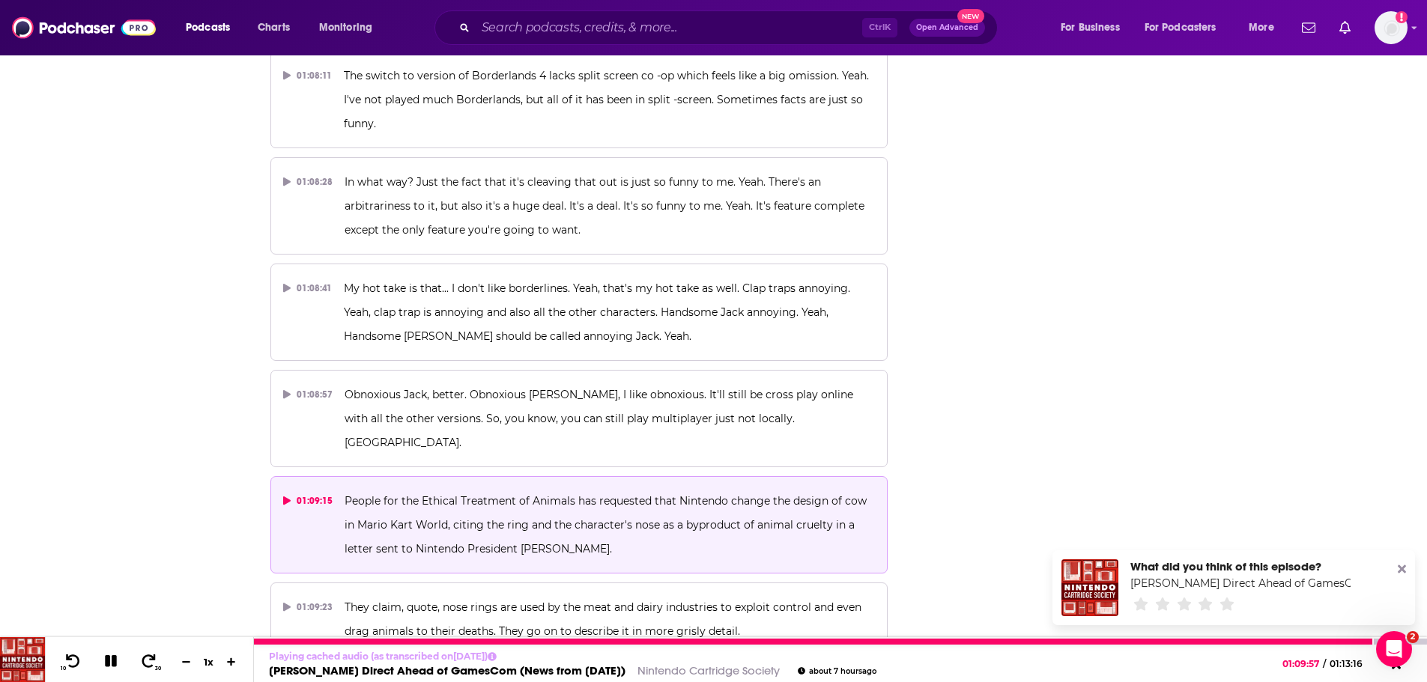
click at [109, 663] on icon at bounding box center [111, 661] width 12 height 12
click at [109, 663] on icon at bounding box center [110, 661] width 13 height 15
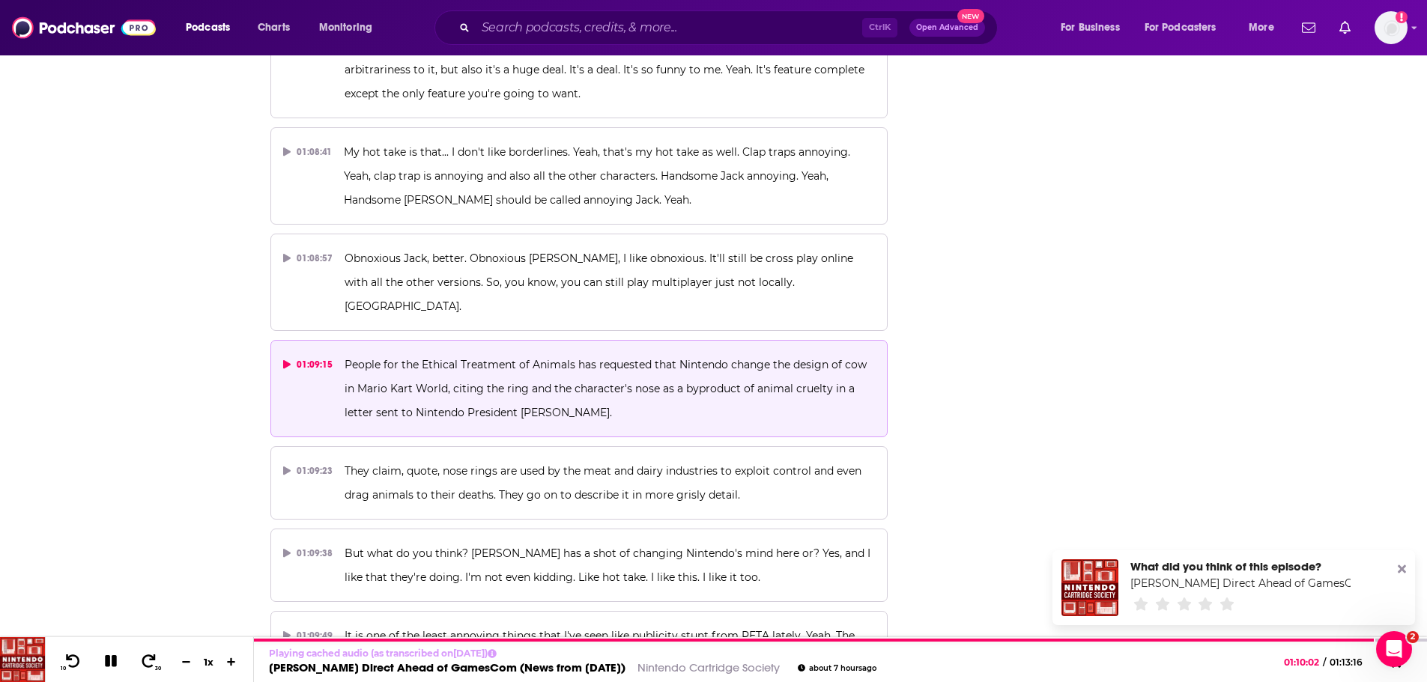
scroll to position [28765, 0]
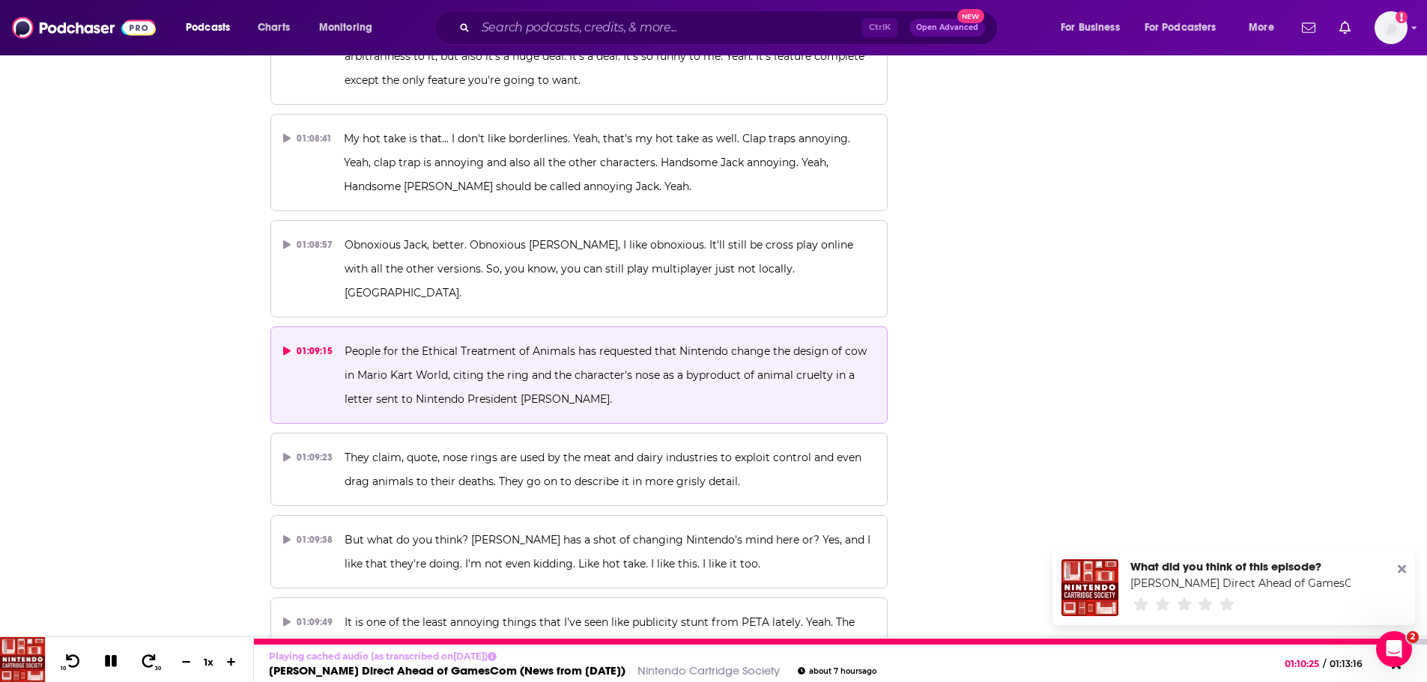
click at [113, 661] on icon at bounding box center [111, 661] width 12 height 12
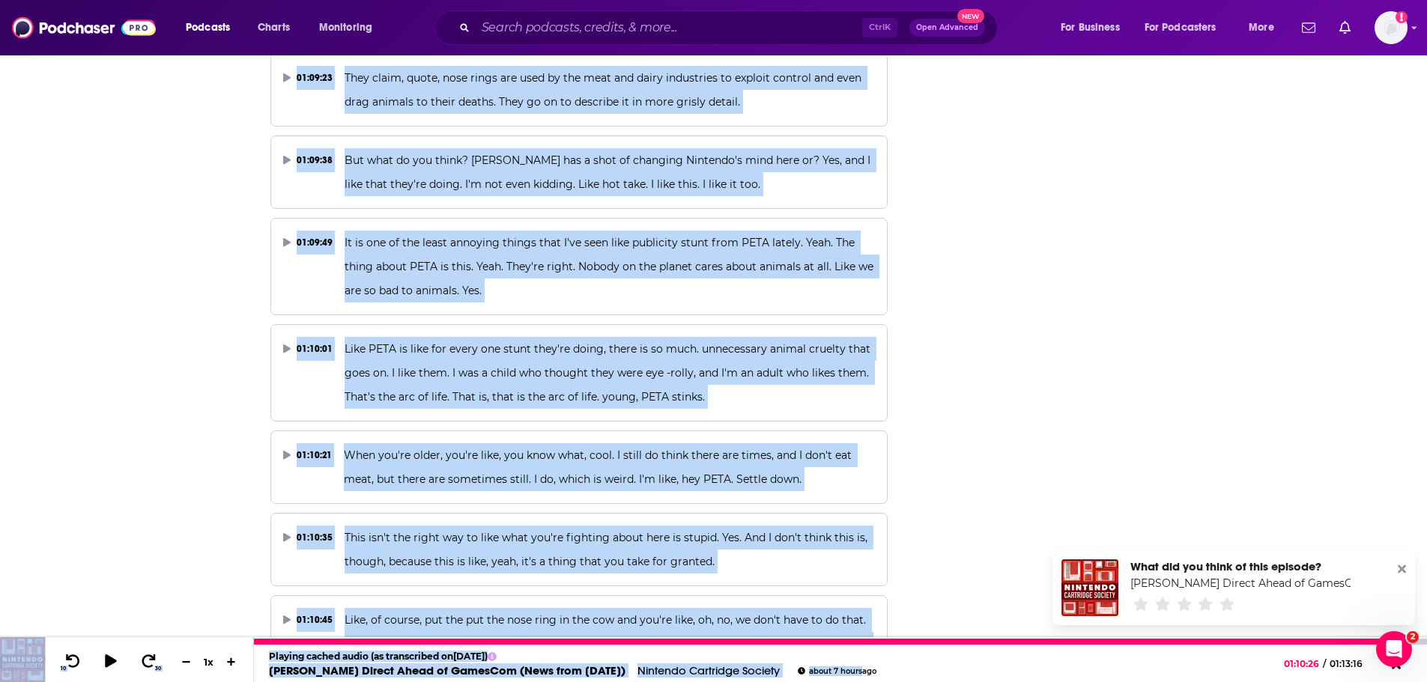
scroll to position [29175, 0]
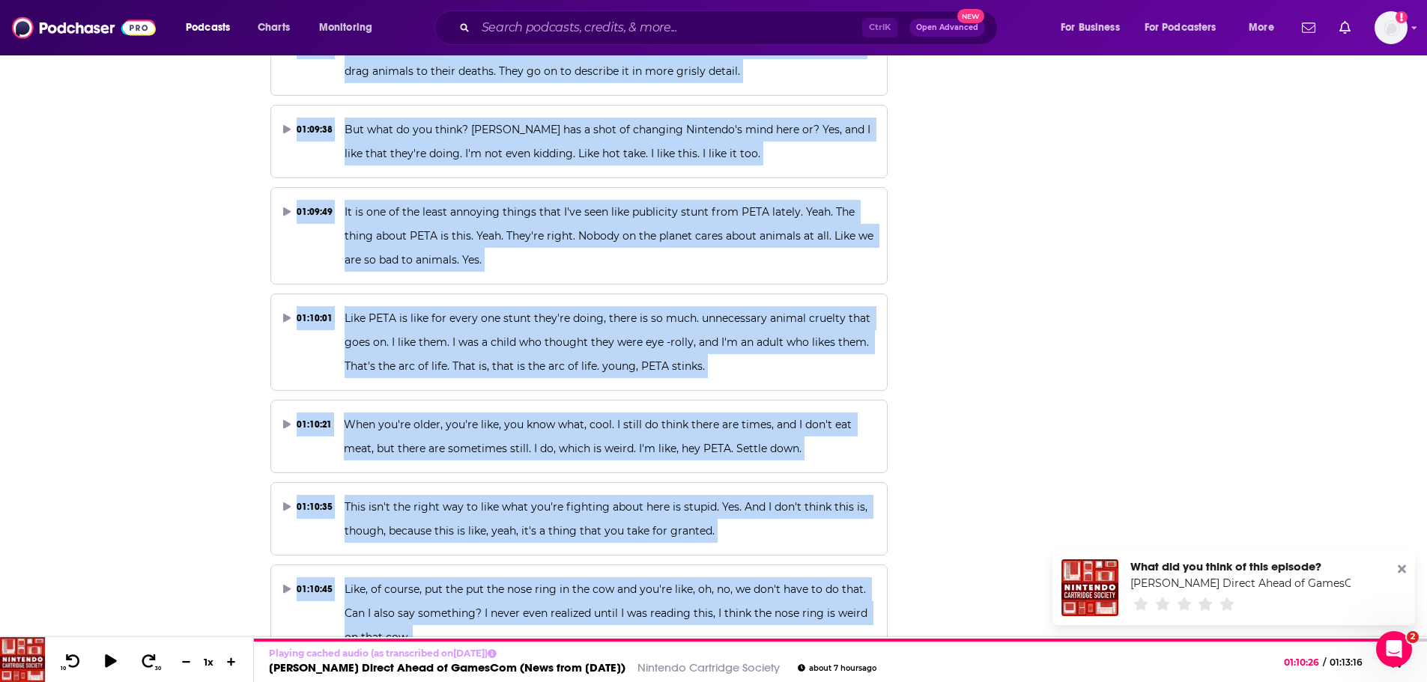
drag, startPoint x: 725, startPoint y: 161, endPoint x: 754, endPoint y: 291, distance: 132.8
copy div "Pita. 01:09:15 People for the Ethical Treatment of Animals has requested that N…"
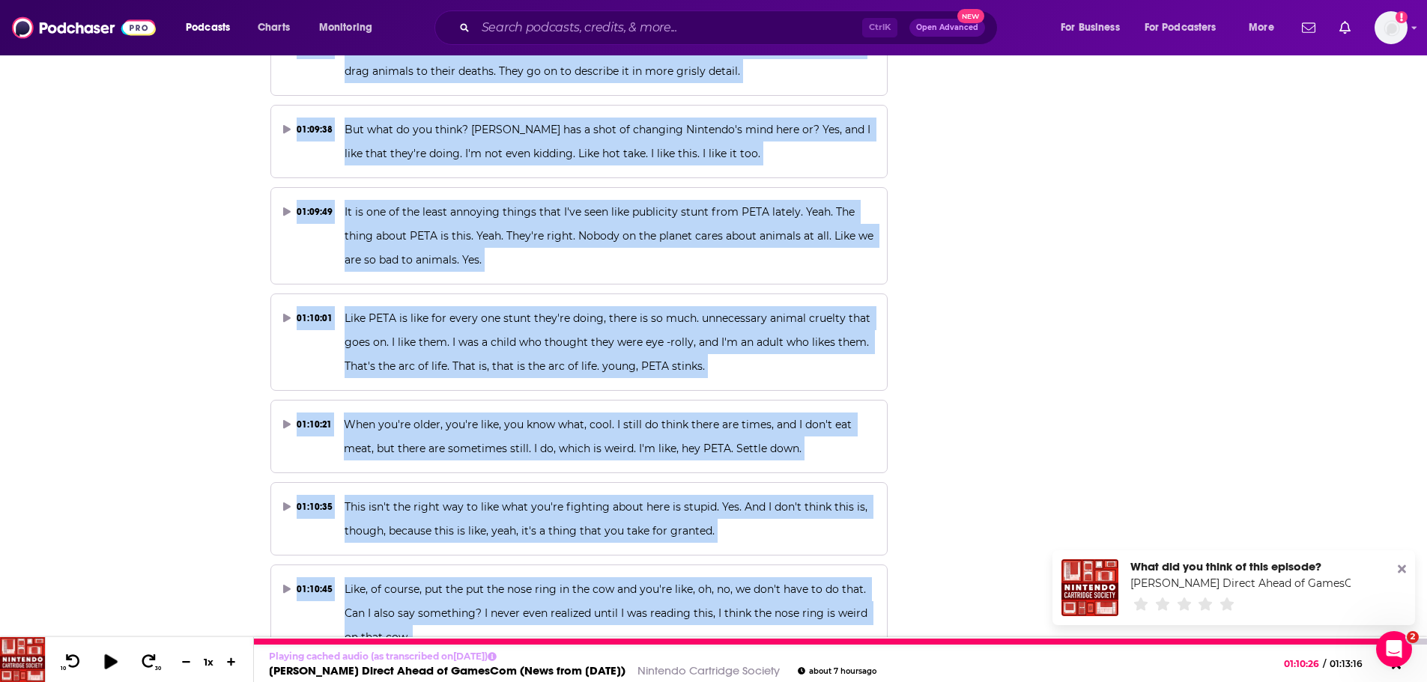
click at [113, 663] on icon at bounding box center [110, 661] width 13 height 15
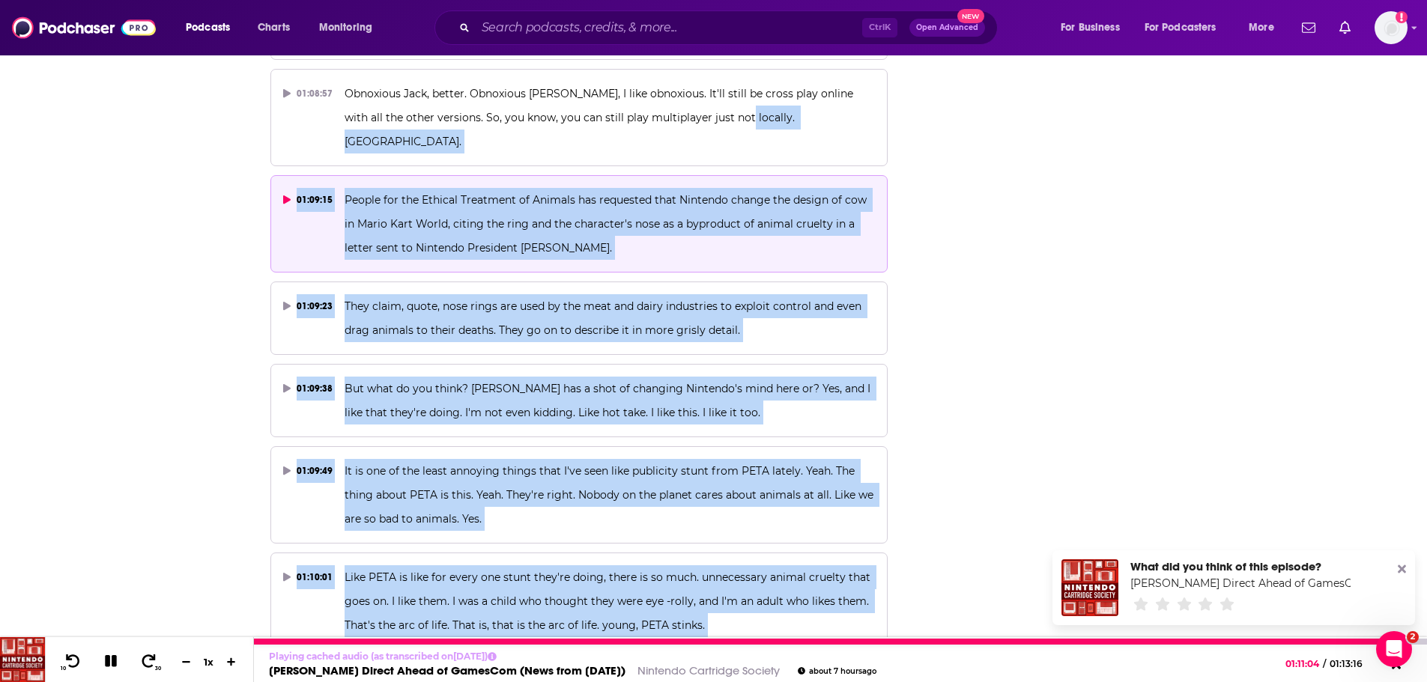
scroll to position [28876, 0]
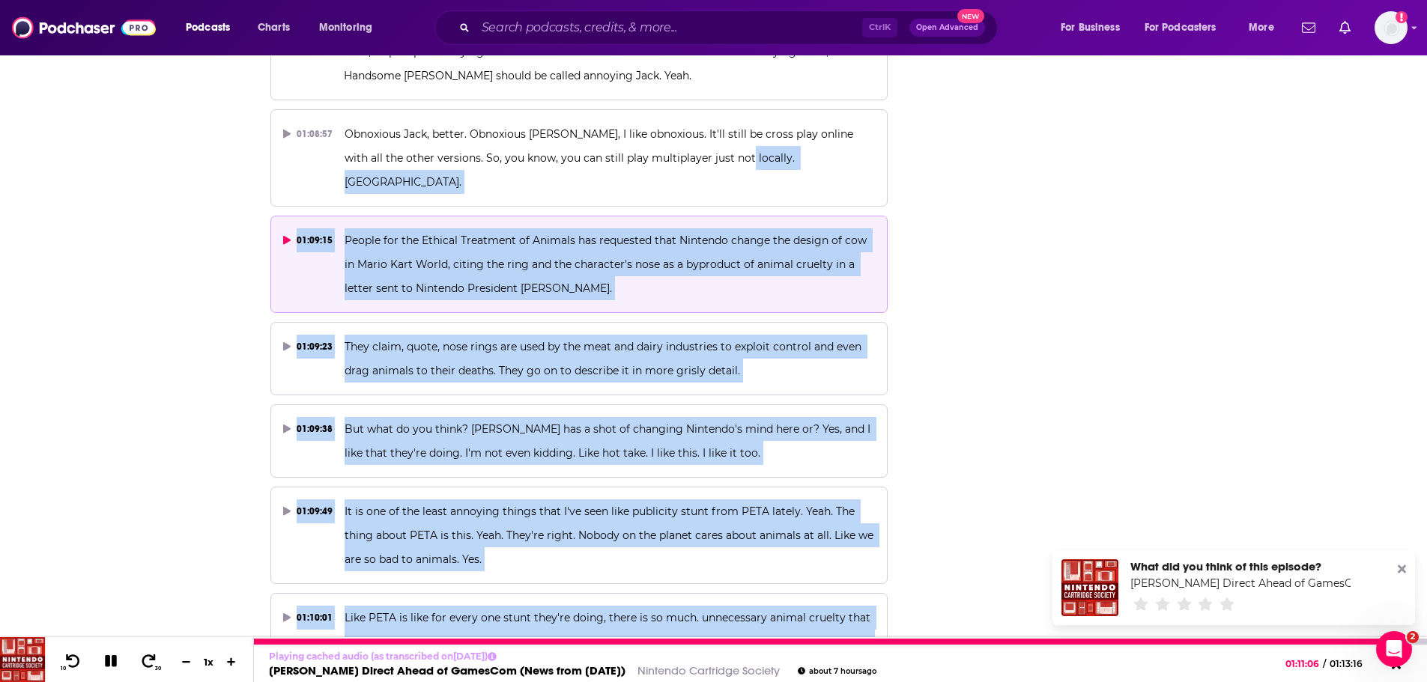
click at [518, 670] on link "Kirby Direct Ahead of GamesCom (News from 8/19/25)" at bounding box center [447, 671] width 357 height 14
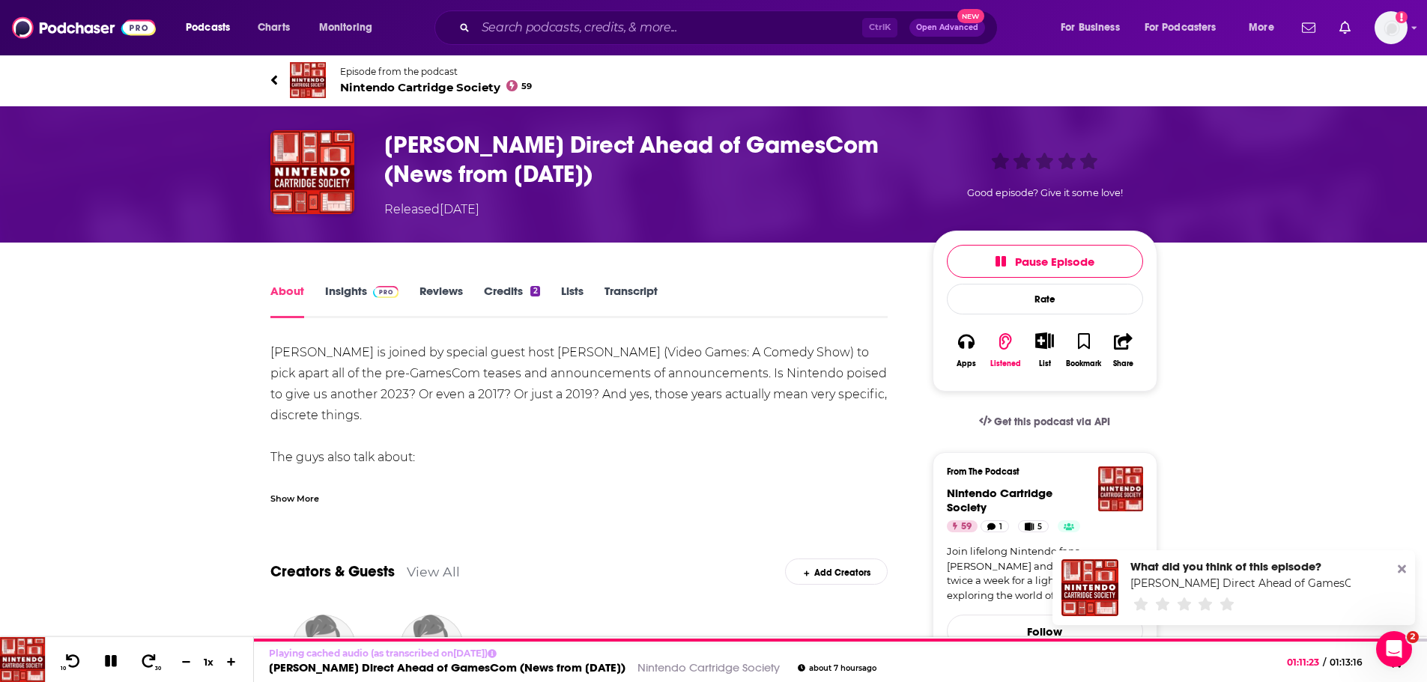
click at [408, 91] on span "Nintendo Cartridge Society 59" at bounding box center [436, 87] width 193 height 14
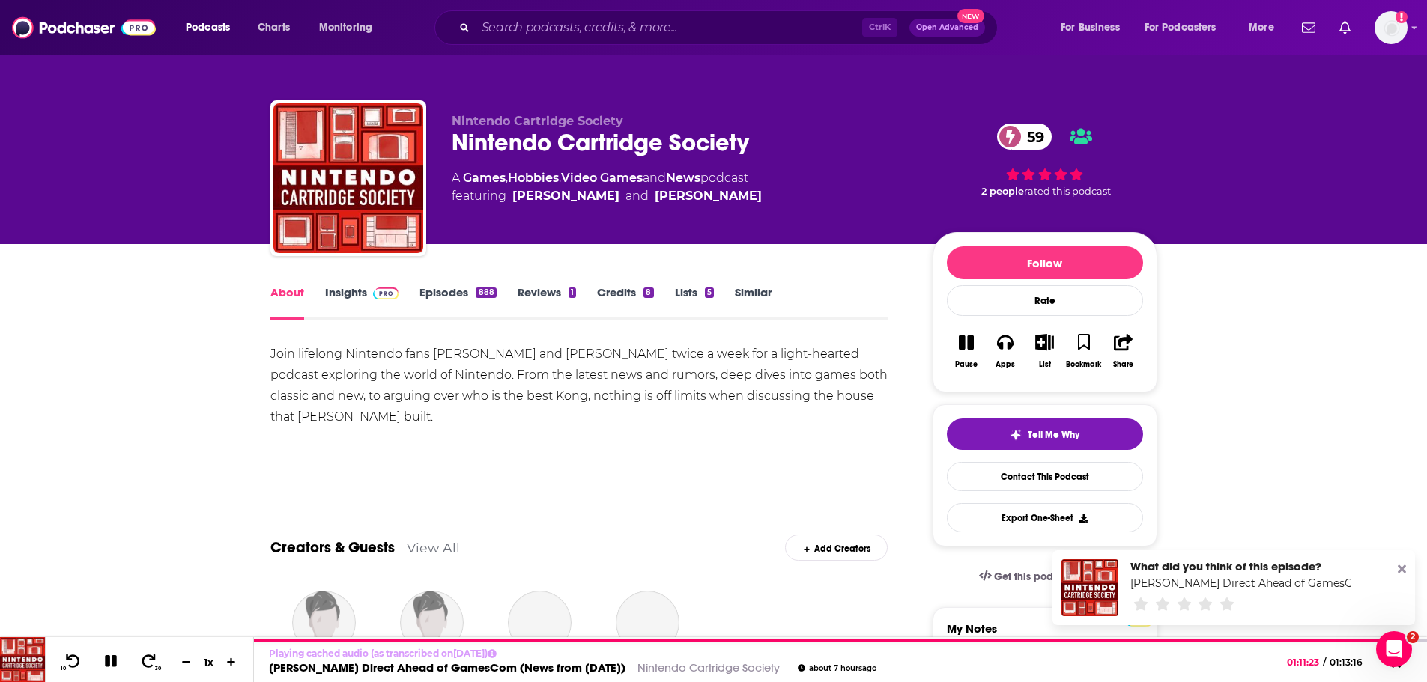
click at [339, 291] on link "Insights" at bounding box center [362, 302] width 74 height 34
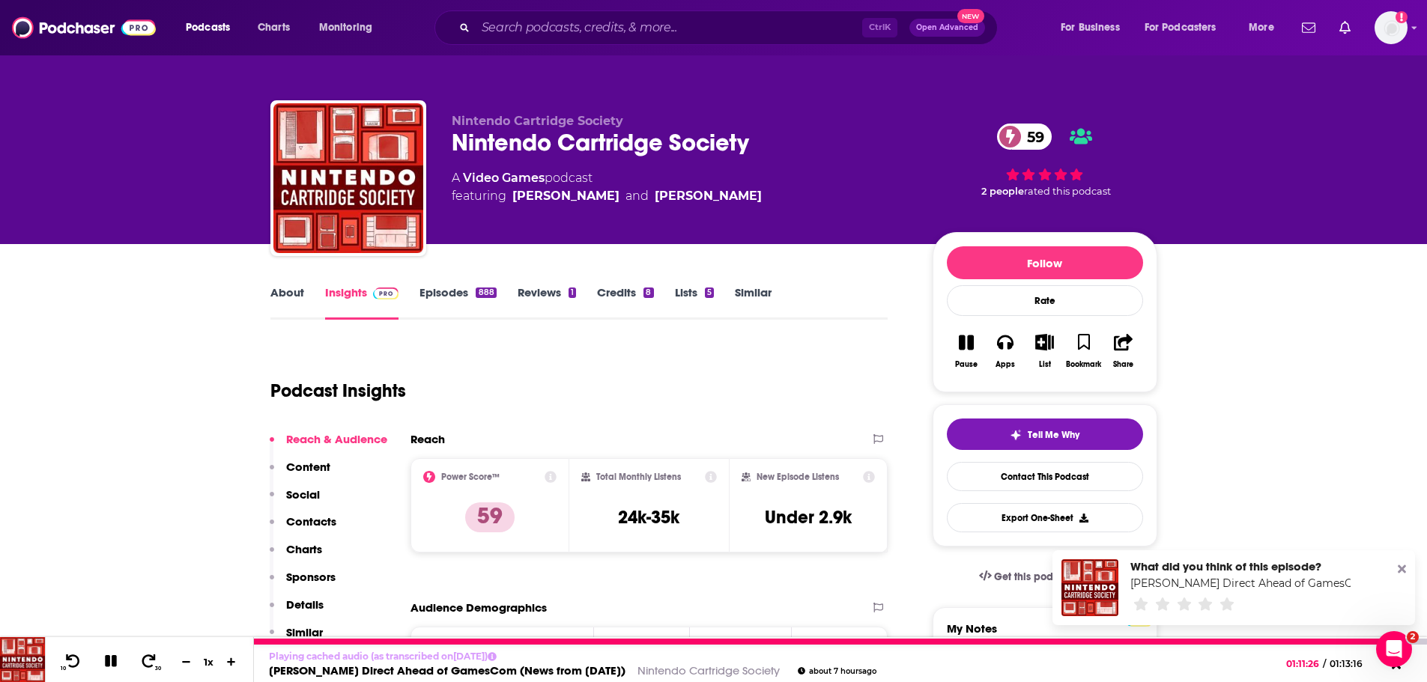
click at [112, 661] on icon at bounding box center [111, 661] width 12 height 12
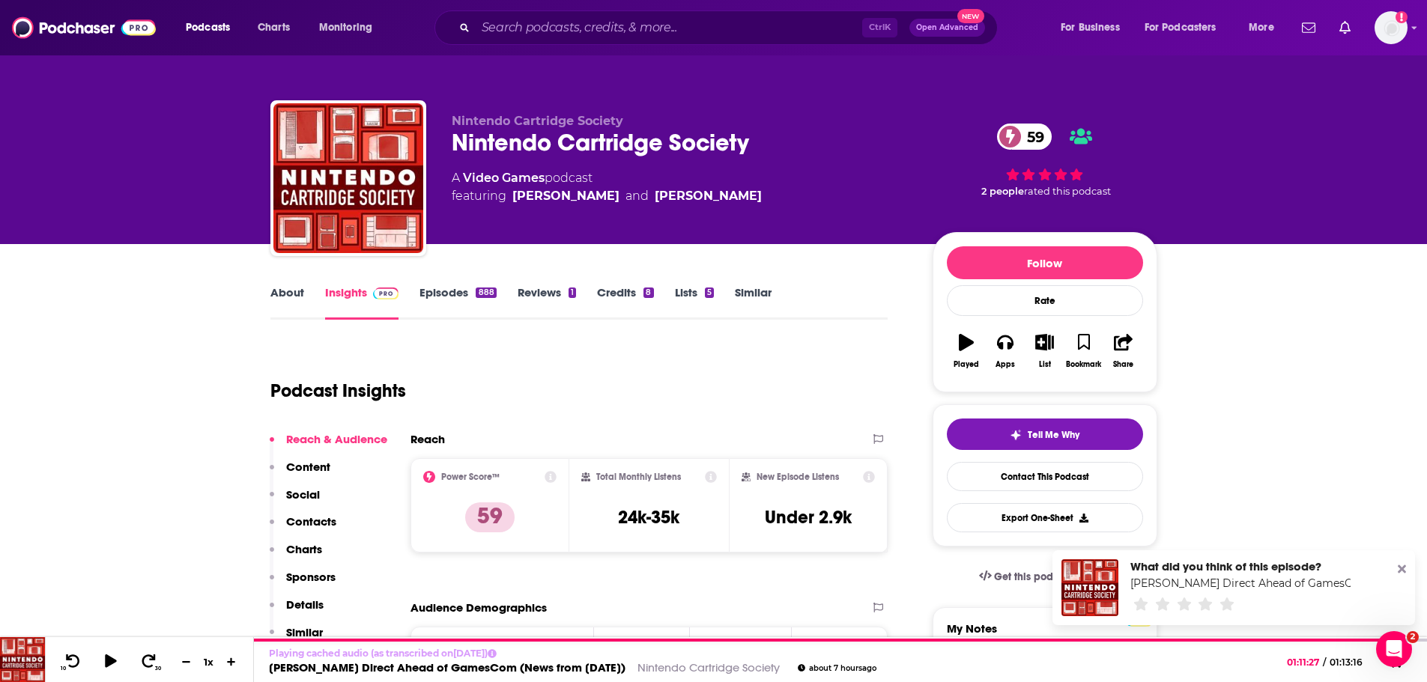
click at [292, 294] on link "About" at bounding box center [287, 302] width 34 height 34
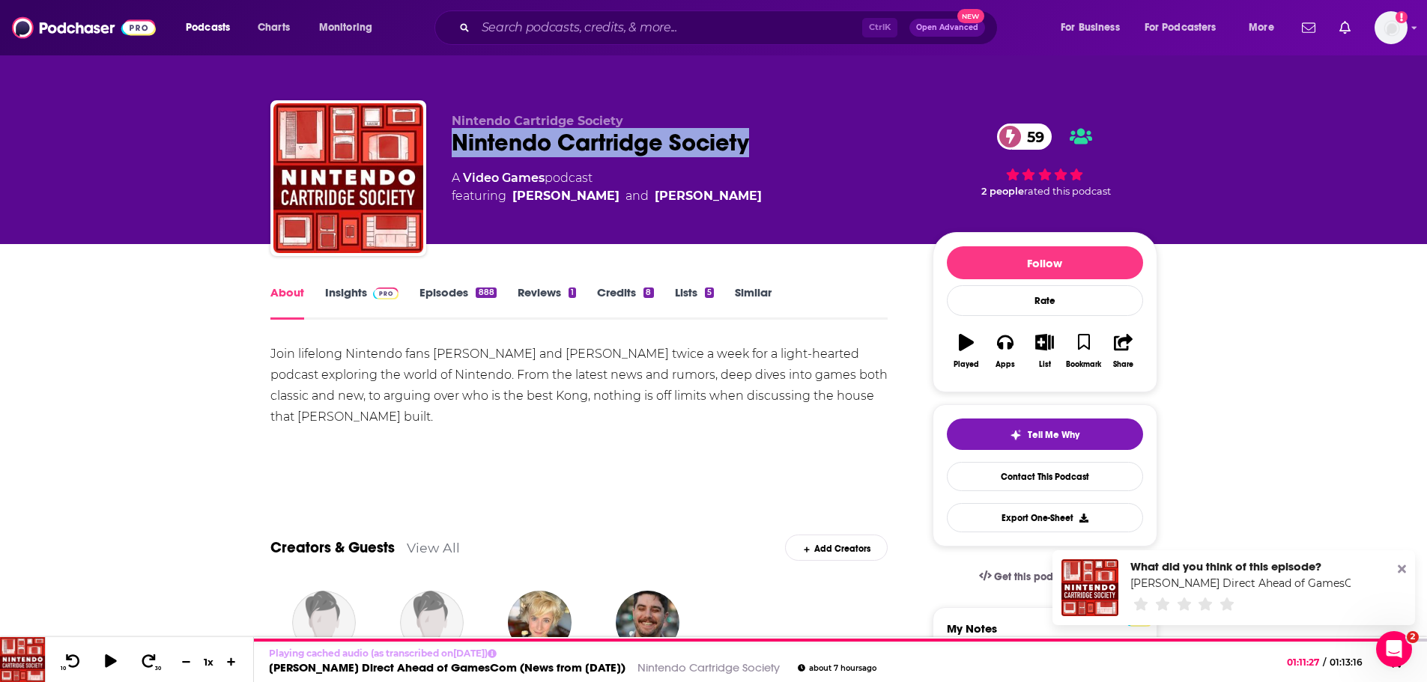
drag, startPoint x: 806, startPoint y: 139, endPoint x: 438, endPoint y: 154, distance: 368.1
click at [438, 154] on div "Nintendo Cartridge Society Nintendo Cartridge Society 59 A Video Games podcast …" at bounding box center [713, 181] width 887 height 162
copy h1 "Nintendo Cartridge Society"
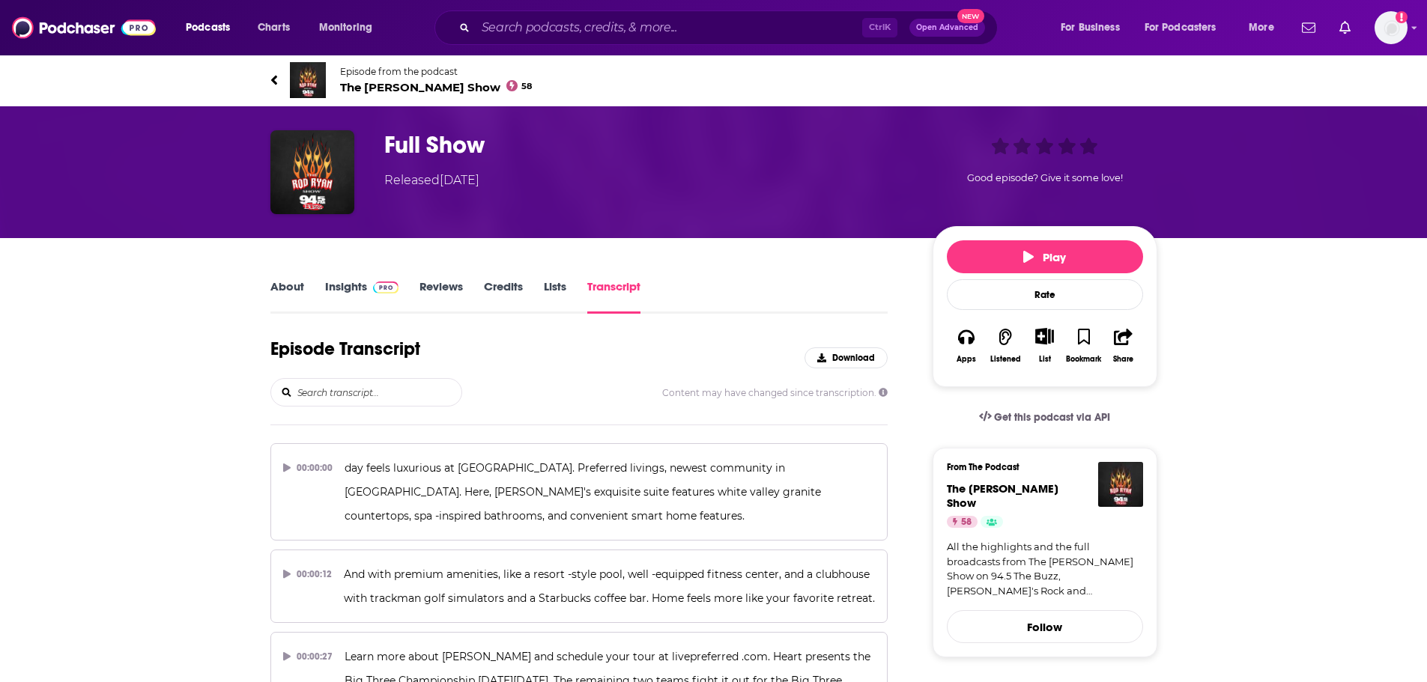
click at [551, 395] on div "Content may have changed since transcription." at bounding box center [579, 392] width 618 height 28
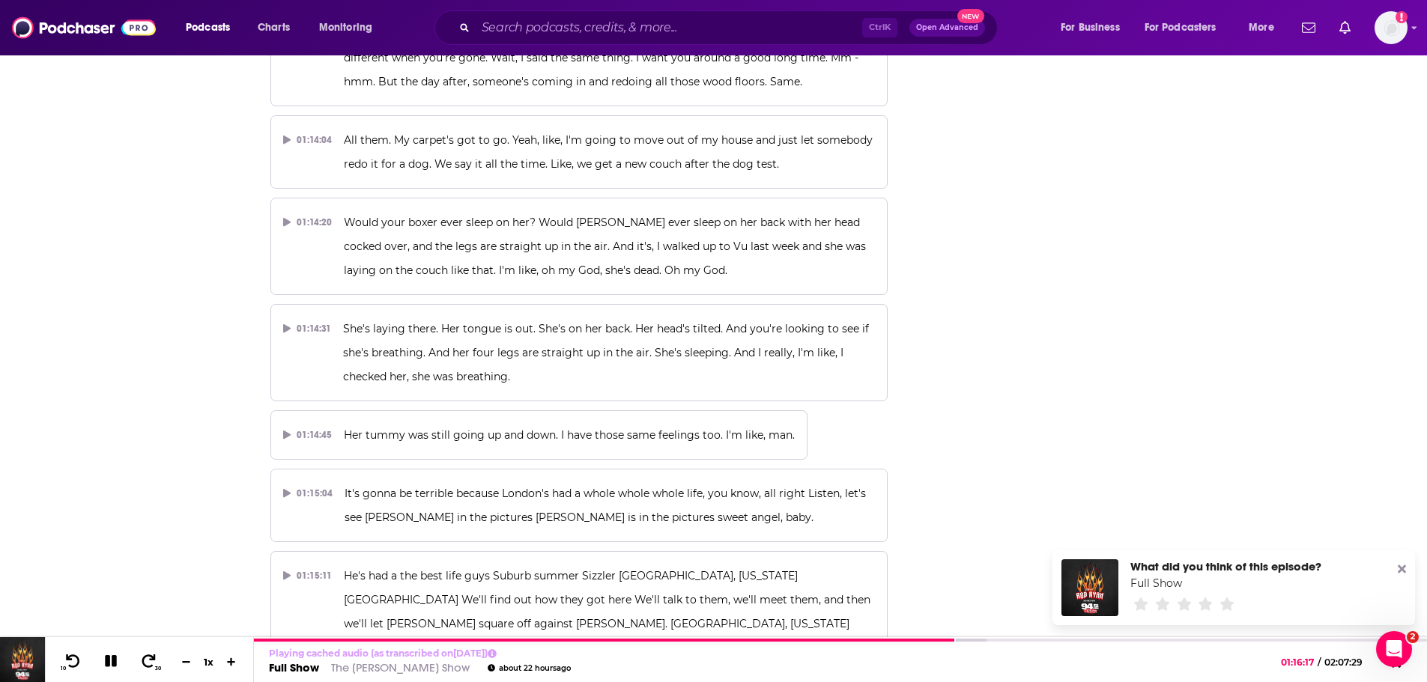
scroll to position [0, 0]
drag, startPoint x: 975, startPoint y: 434, endPoint x: 957, endPoint y: 437, distance: 18.1
click at [110, 664] on icon at bounding box center [111, 661] width 17 height 13
click at [107, 661] on icon at bounding box center [110, 661] width 13 height 15
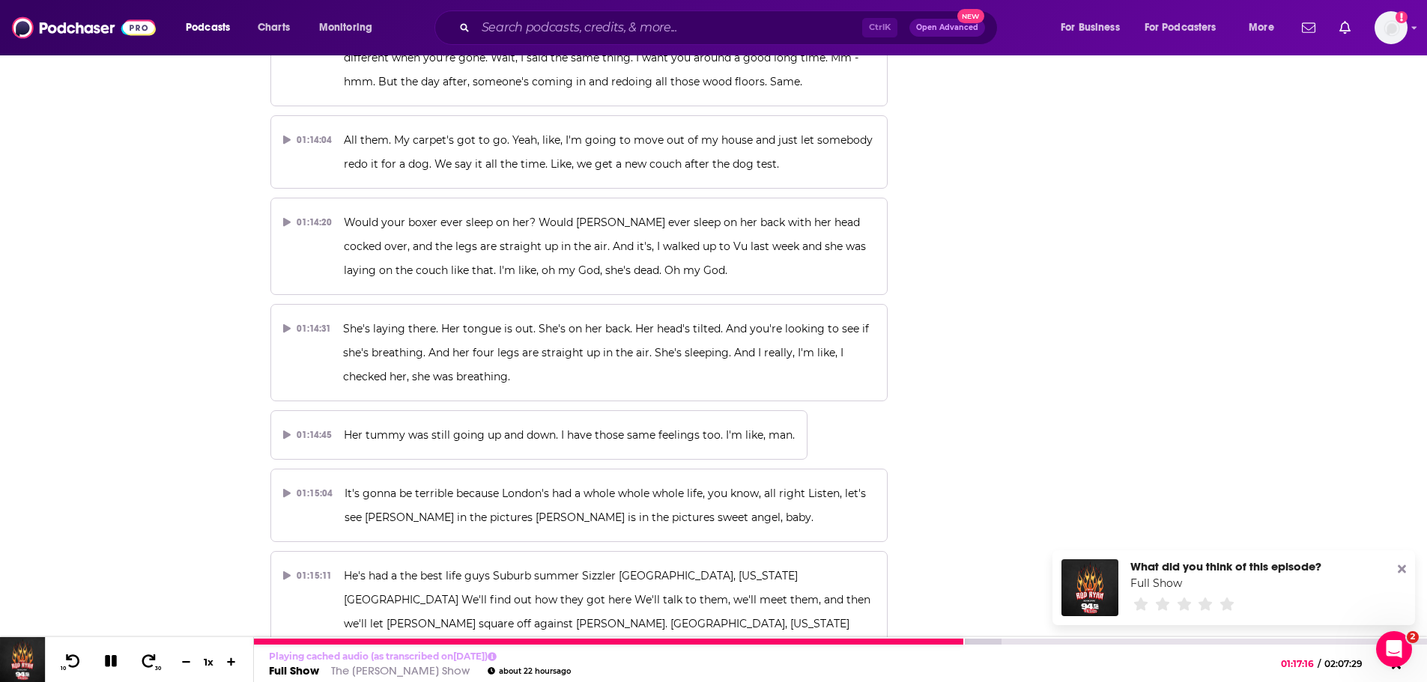
click at [106, 661] on icon at bounding box center [111, 661] width 12 height 12
click at [103, 655] on icon at bounding box center [110, 661] width 19 height 15
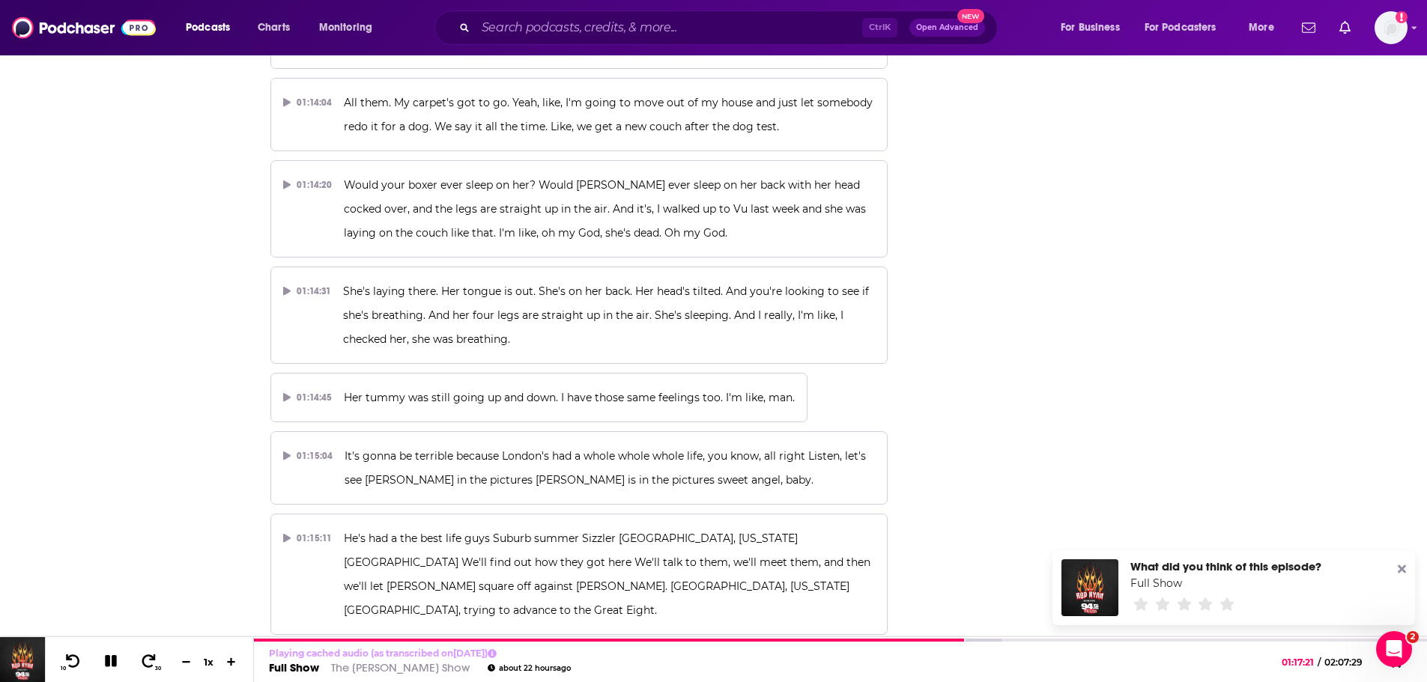
scroll to position [31170, 0]
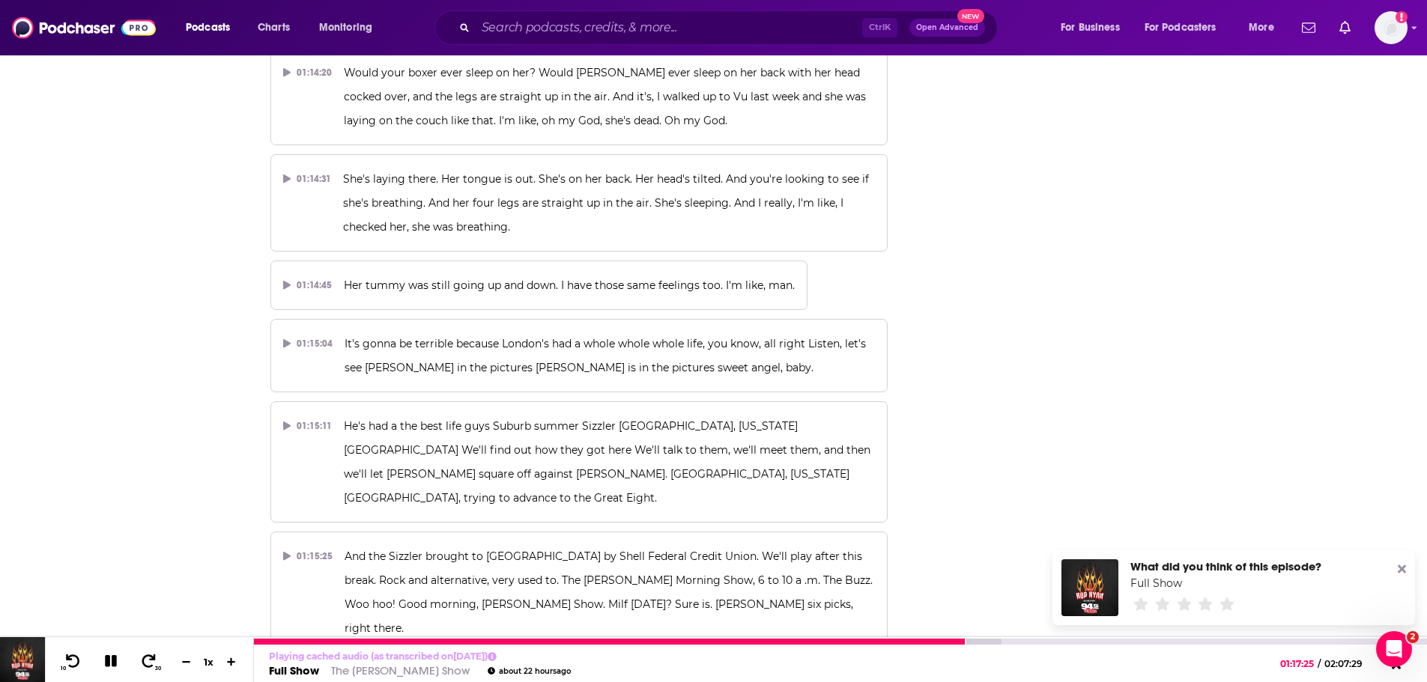
click at [109, 666] on icon at bounding box center [111, 661] width 12 height 12
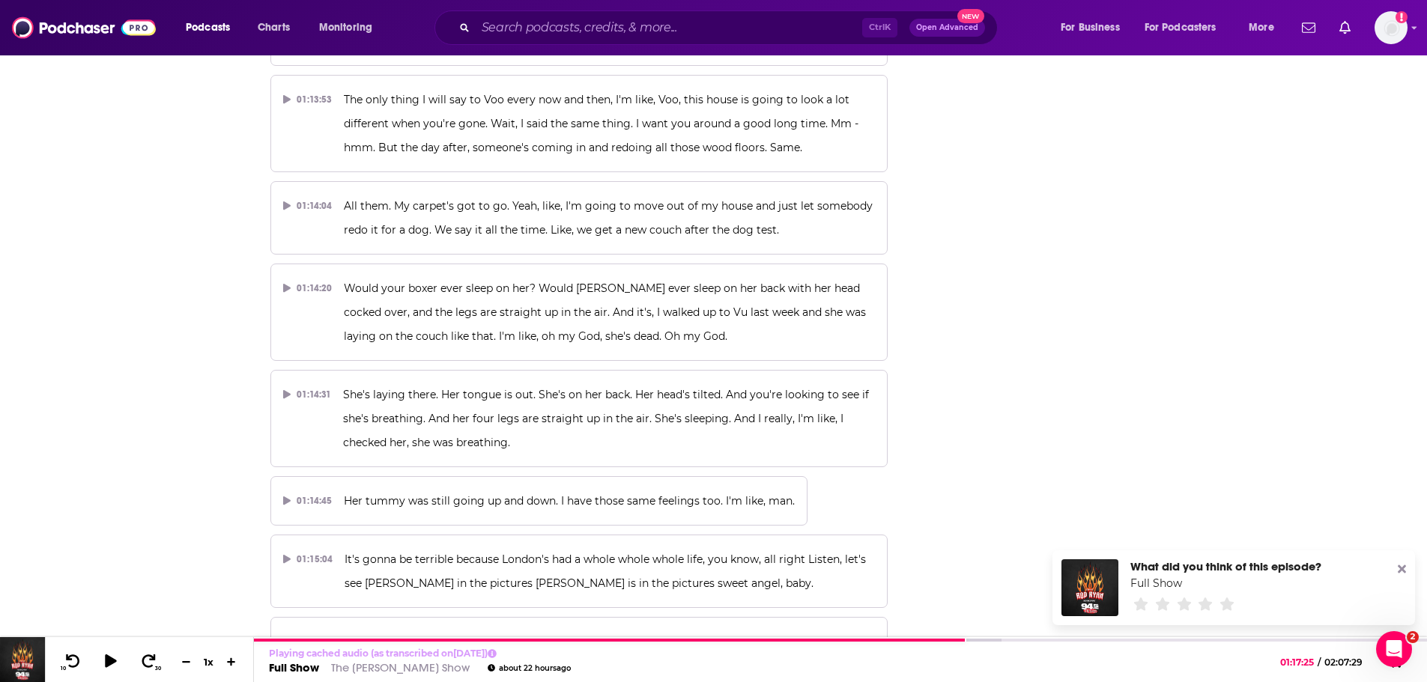
scroll to position [30945, 0]
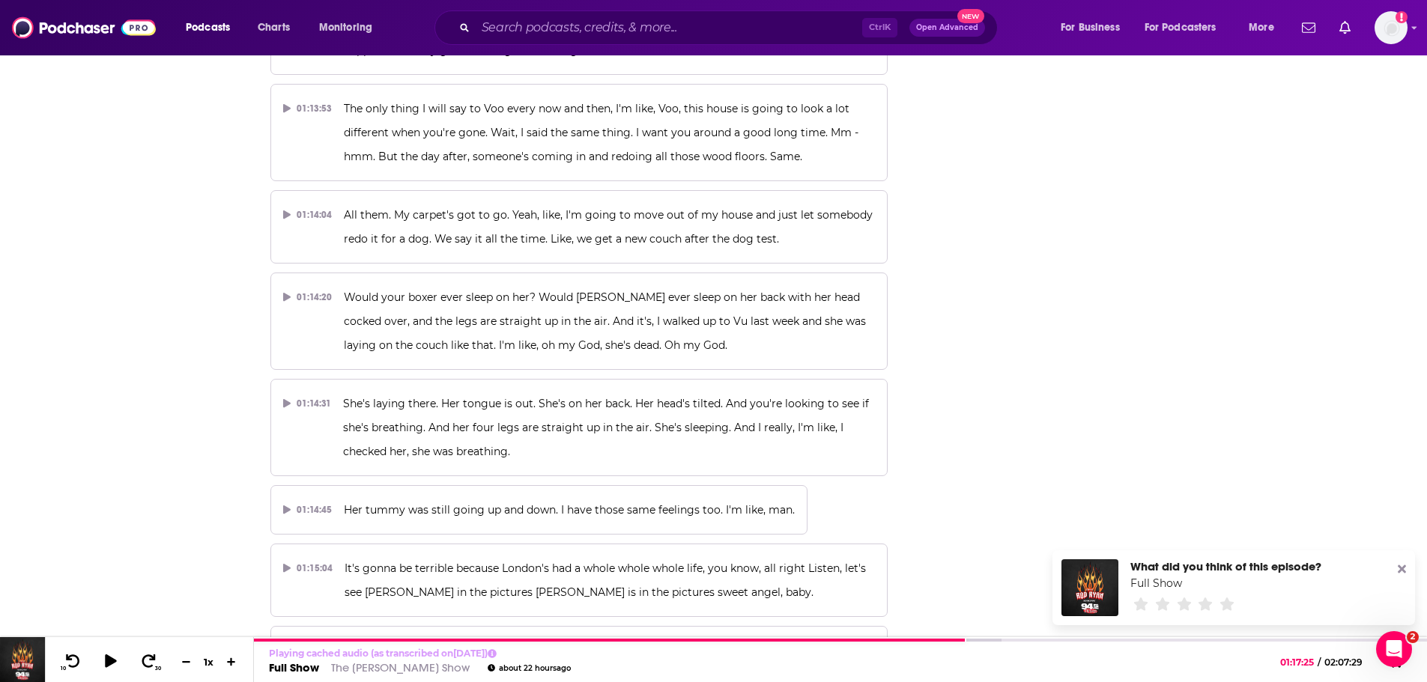
drag, startPoint x: 341, startPoint y: 415, endPoint x: 422, endPoint y: 416, distance: 81.7
drag, startPoint x: 338, startPoint y: 333, endPoint x: 721, endPoint y: 348, distance: 383.8
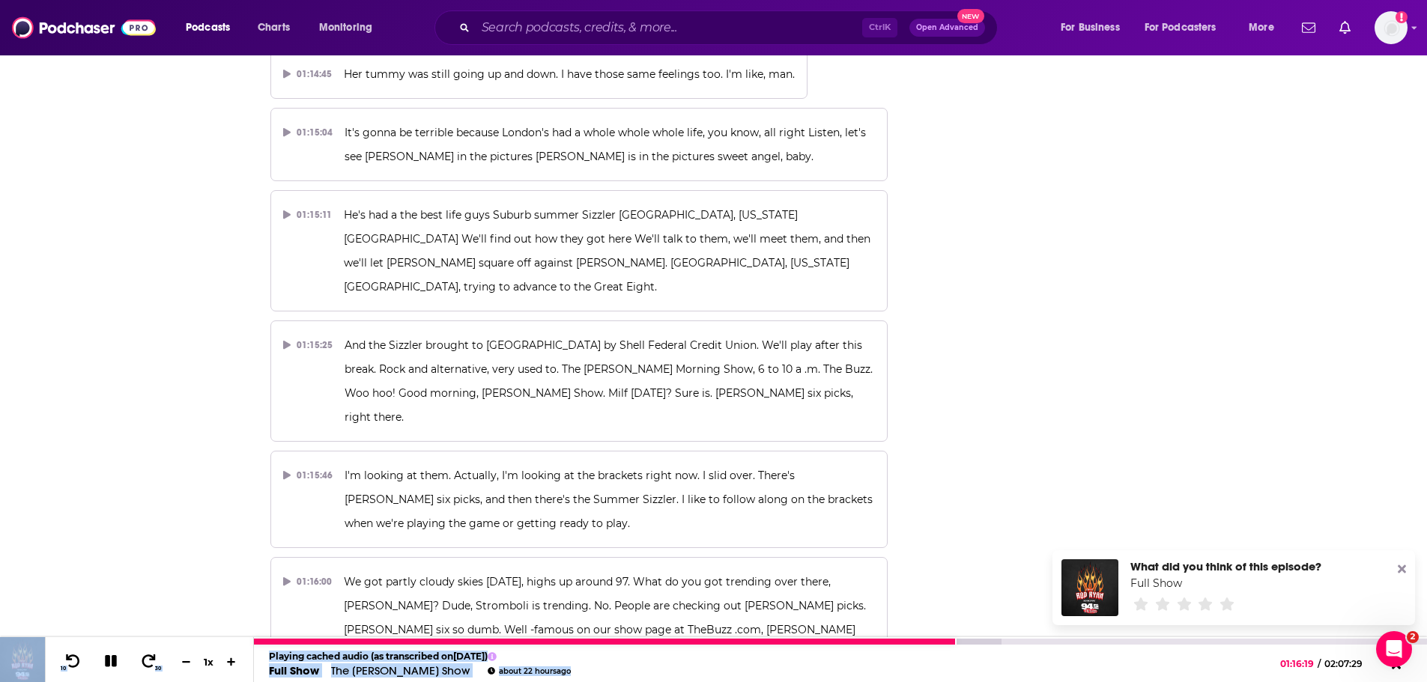
scroll to position [31418, 0]
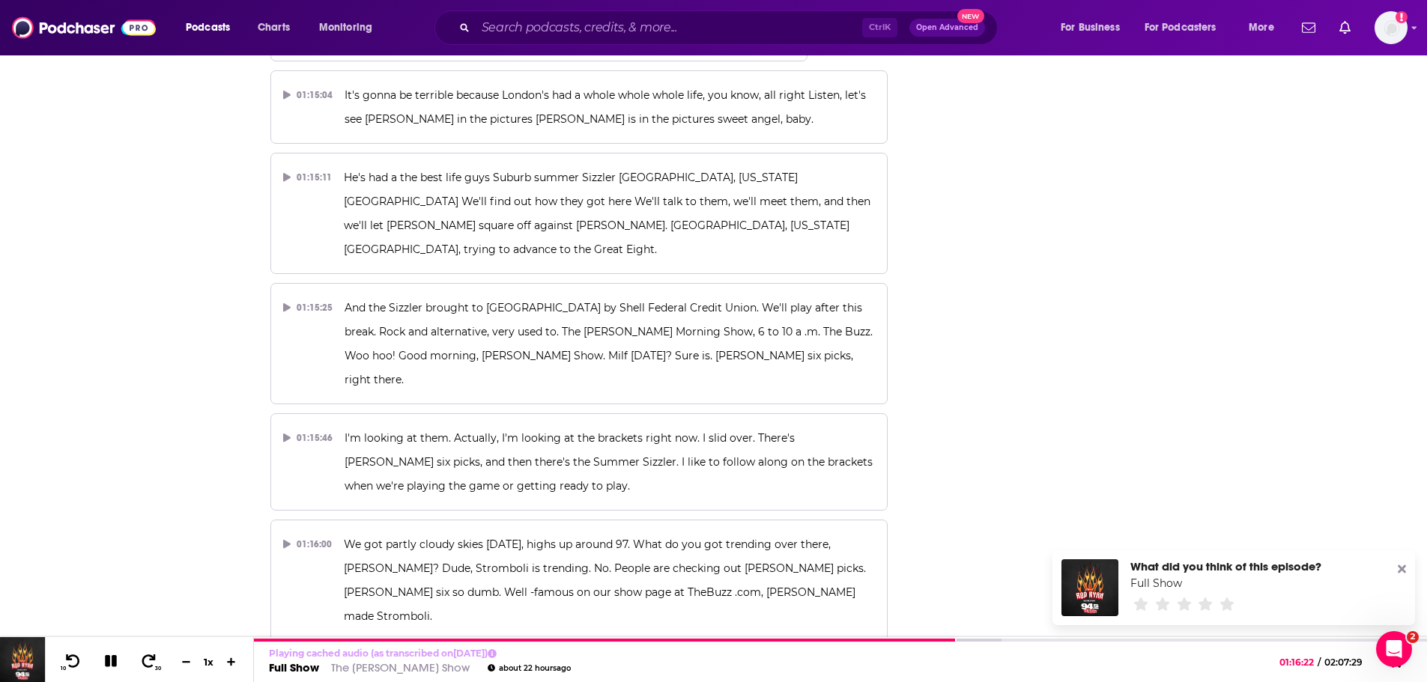
drag, startPoint x: 345, startPoint y: 413, endPoint x: 865, endPoint y: 353, distance: 524.1
copy div "[PERSON_NAME] is trending, because Peta is big mad at the new Mario Kart for Ho…"
drag, startPoint x: 109, startPoint y: 654, endPoint x: 346, endPoint y: 669, distance: 237.2
click at [109, 654] on button at bounding box center [111, 662] width 26 height 19
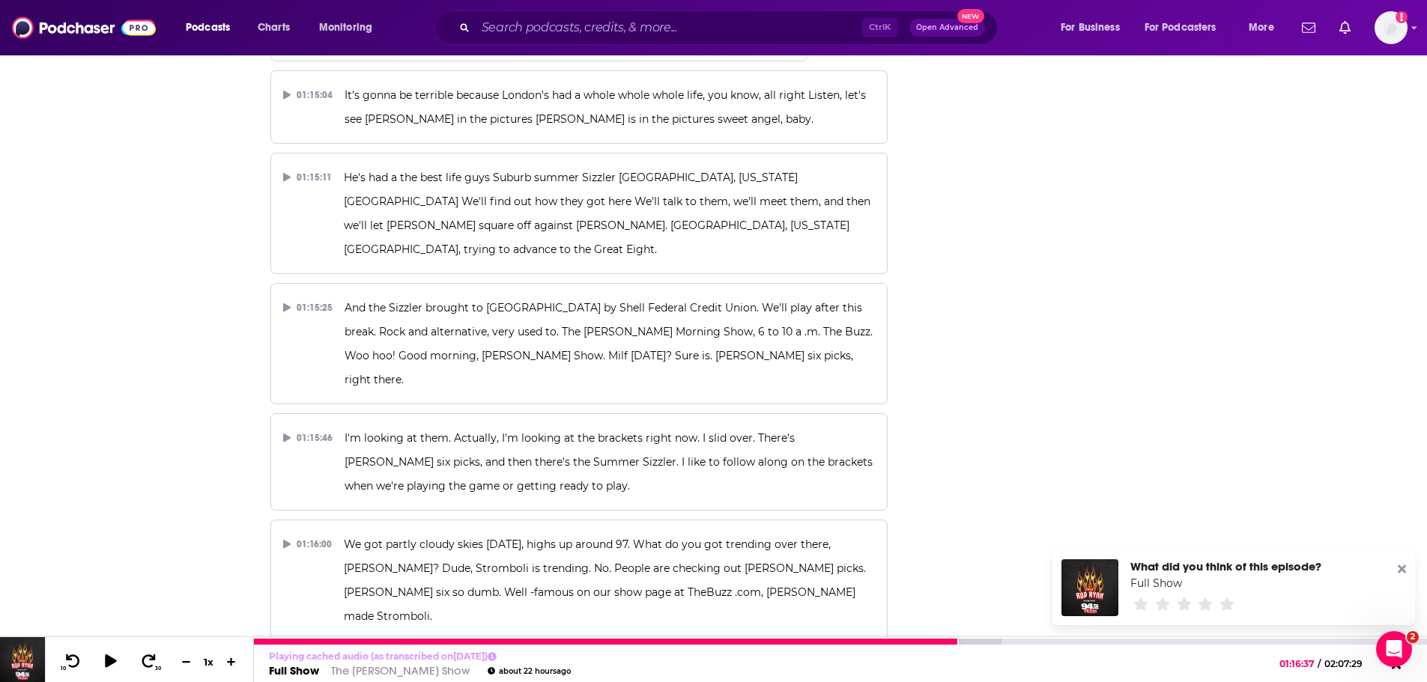
click at [344, 670] on link "The [PERSON_NAME] Show" at bounding box center [400, 671] width 139 height 14
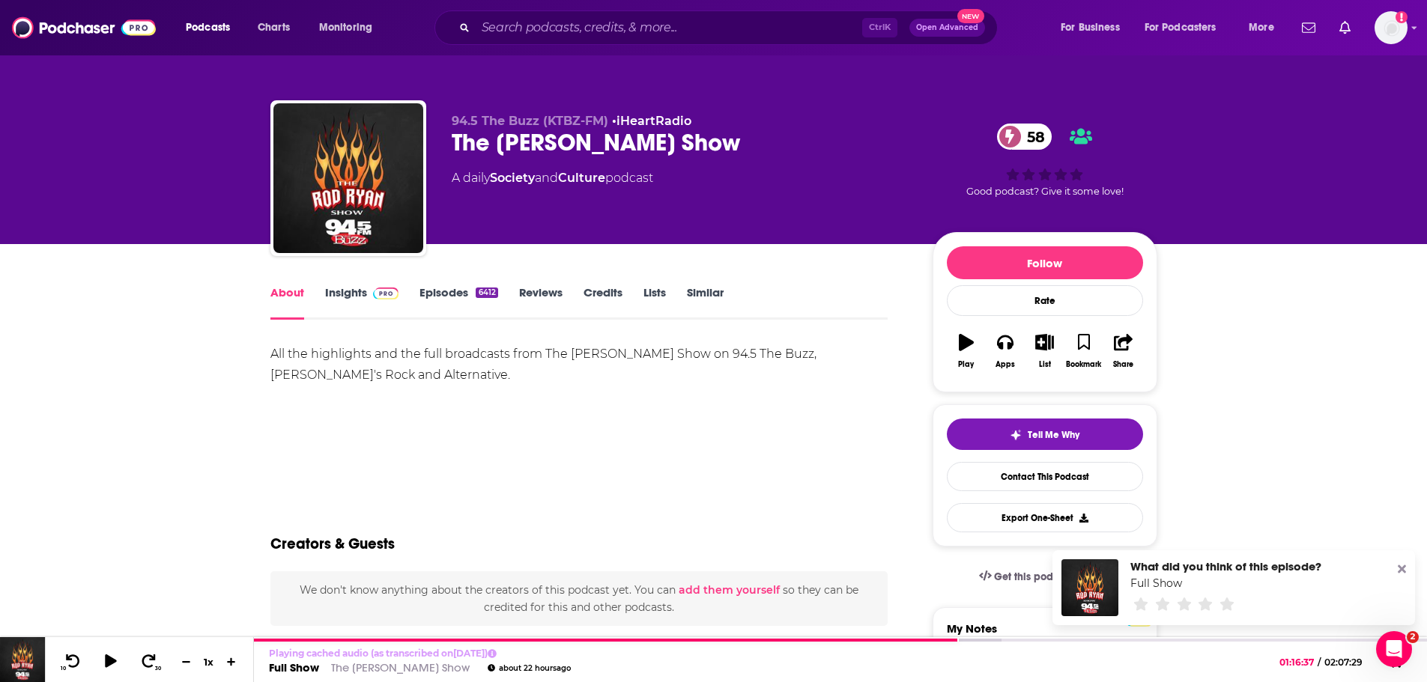
click at [353, 291] on link "Insights" at bounding box center [362, 302] width 74 height 34
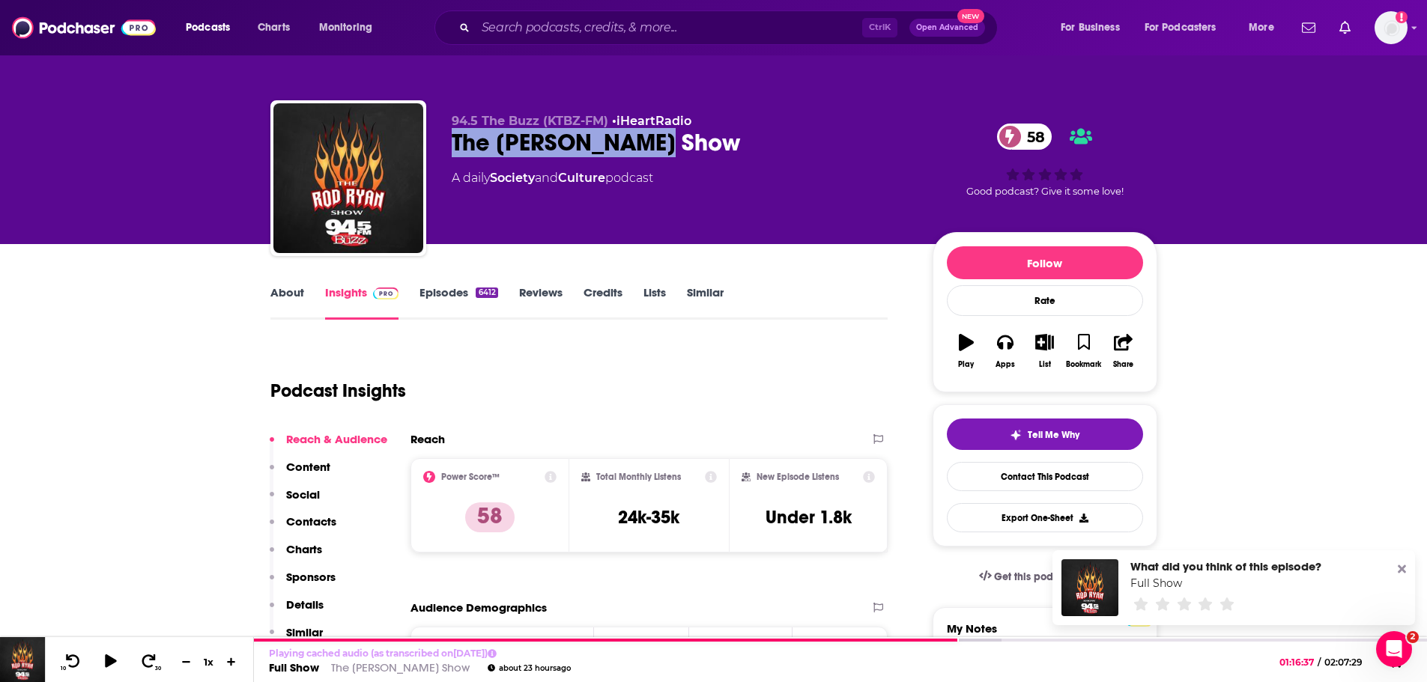
drag, startPoint x: 730, startPoint y: 139, endPoint x: 455, endPoint y: 149, distance: 274.4
click at [455, 149] on div "The [PERSON_NAME] Show 58" at bounding box center [680, 142] width 457 height 29
copy h2 "The [PERSON_NAME] Show"
click at [370, 668] on link "The [PERSON_NAME] Show" at bounding box center [400, 671] width 139 height 14
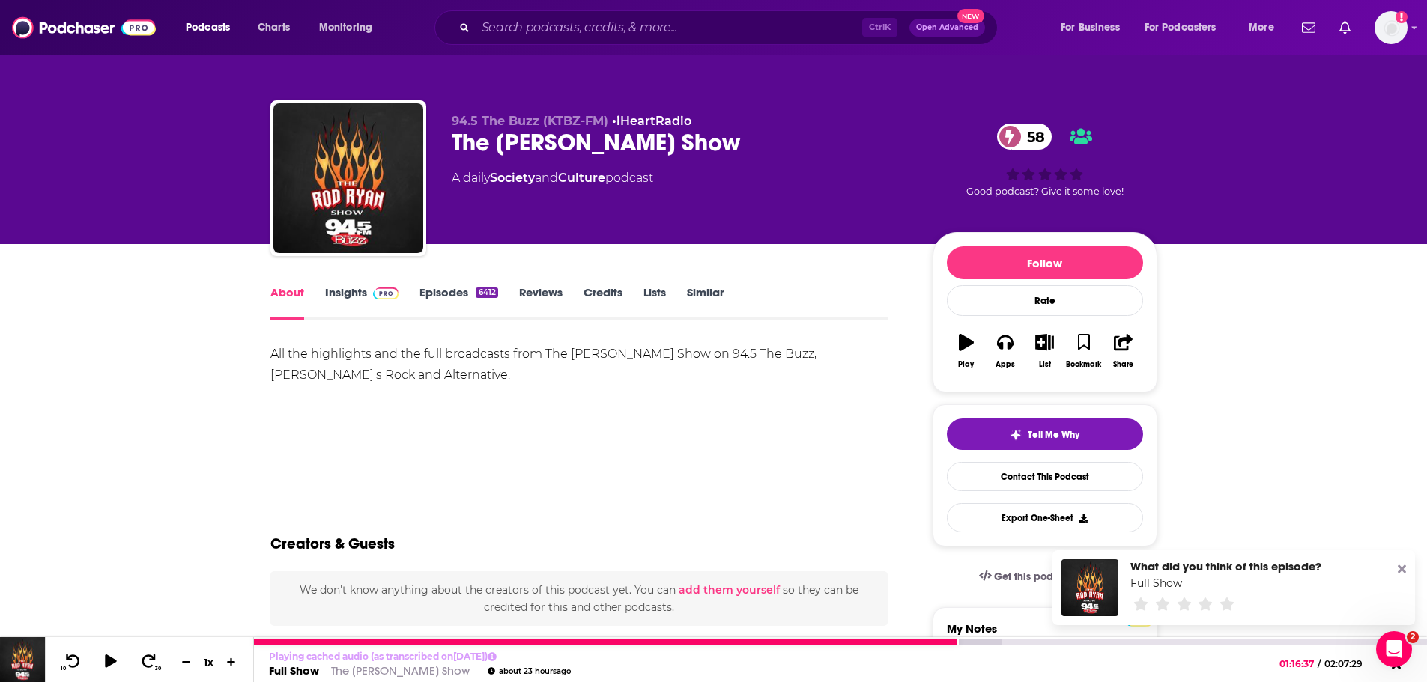
click at [309, 669] on link "Full Show" at bounding box center [294, 671] width 50 height 14
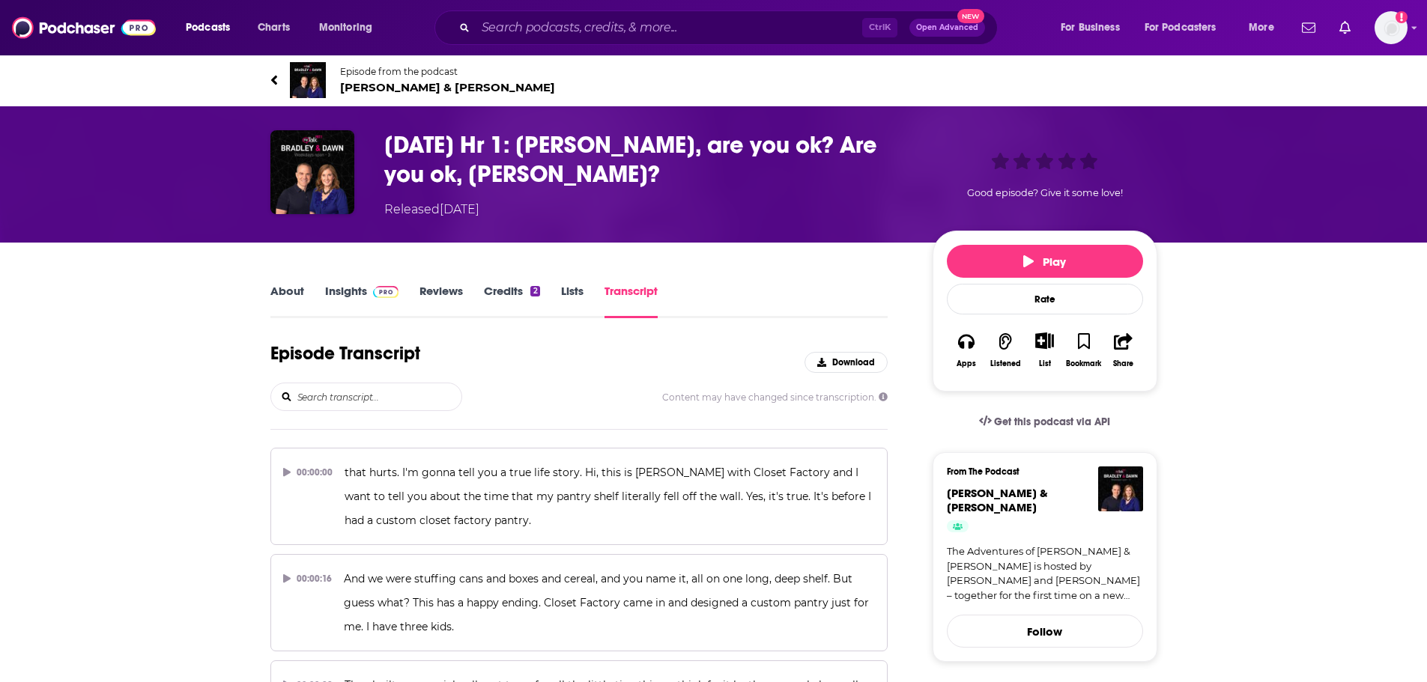
scroll to position [7215, 0]
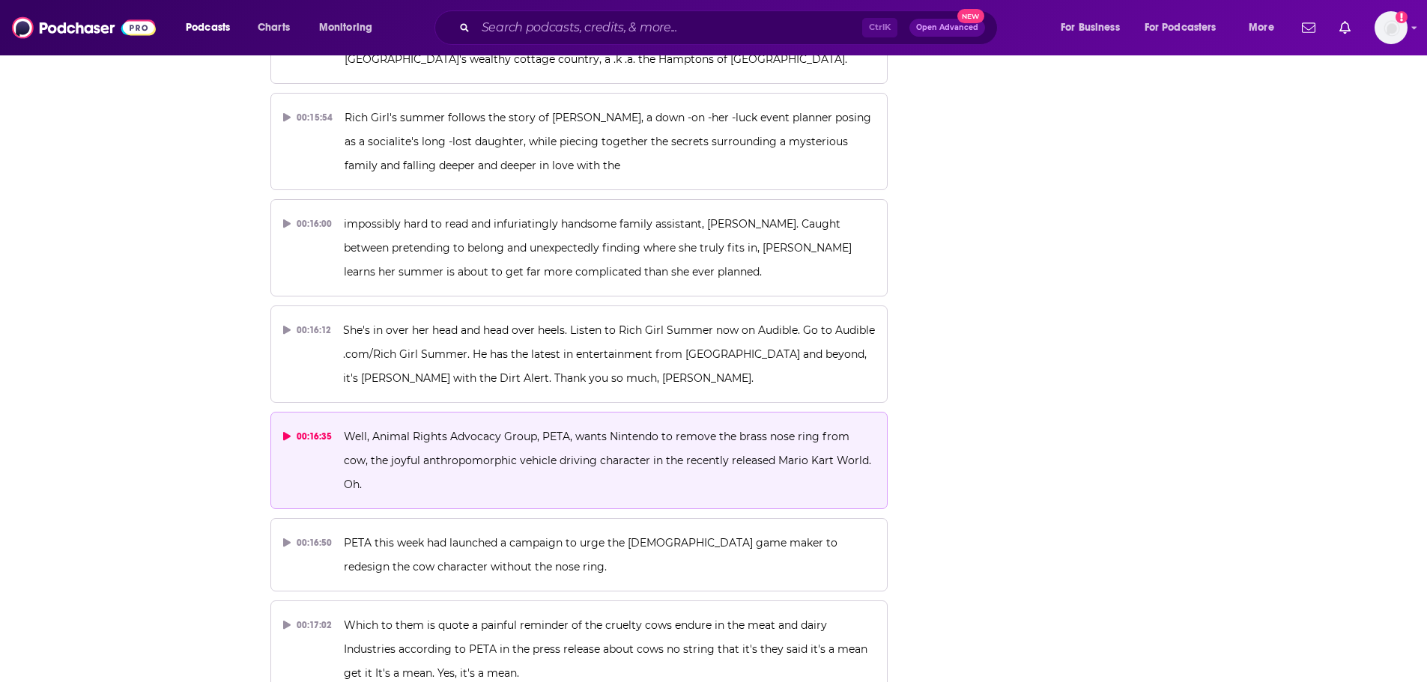
click at [533, 430] on span "Well, Animal Rights Advocacy Group, PETA, wants Nintendo to remove the brass no…" at bounding box center [609, 460] width 530 height 61
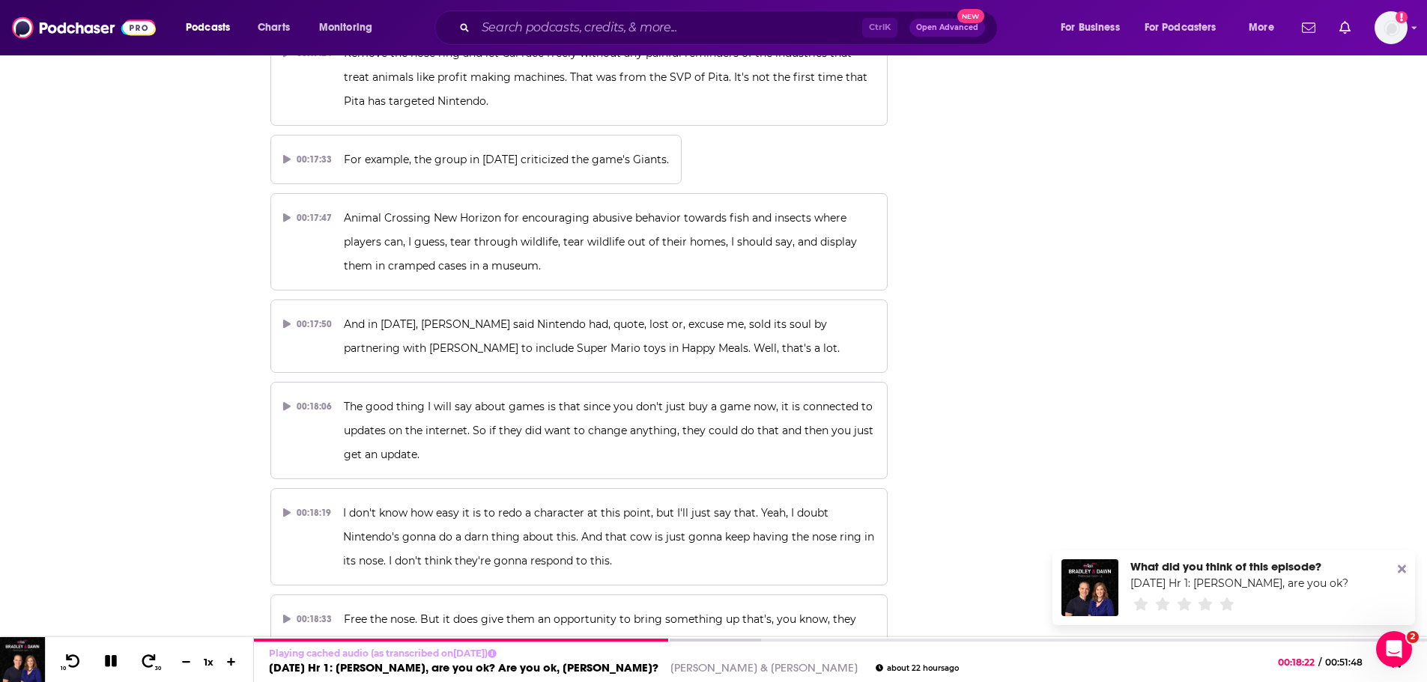
scroll to position [8039, 0]
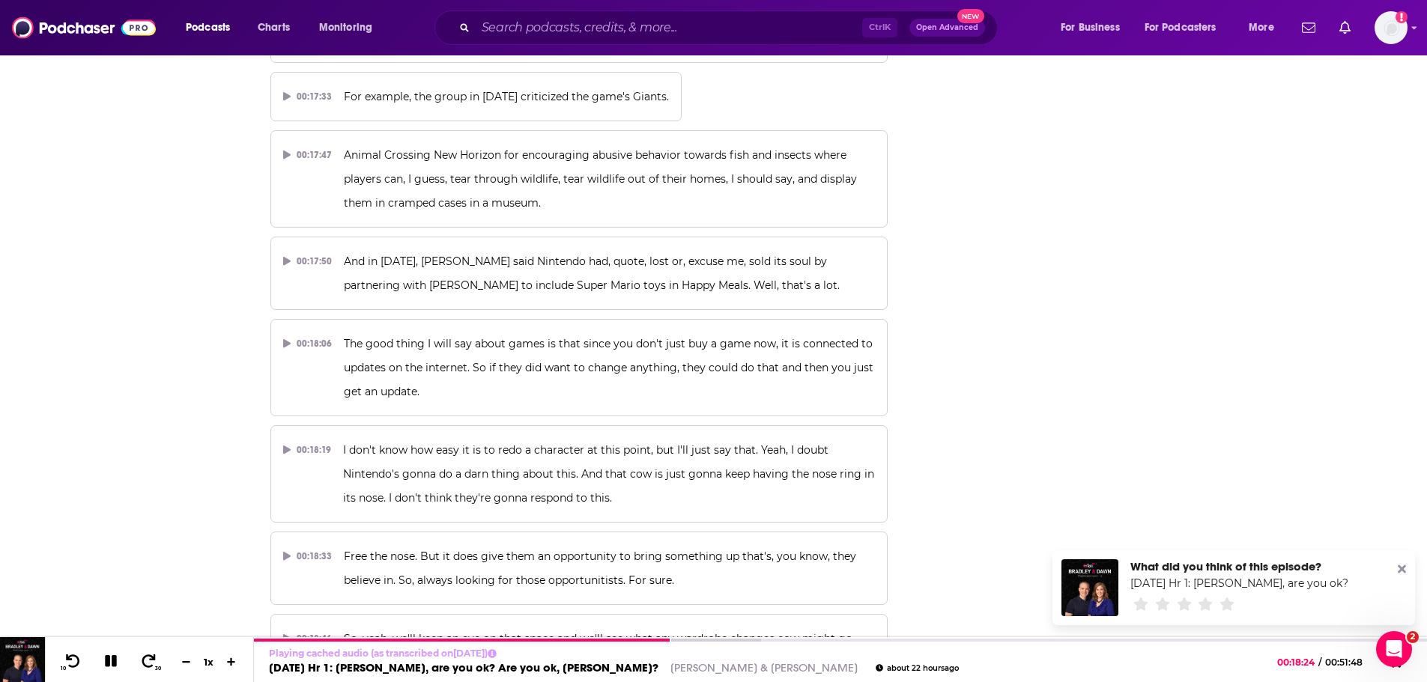
drag, startPoint x: 1403, startPoint y: 570, endPoint x: 1379, endPoint y: 545, distance: 34.4
click at [1403, 570] on icon at bounding box center [1402, 570] width 8 height 8
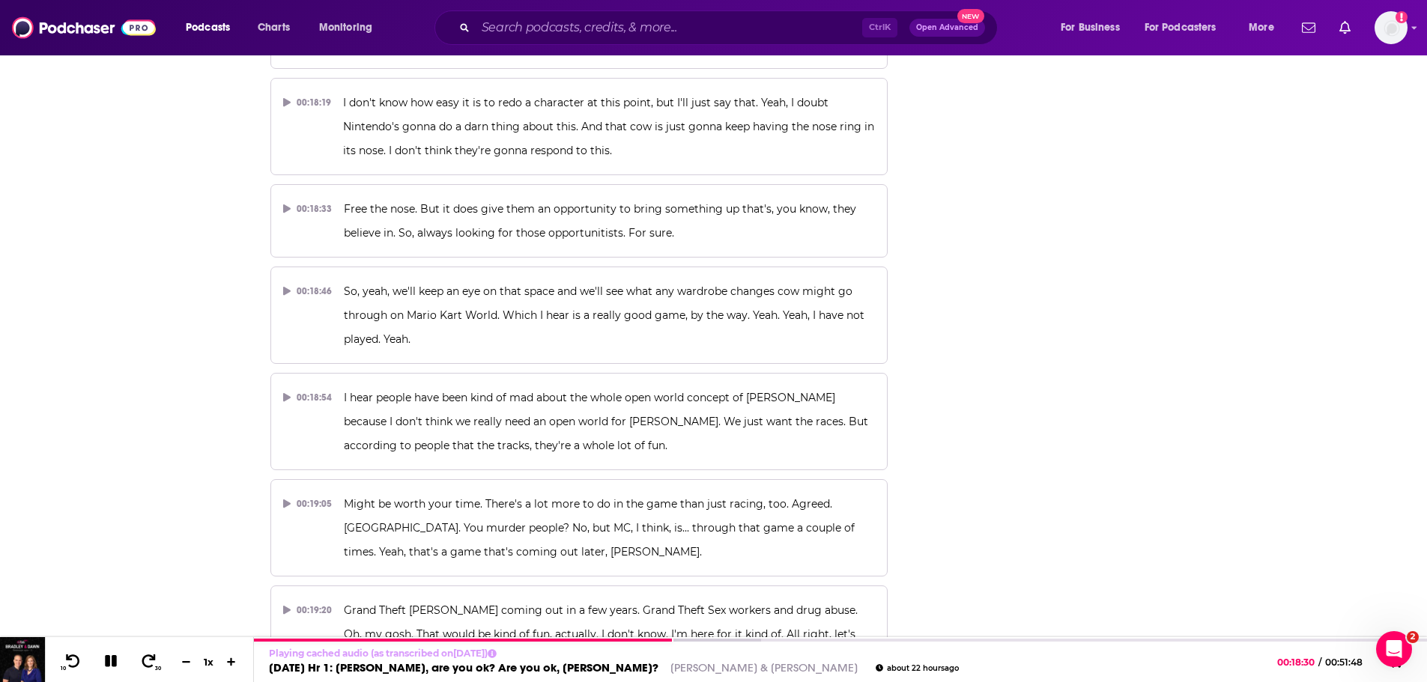
scroll to position [8414, 0]
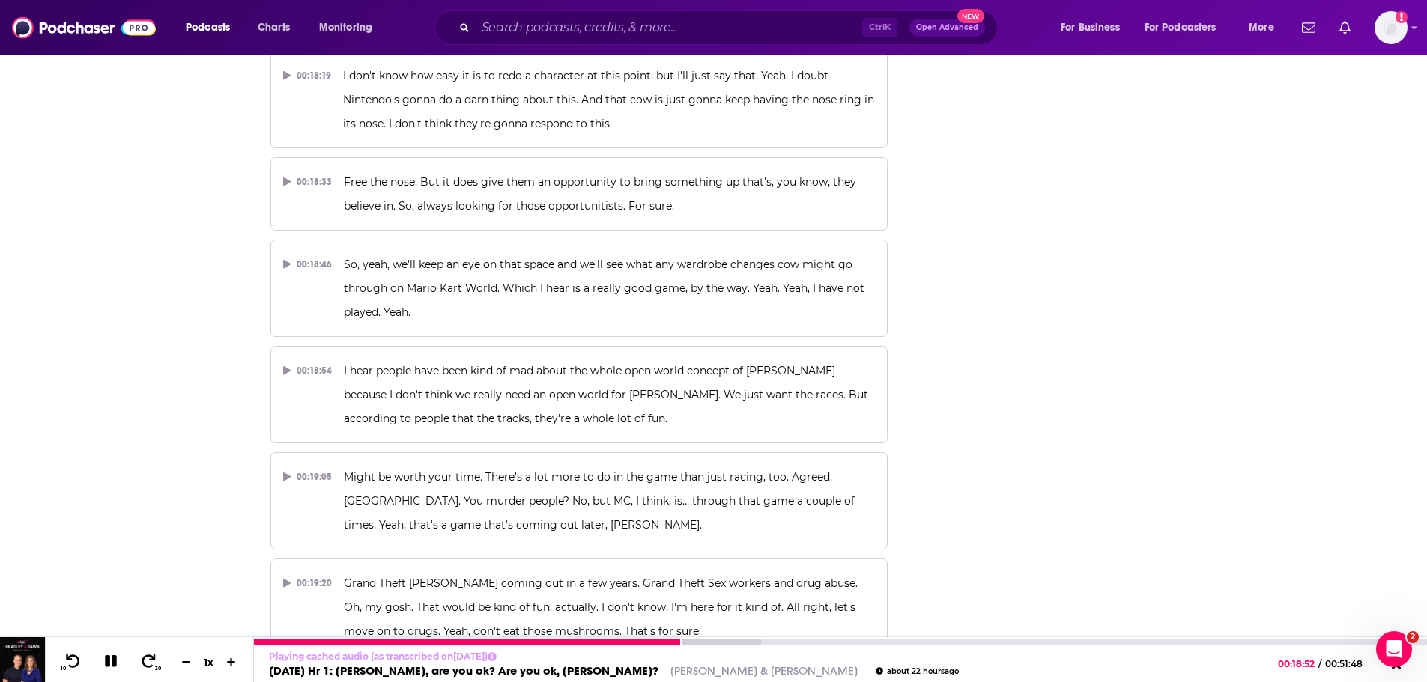
click at [112, 661] on icon at bounding box center [111, 661] width 12 height 12
click at [114, 661] on icon at bounding box center [110, 661] width 13 height 15
click at [114, 661] on icon at bounding box center [111, 661] width 12 height 12
click at [384, 673] on link "08/18 Mon Hr 1: Wendy, are you ok? Are you ok, Wendy?" at bounding box center [464, 671] width 390 height 14
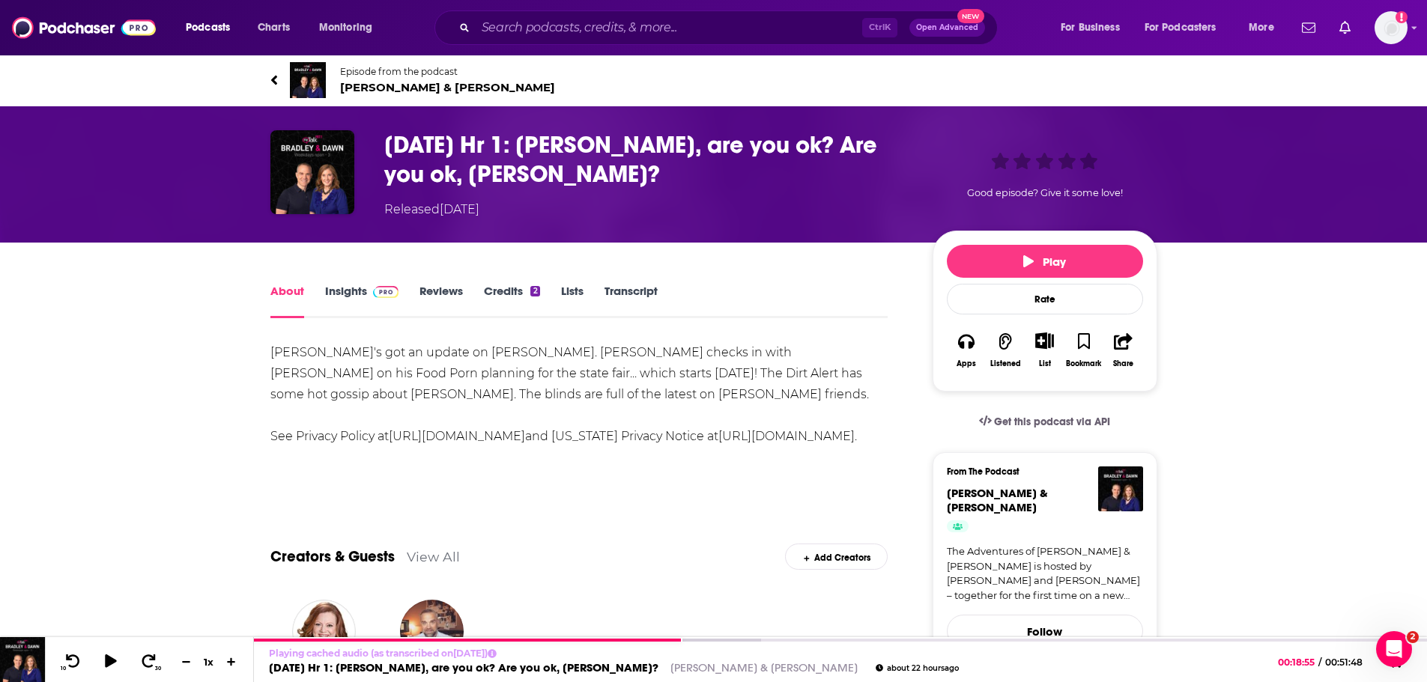
click at [379, 81] on span "Bradley & Dawn" at bounding box center [447, 87] width 215 height 14
click at [619, 292] on link "Transcript" at bounding box center [631, 301] width 53 height 34
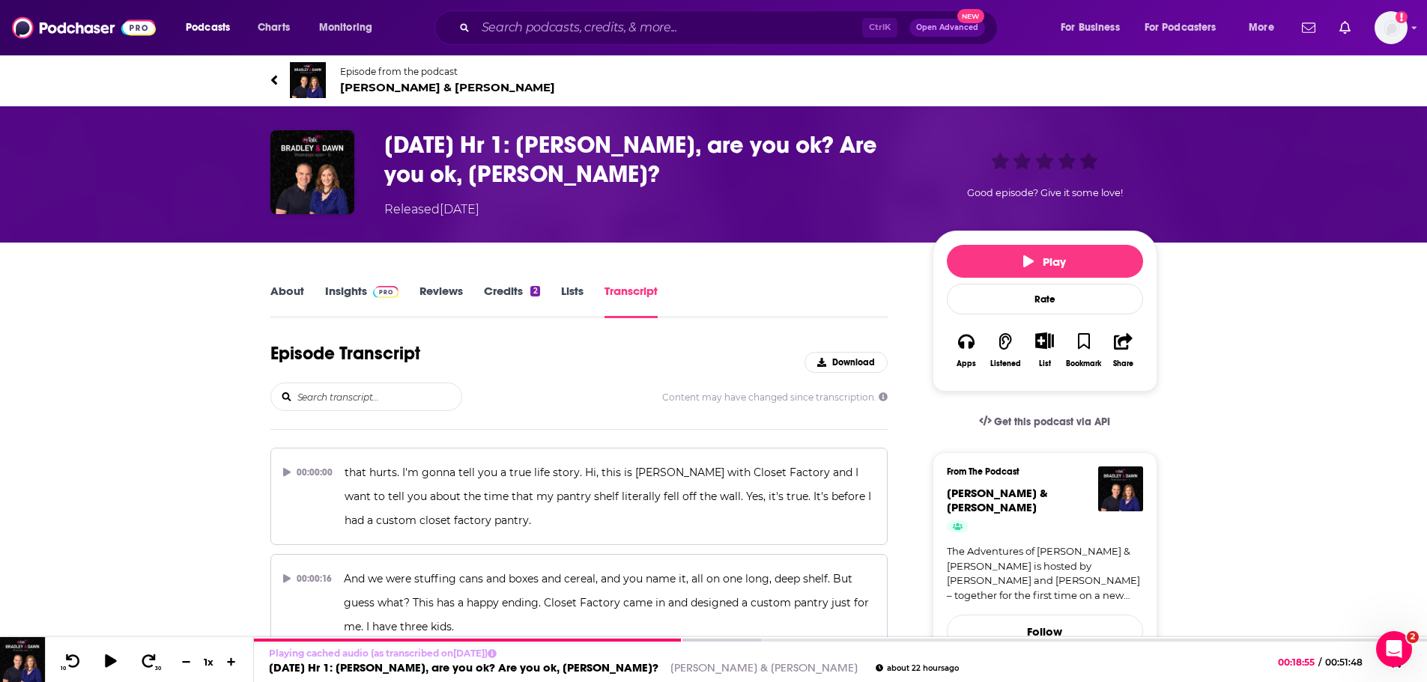
scroll to position [7215, 0]
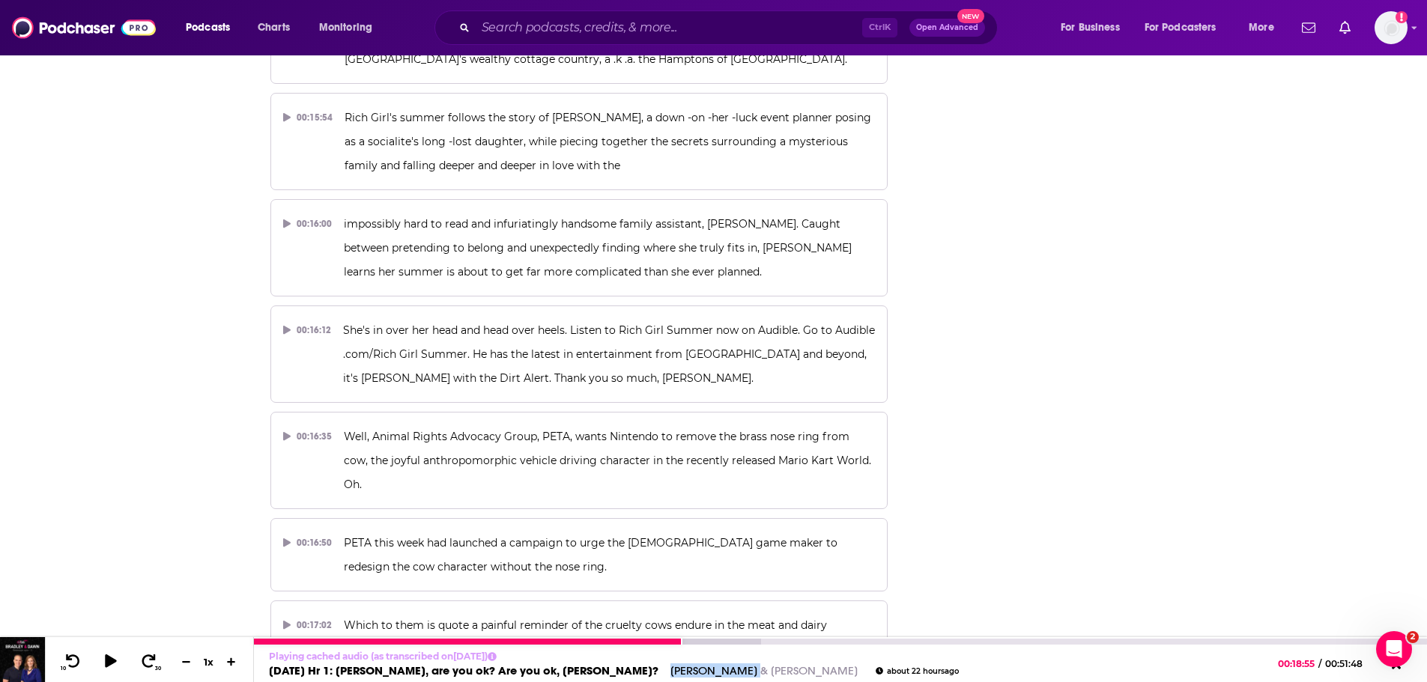
drag, startPoint x: 676, startPoint y: 670, endPoint x: 589, endPoint y: 677, distance: 88.0
click at [587, 677] on div "08/18 Mon Hr 1: Wendy, are you ok? Are you ok, Wendy? Bradley & Dawn about 22 h…" at bounding box center [606, 671] width 705 height 14
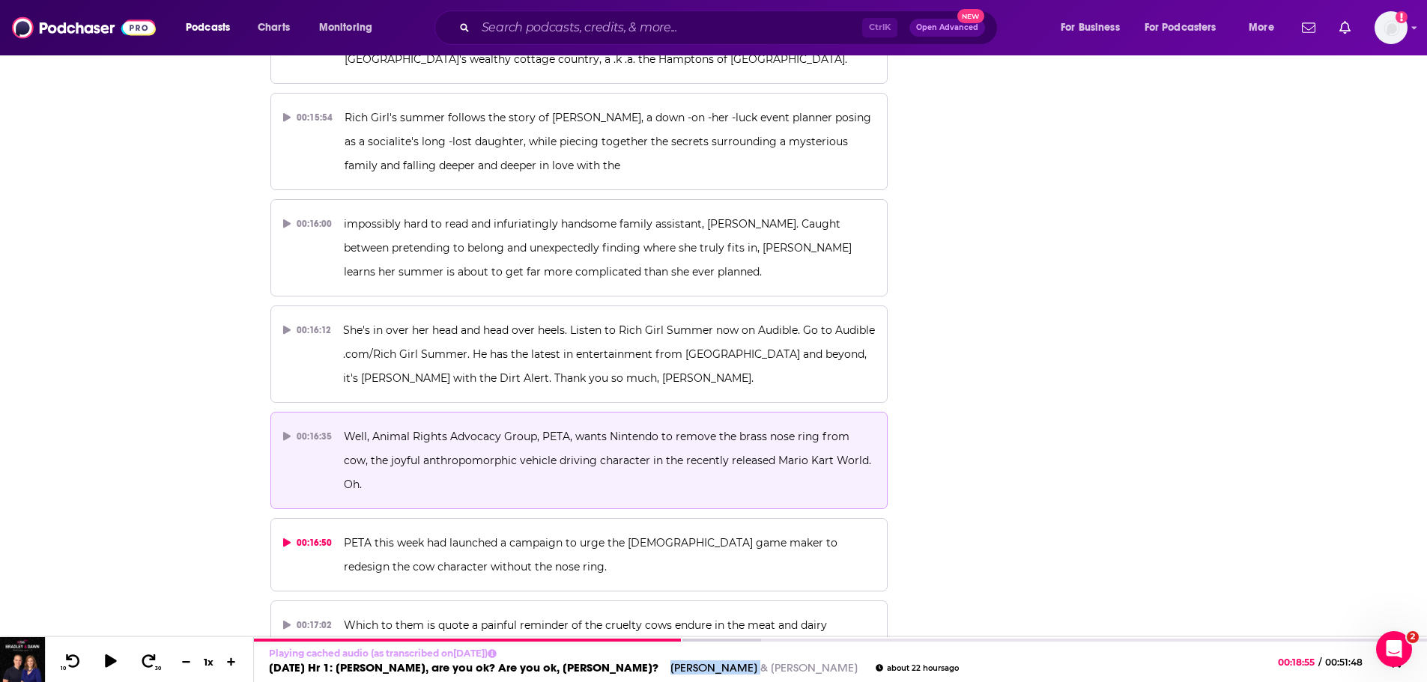
copy link "Bradley & Dawn"
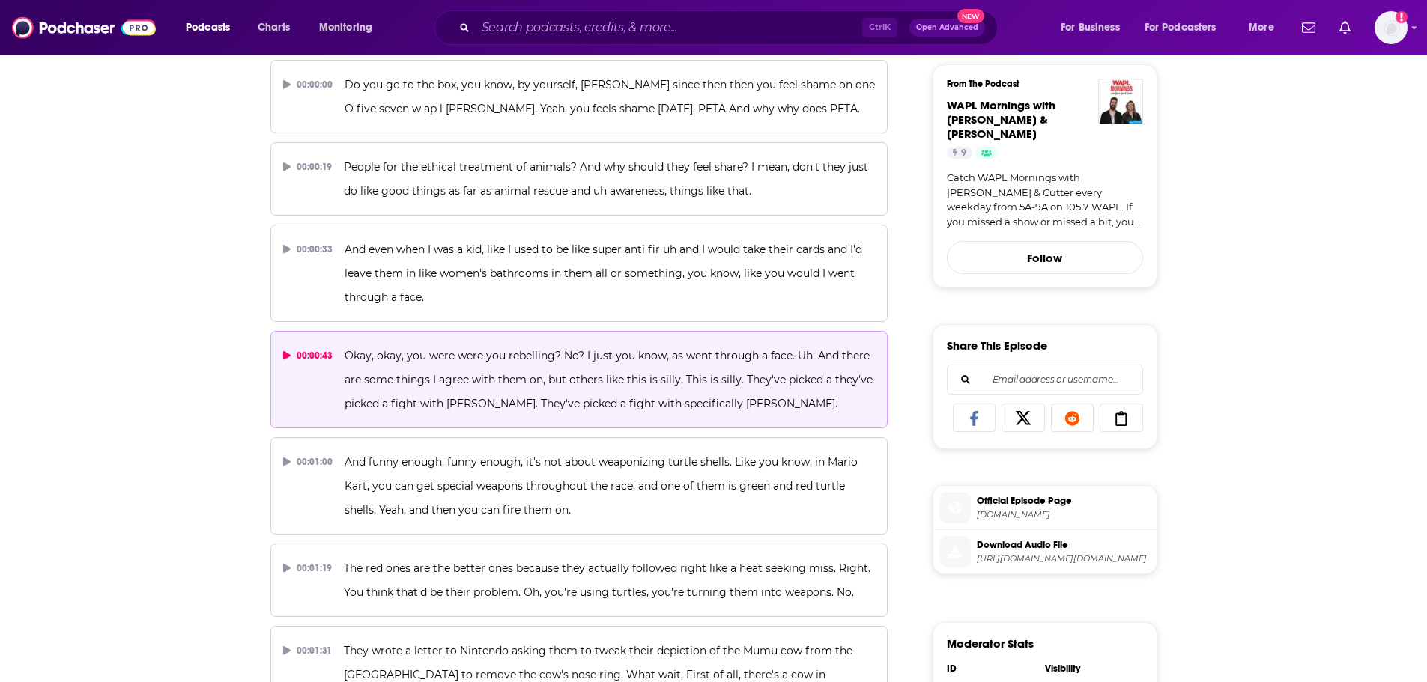
scroll to position [88, 0]
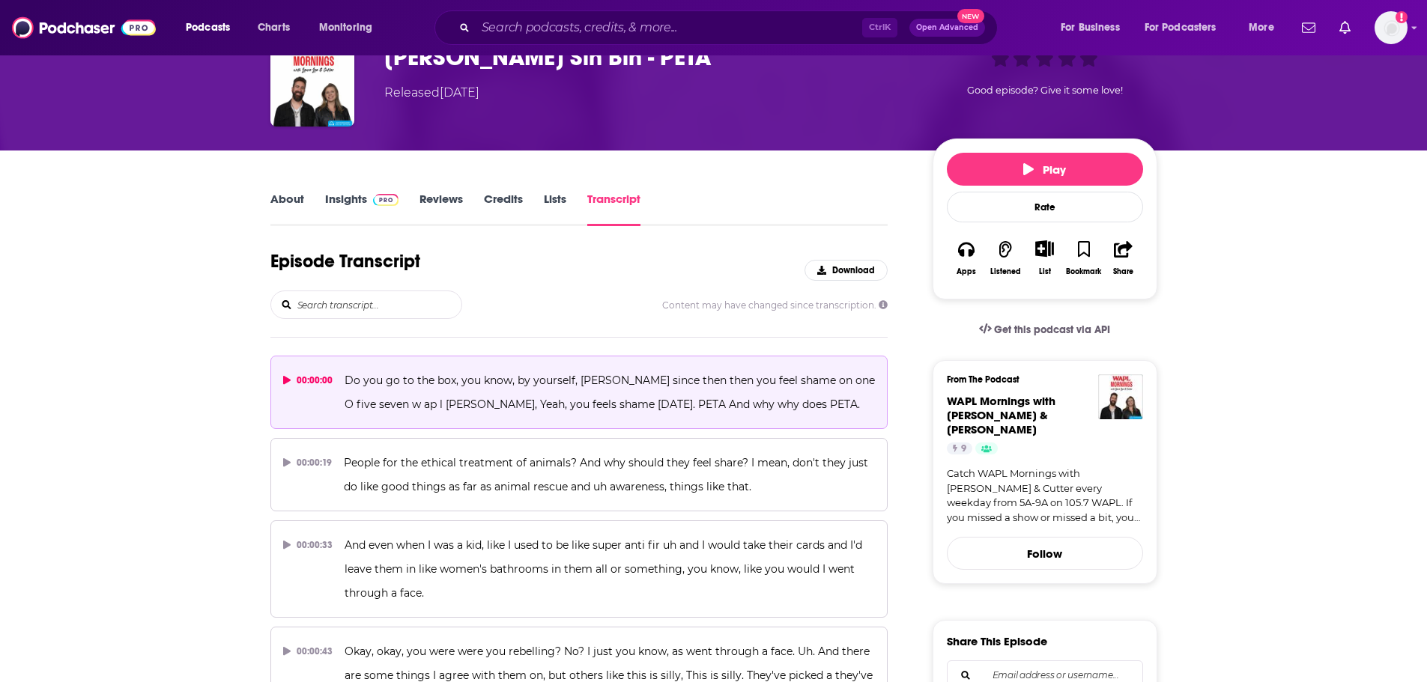
click at [608, 390] on p "Do you go to the box, you know, by yourself, [PERSON_NAME] since then then you …" at bounding box center [610, 393] width 530 height 48
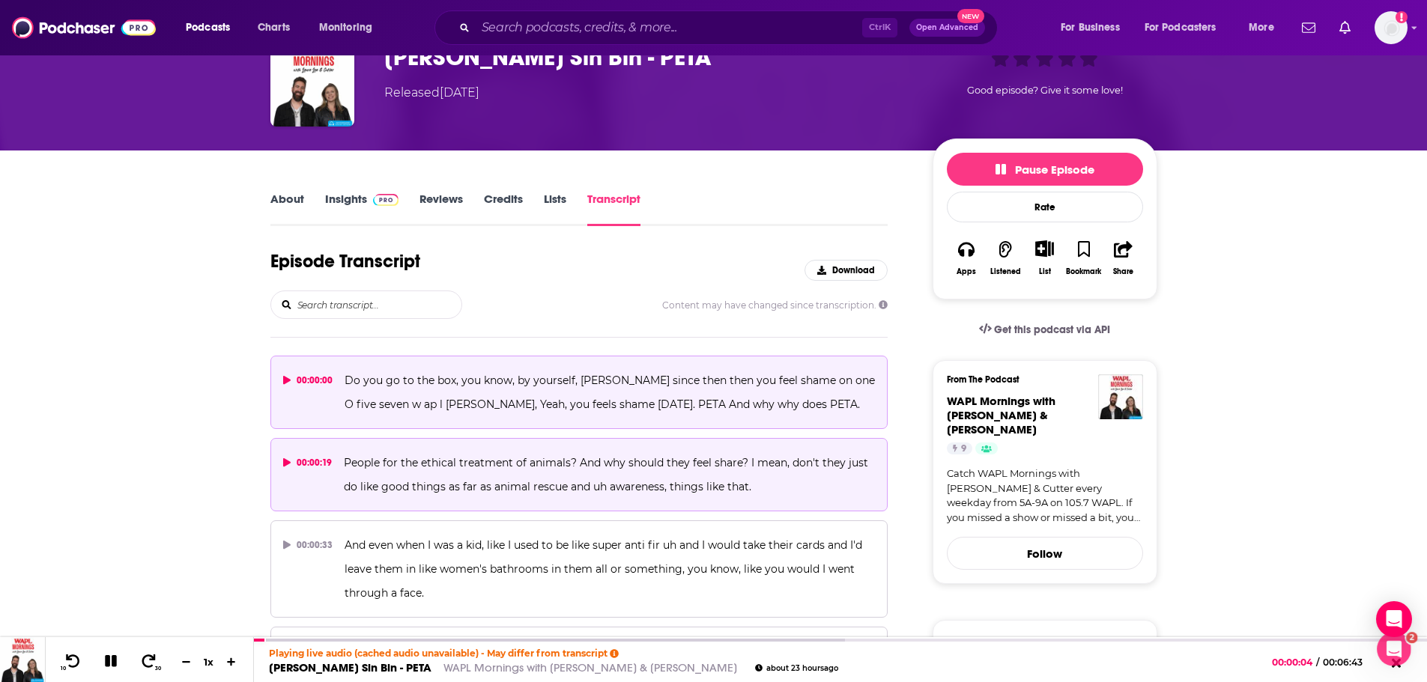
scroll to position [0, 0]
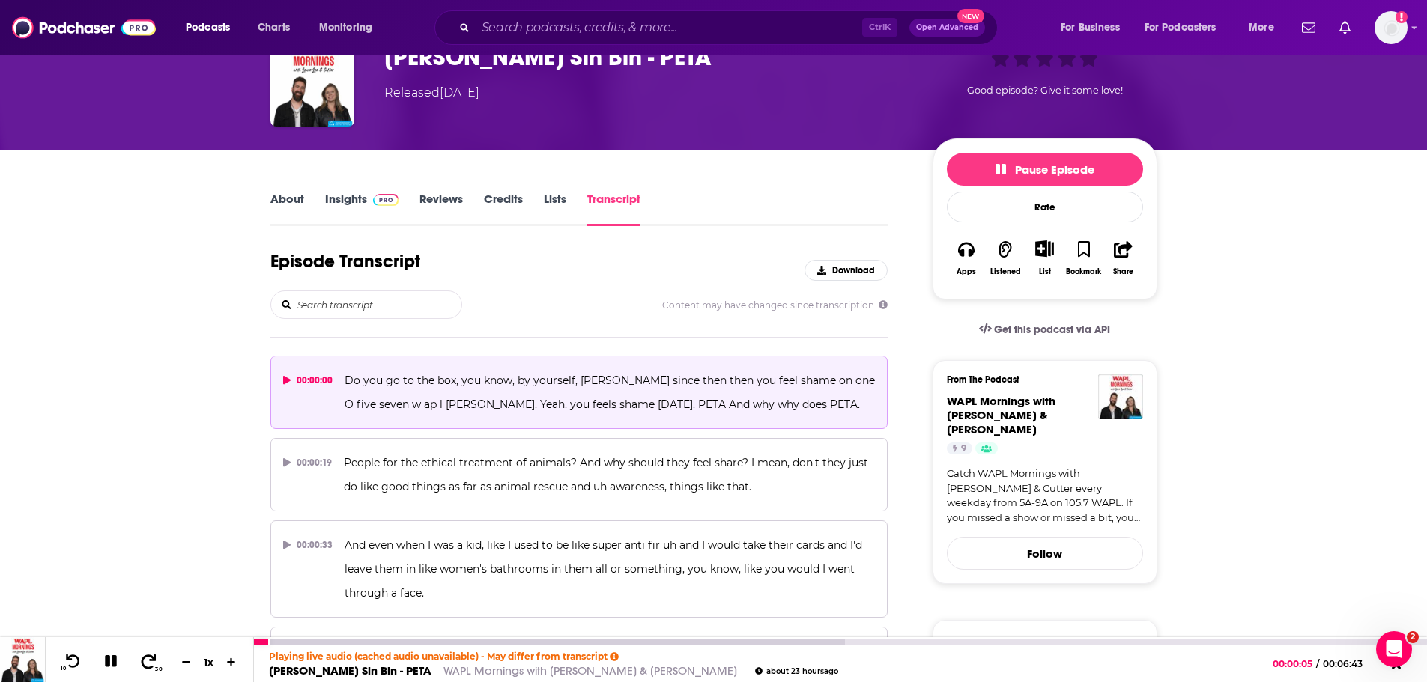
click at [151, 670] on span at bounding box center [148, 662] width 19 height 18
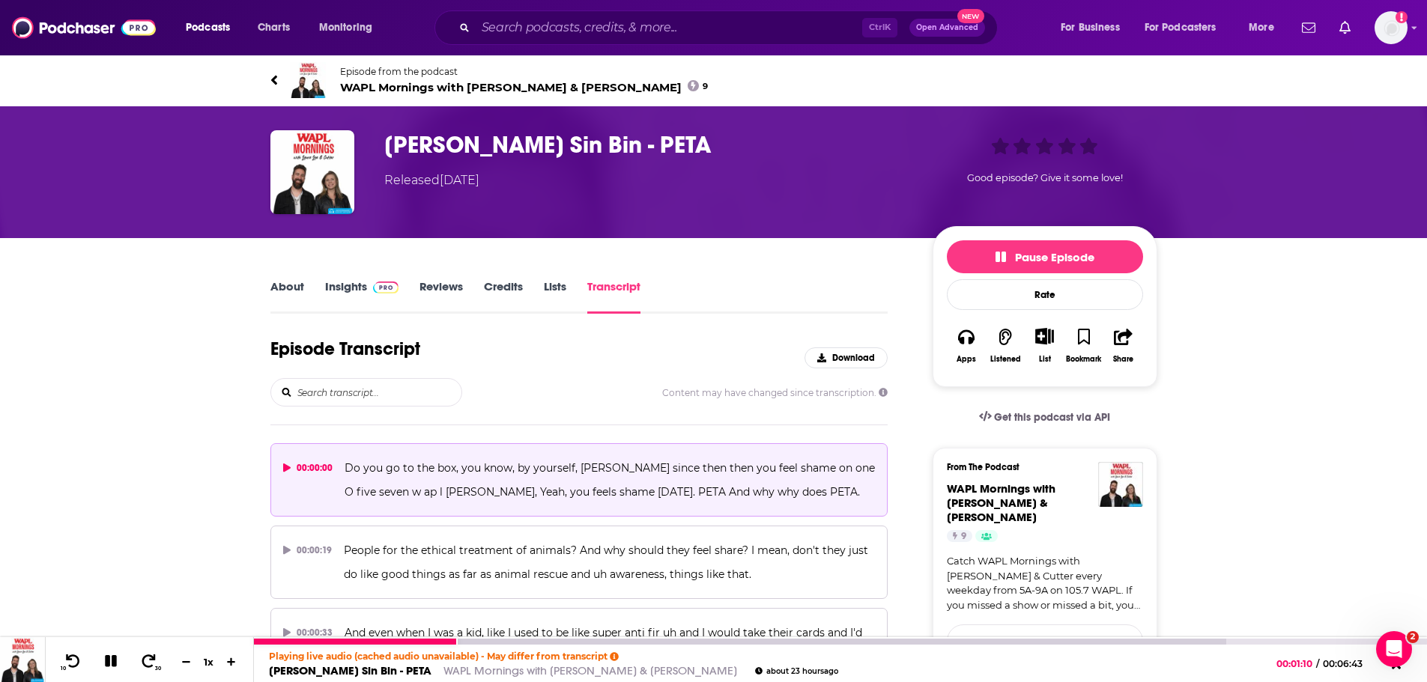
click at [112, 670] on button at bounding box center [111, 662] width 26 height 19
click at [106, 667] on icon at bounding box center [110, 661] width 13 height 15
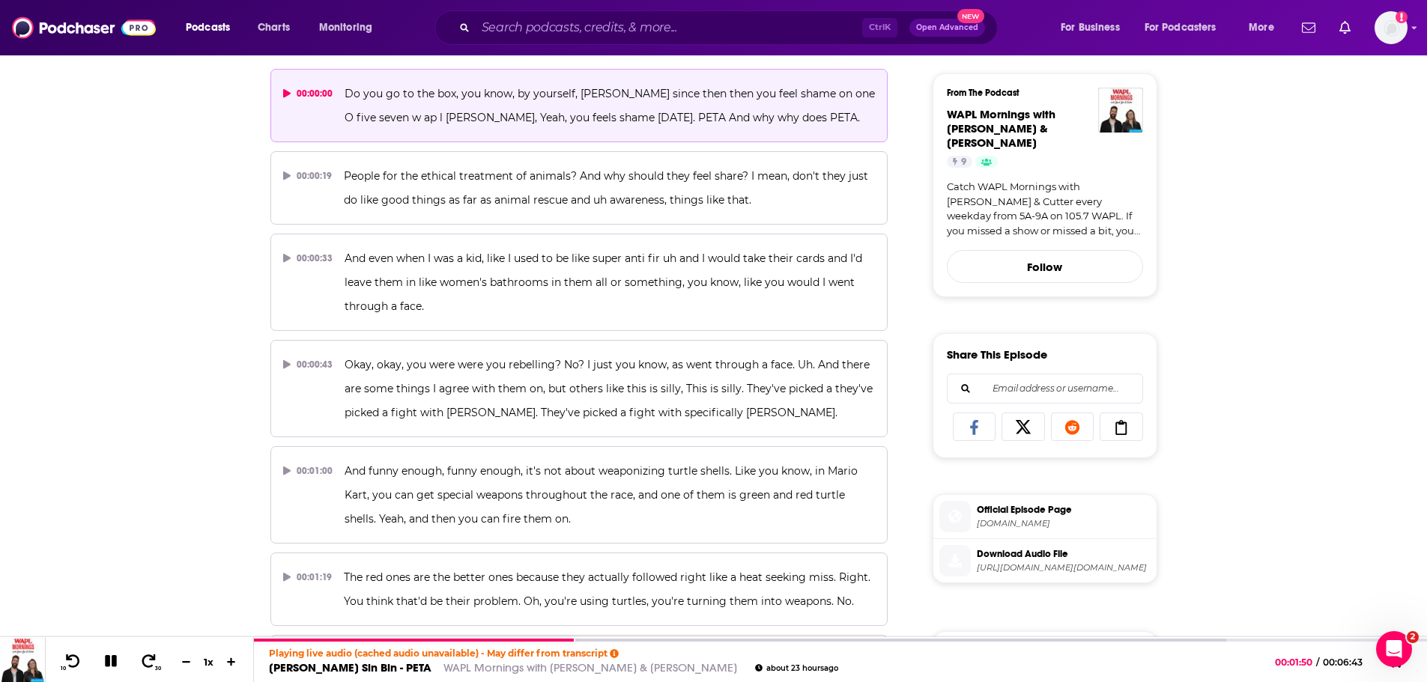
scroll to position [449, 0]
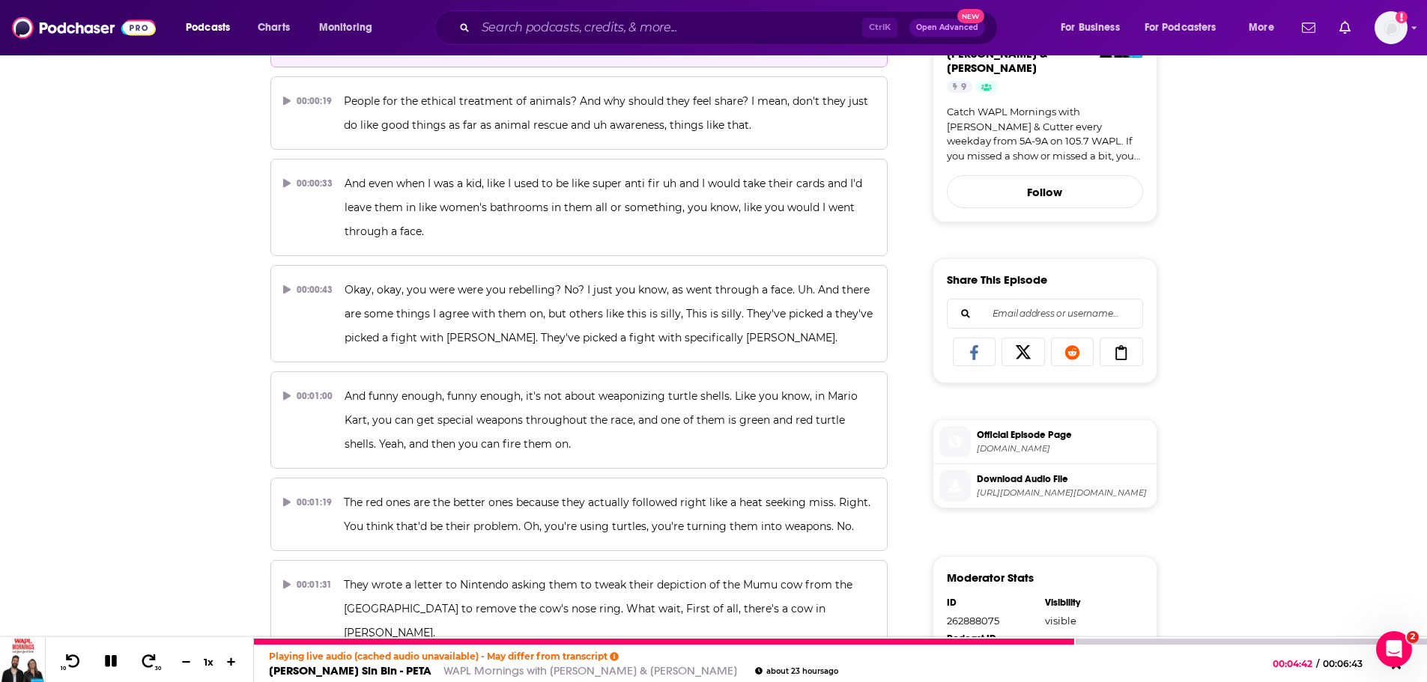
click at [109, 662] on icon at bounding box center [111, 661] width 12 height 12
click at [110, 664] on icon at bounding box center [110, 661] width 13 height 15
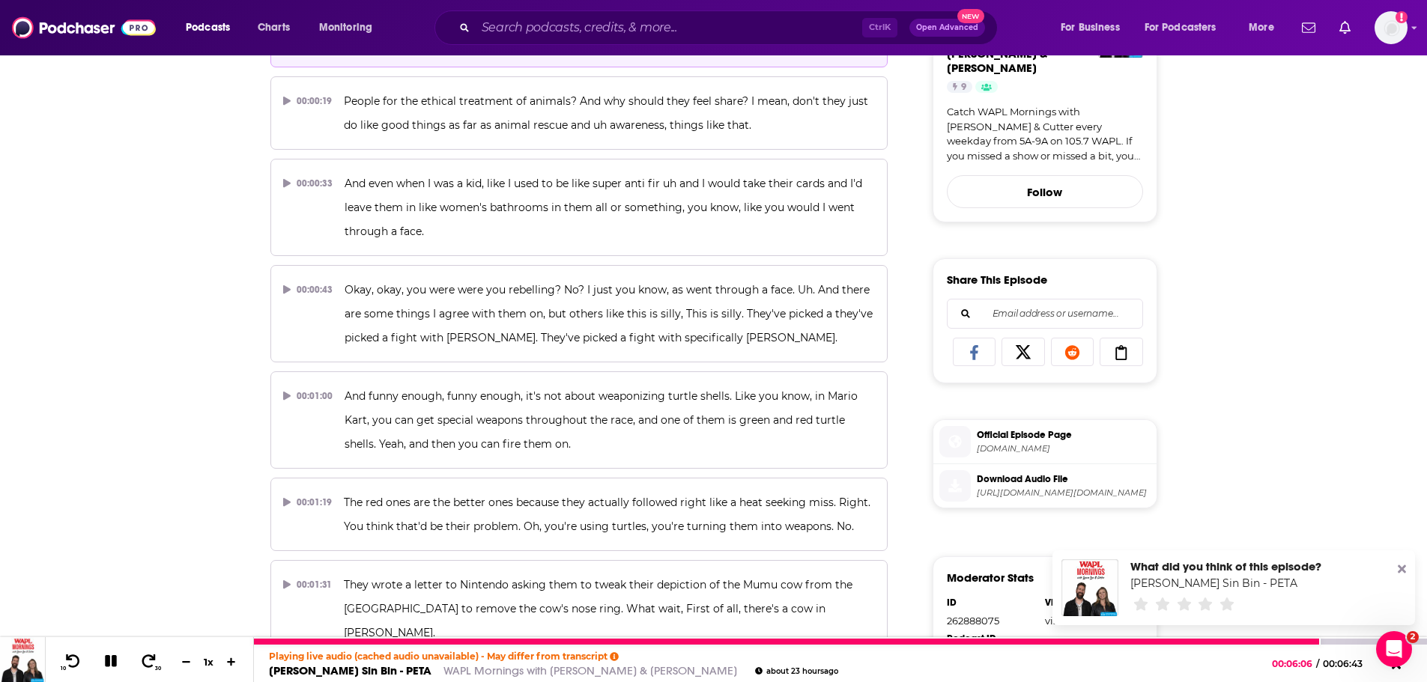
click at [105, 660] on icon at bounding box center [111, 661] width 12 height 12
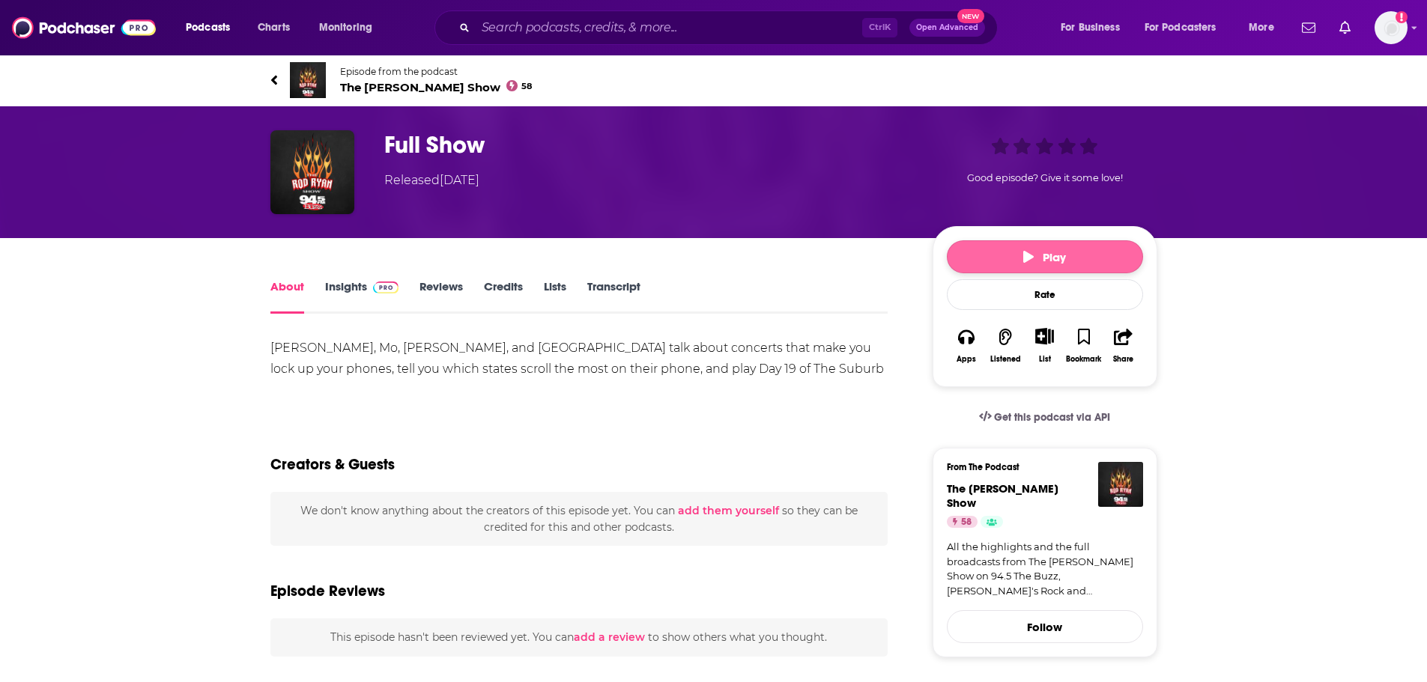
click at [1014, 252] on button "Play" at bounding box center [1045, 256] width 196 height 33
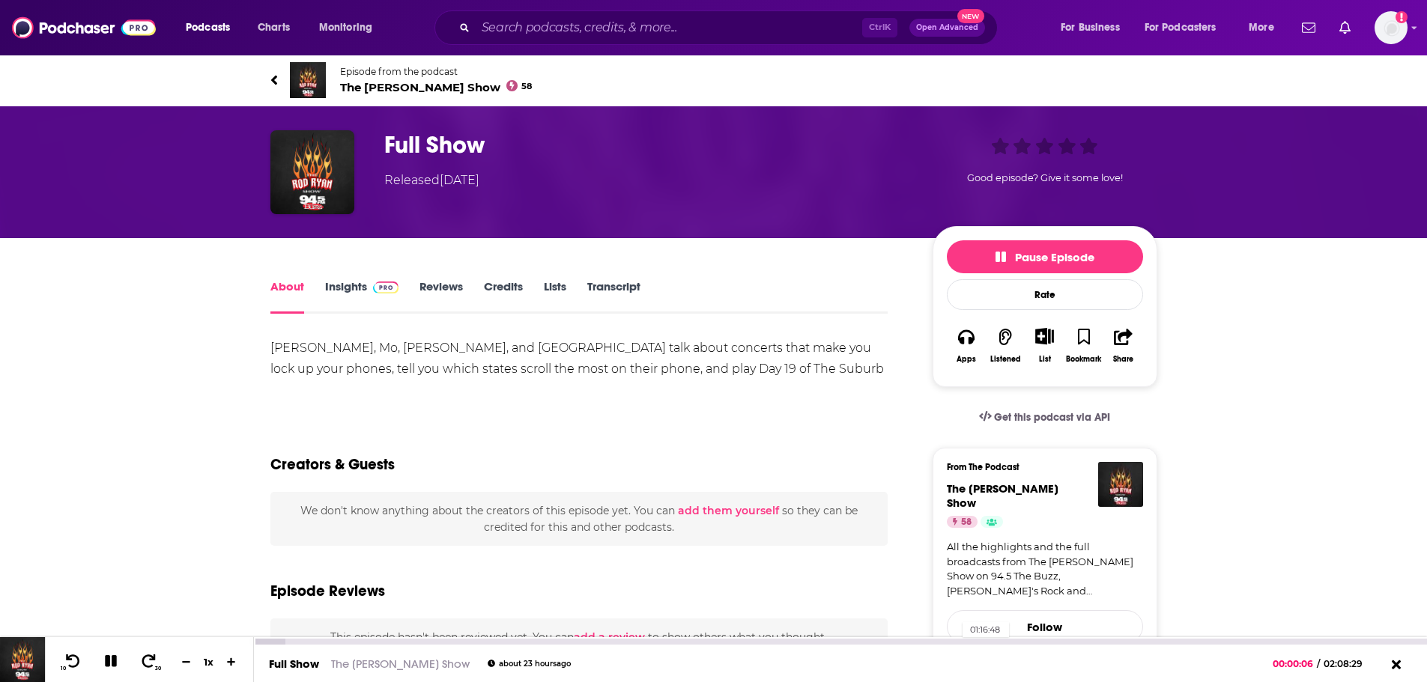
click at [955, 642] on div "01:16:48" at bounding box center [840, 642] width 1173 height 6
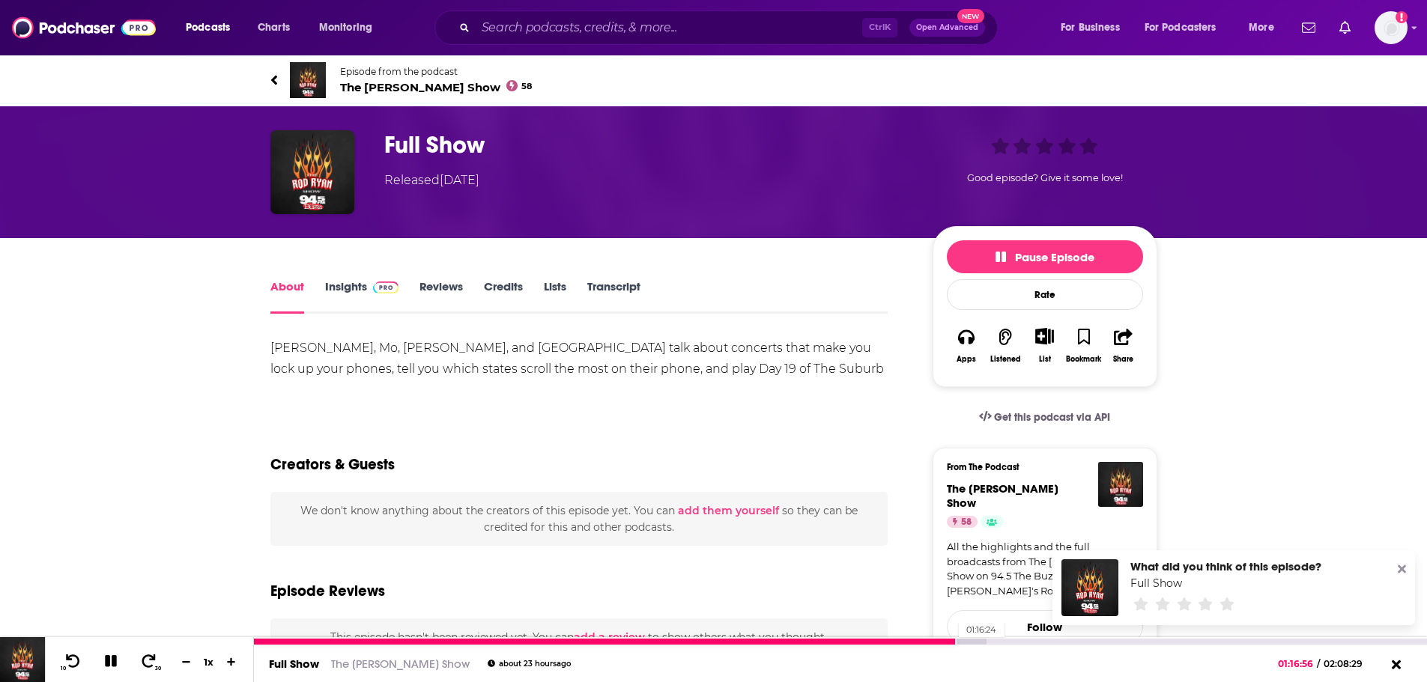
click at [951, 640] on div at bounding box center [605, 642] width 702 height 6
click at [146, 665] on icon at bounding box center [148, 661] width 19 height 15
click at [148, 665] on icon at bounding box center [148, 661] width 19 height 15
click at [111, 663] on icon at bounding box center [111, 661] width 17 height 13
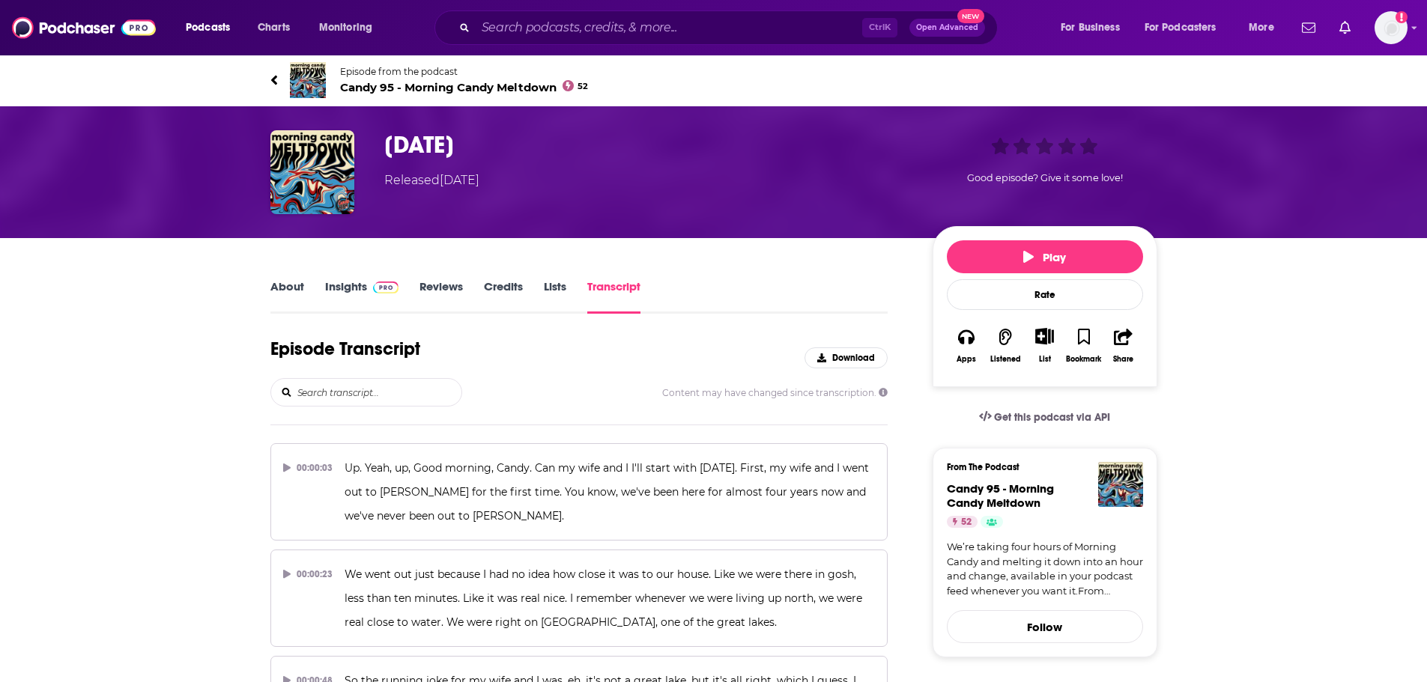
click at [508, 370] on div "Episode Transcript Download" at bounding box center [579, 358] width 618 height 40
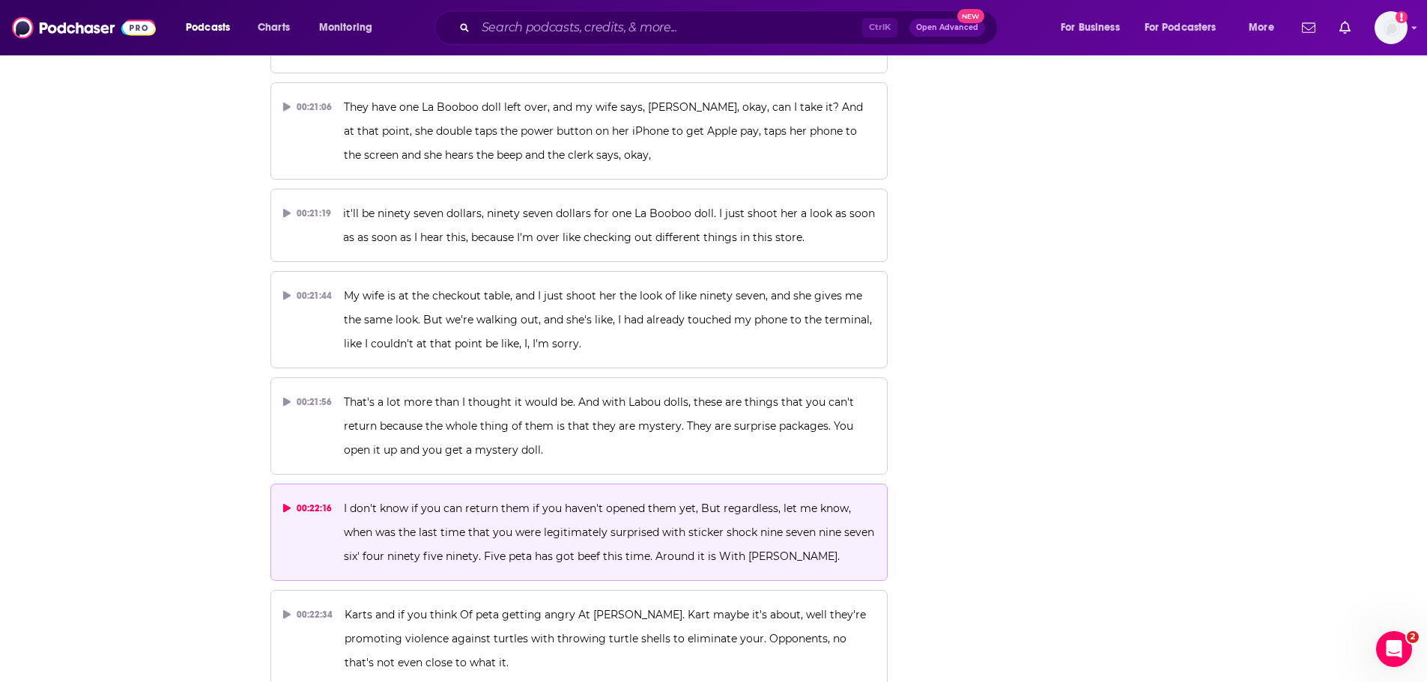
click at [526, 497] on p "I don't know if you can return them if you haven't opened them yet, But regardl…" at bounding box center [609, 533] width 531 height 72
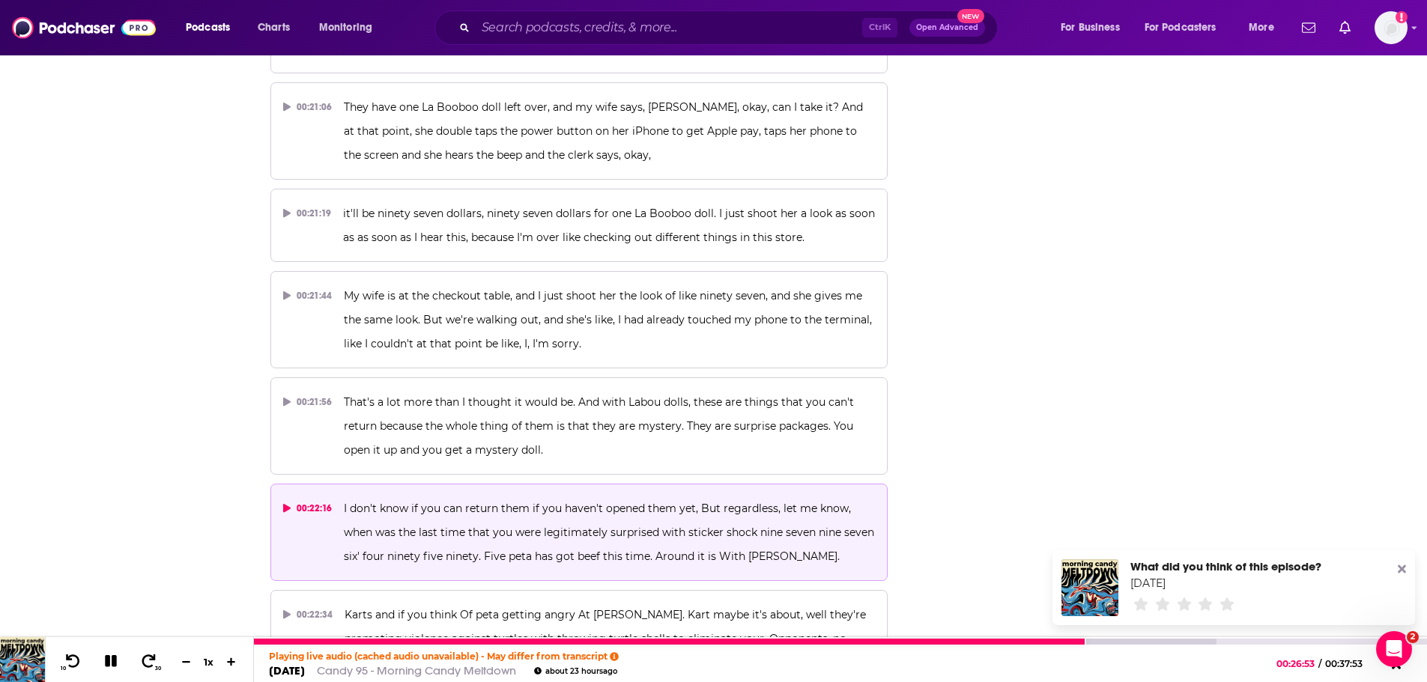
click at [108, 667] on icon at bounding box center [111, 661] width 12 height 12
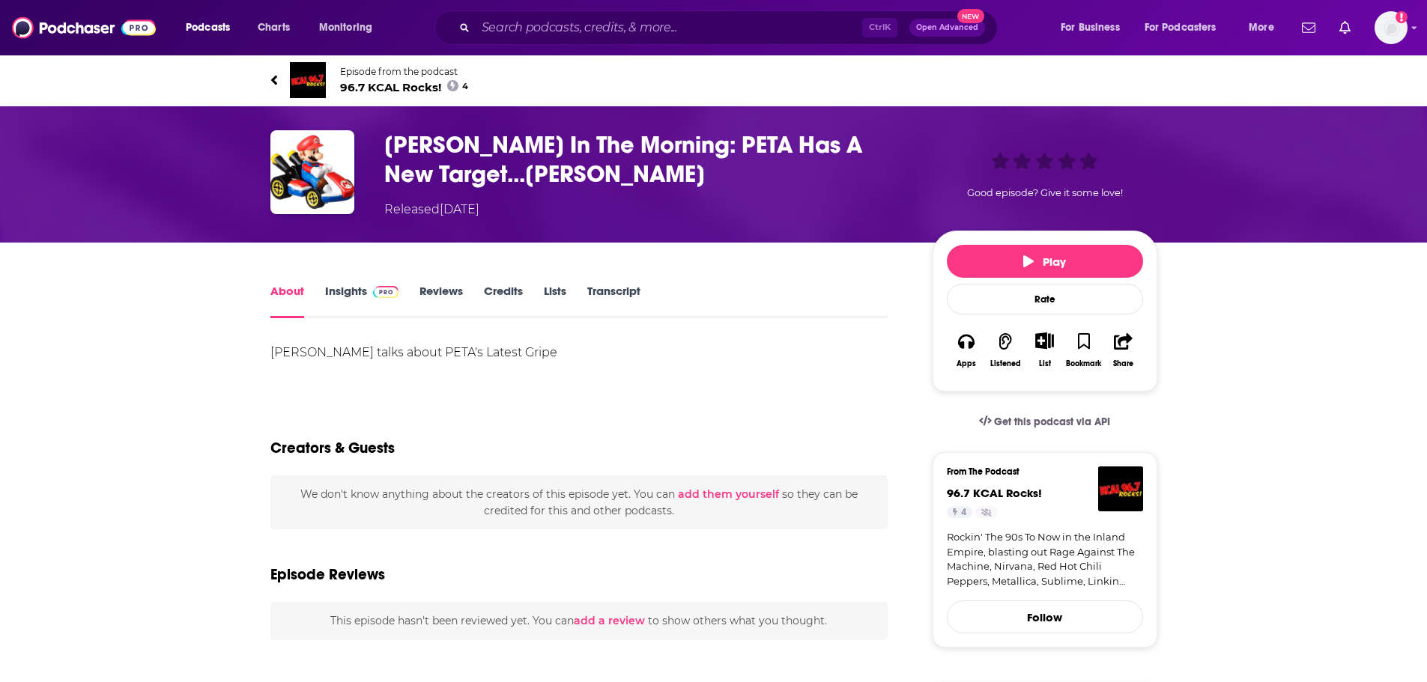
click at [613, 289] on link "Transcript" at bounding box center [613, 301] width 53 height 34
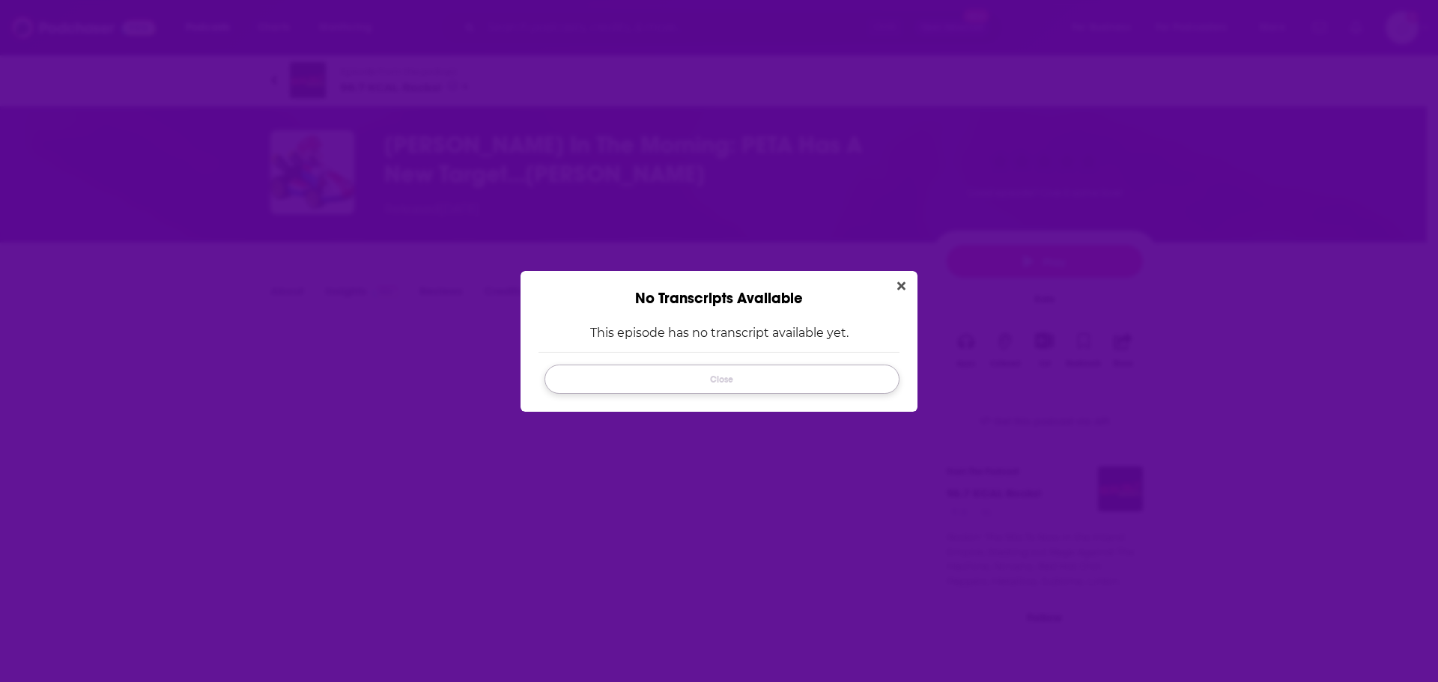
click at [809, 380] on button "Close" at bounding box center [722, 379] width 355 height 29
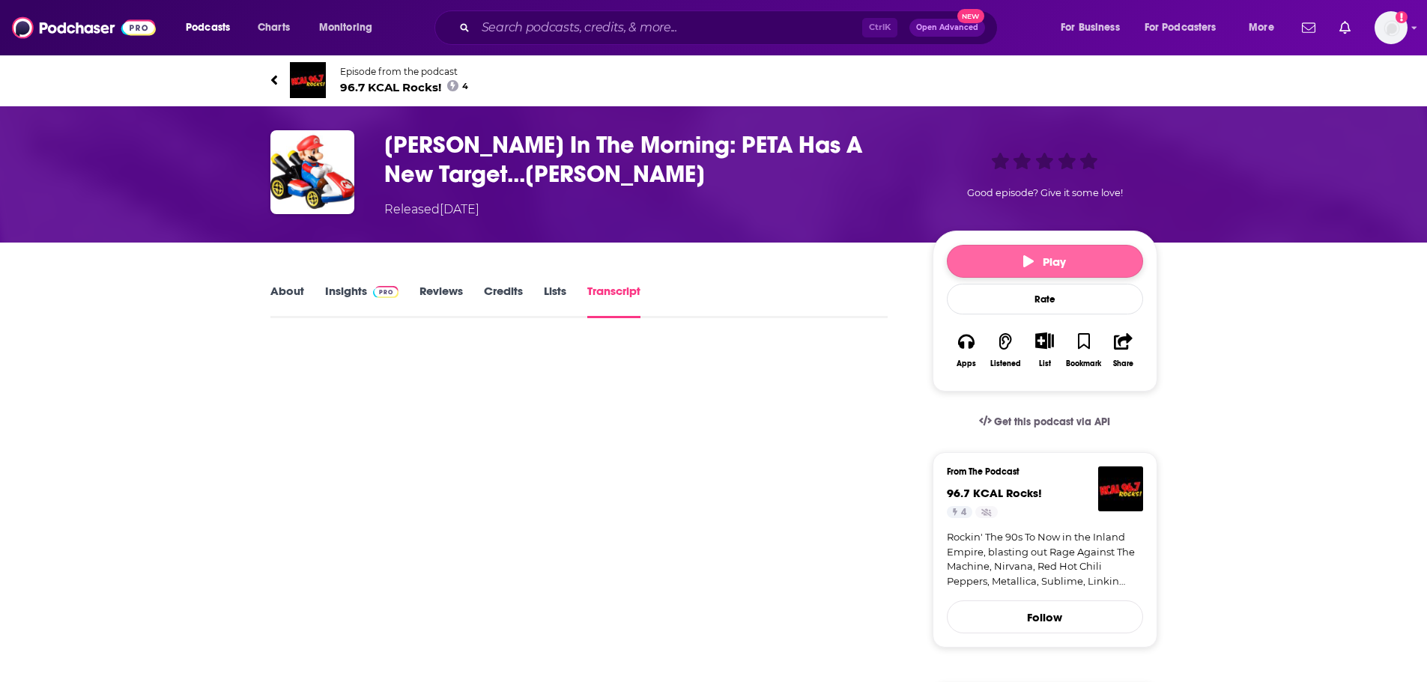
click at [998, 266] on button "Play" at bounding box center [1045, 261] width 196 height 33
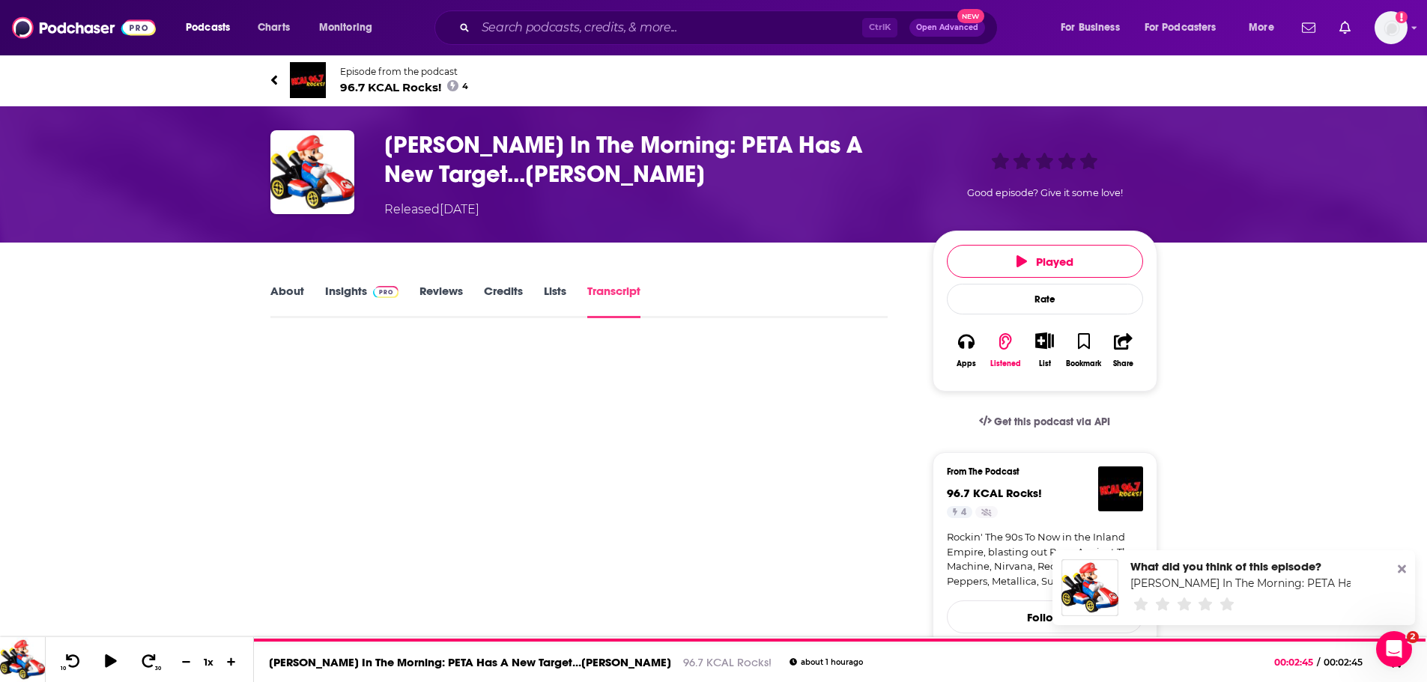
click at [1399, 567] on icon at bounding box center [1402, 570] width 8 height 8
